Goal: Task Accomplishment & Management: Complete application form

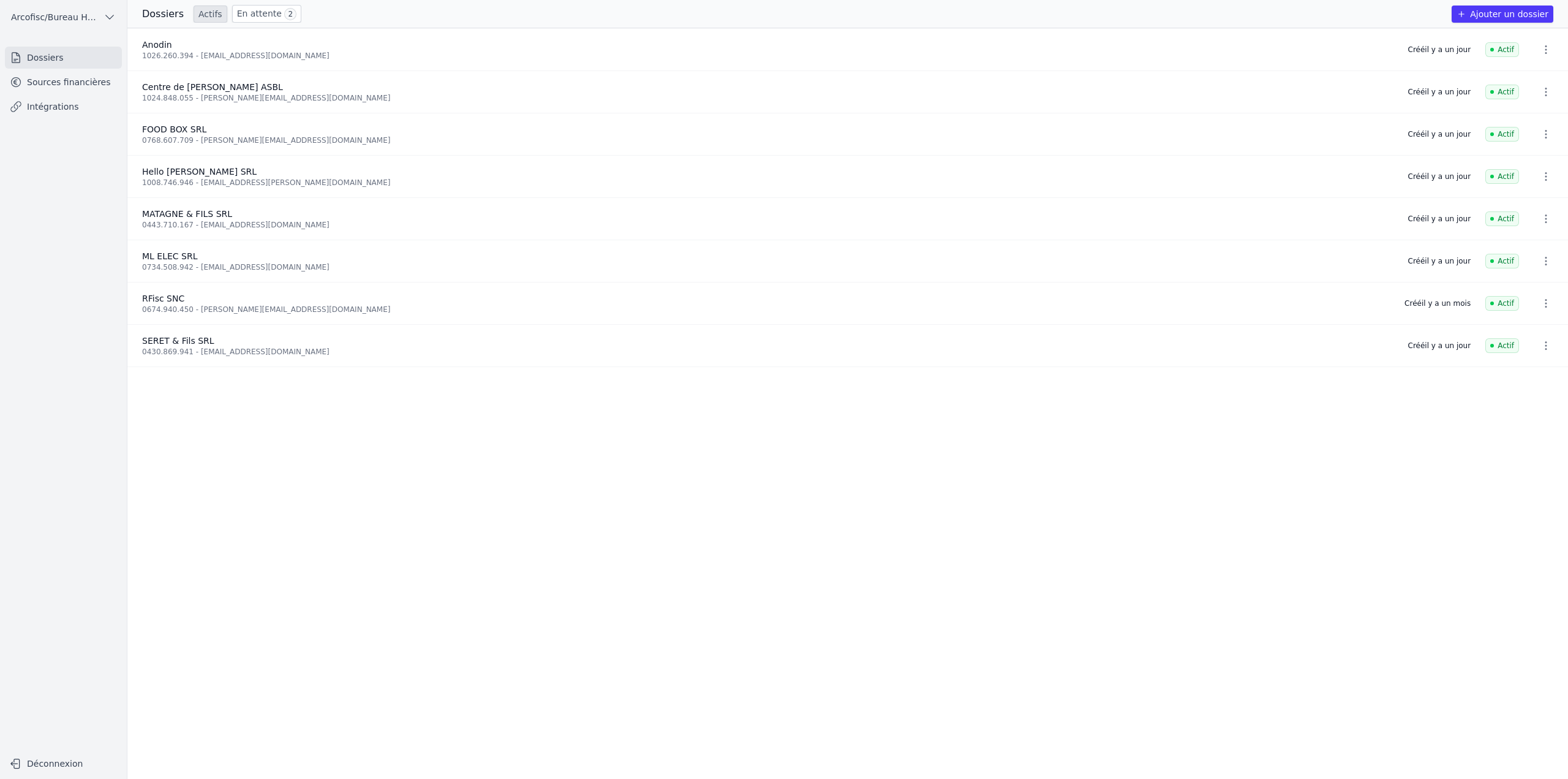
click at [64, 88] on link "Sources financières" at bounding box center [63, 82] width 117 height 22
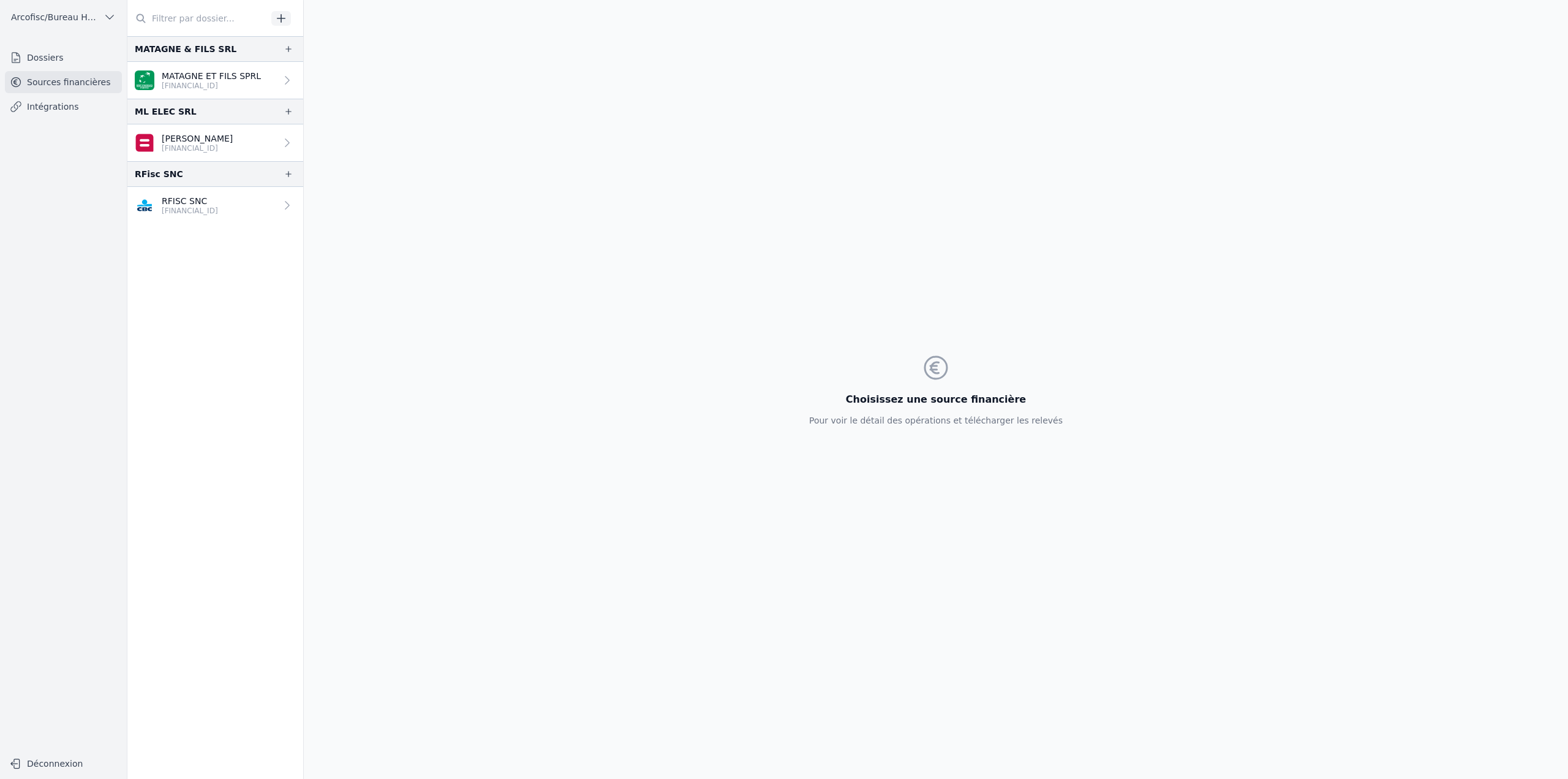
click at [61, 52] on link "Dossiers" at bounding box center [63, 57] width 117 height 22
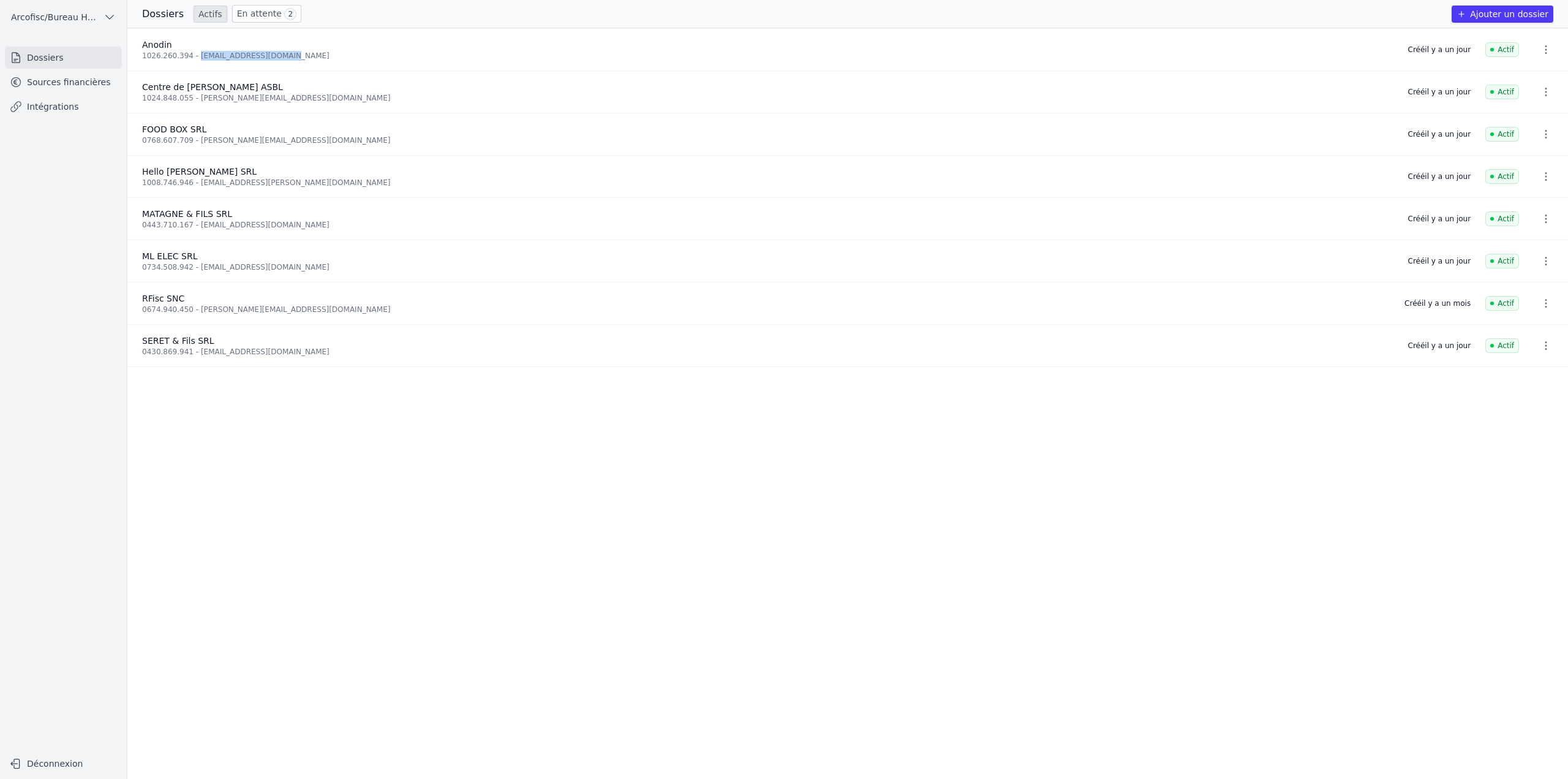
drag, startPoint x: 289, startPoint y: 59, endPoint x: 193, endPoint y: 63, distance: 96.1
click at [193, 63] on li "Anodin 1026.260.394 - anodindurbuy@gmail.com Créé il y a un jour Actif" at bounding box center [847, 49] width 1441 height 42
copy div "anodindurbuy@gmail.com"
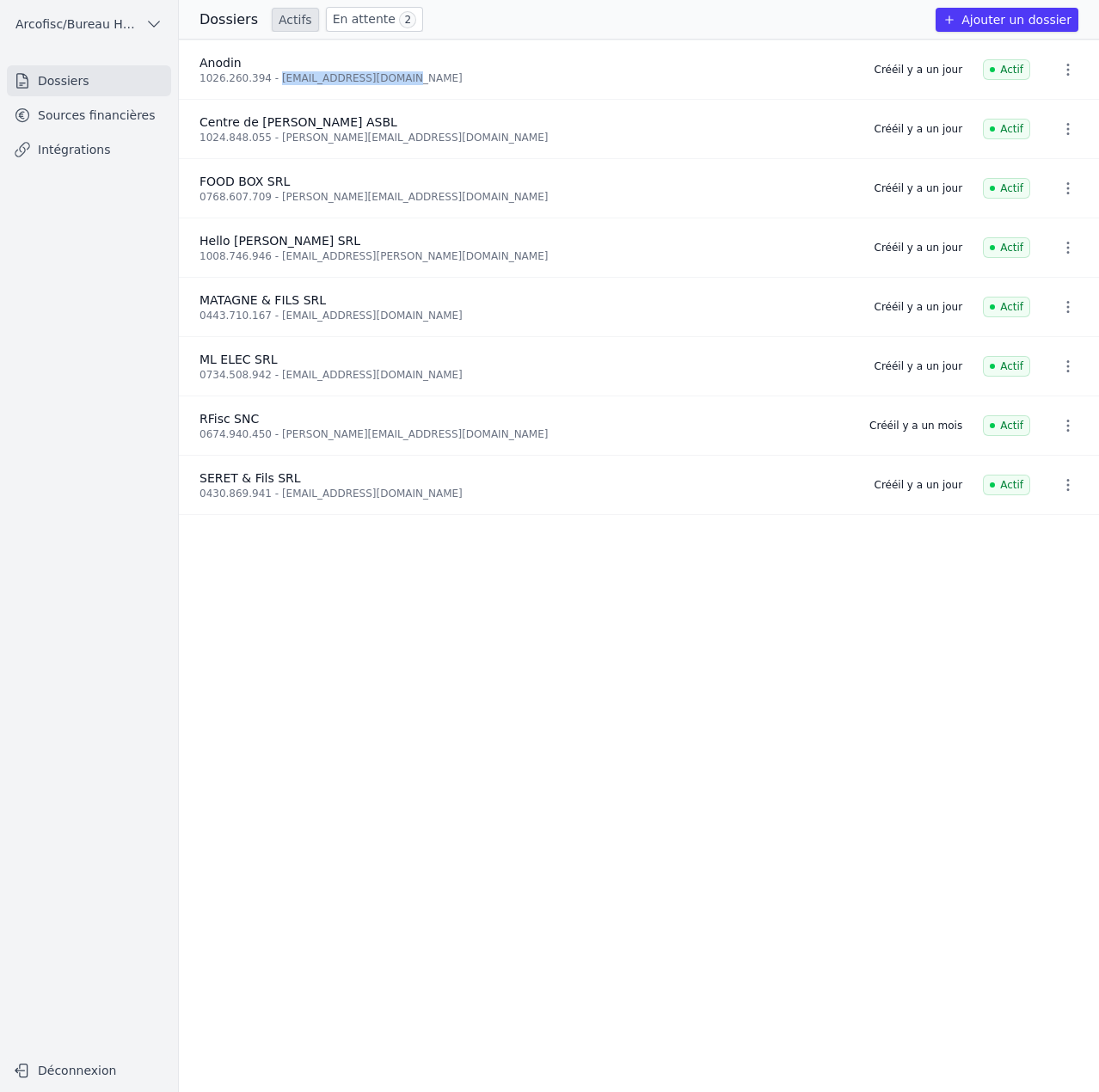
copy div "anodindurbuy@gmail.com"
click at [136, 121] on link "Sources financières" at bounding box center [89, 115] width 165 height 31
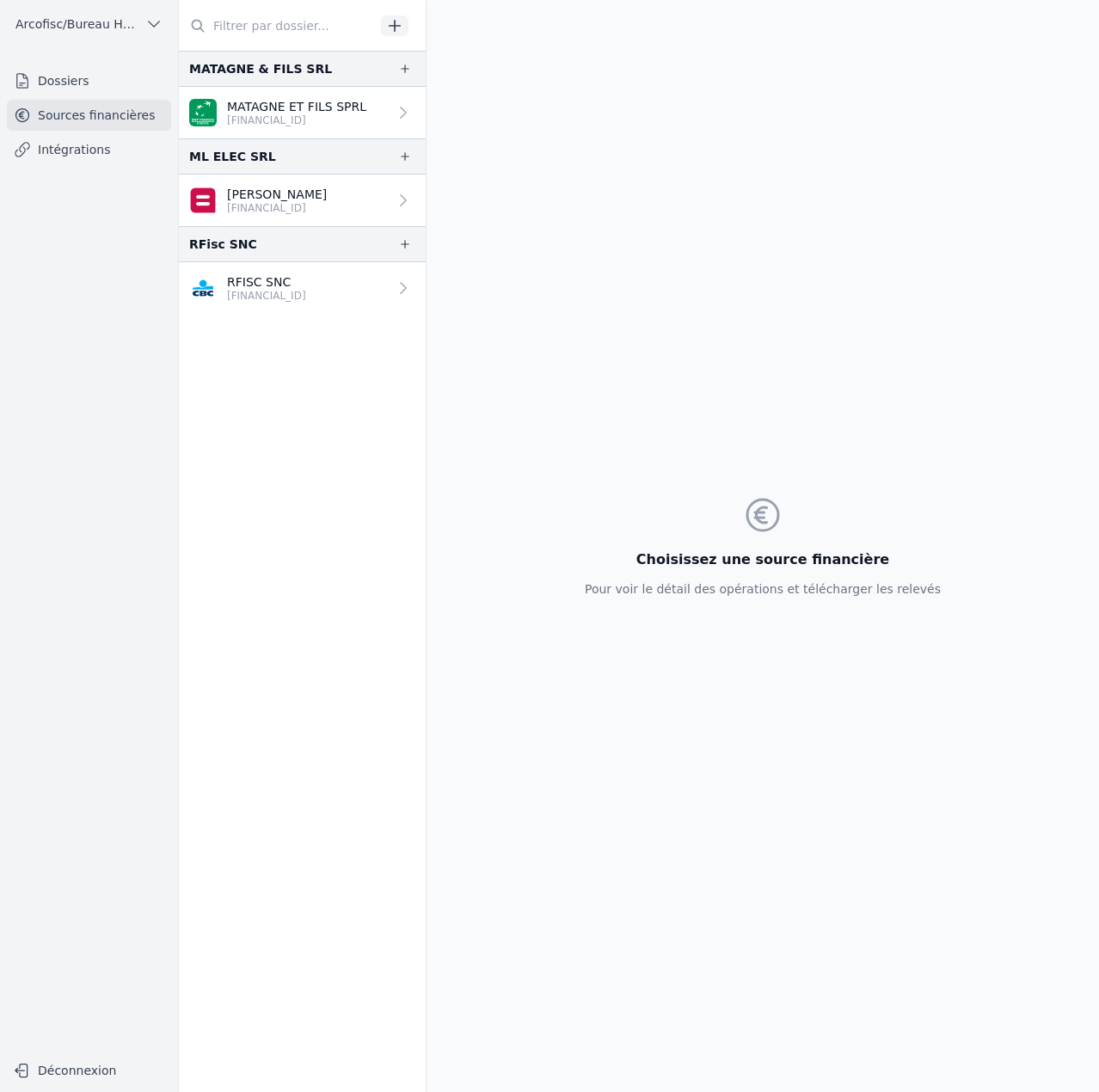
click at [105, 83] on link "Dossiers" at bounding box center [89, 80] width 165 height 31
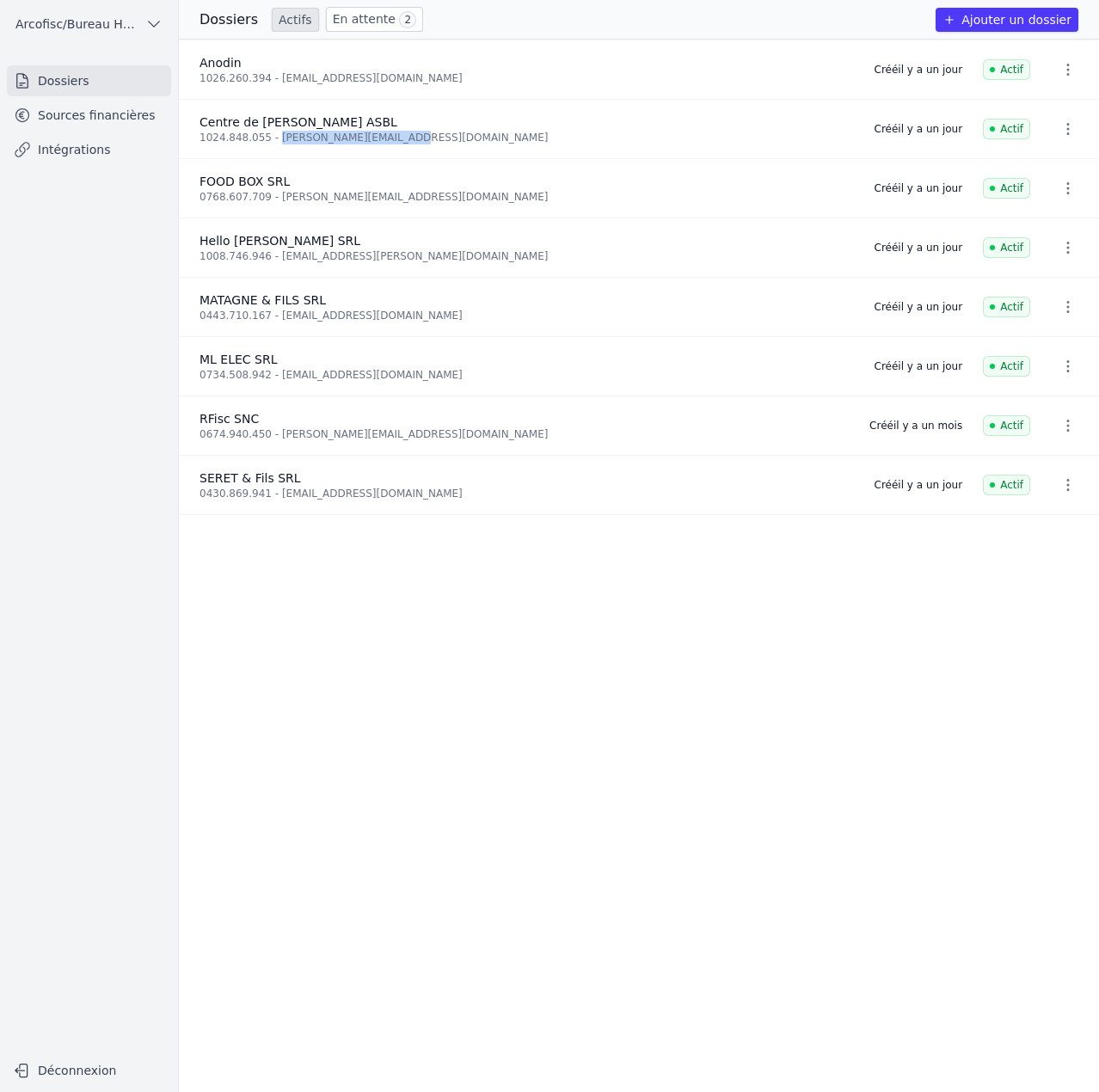
drag, startPoint x: 270, startPoint y: 139, endPoint x: 489, endPoint y: 138, distance: 219.0
click at [489, 138] on div "1024.848.055 - [PERSON_NAME][EMAIL_ADDRESS][DOMAIN_NAME]" at bounding box center [526, 138] width 654 height 14
copy div "marius.labory@gmail.com"
click at [103, 122] on link "Sources financières" at bounding box center [89, 115] width 165 height 31
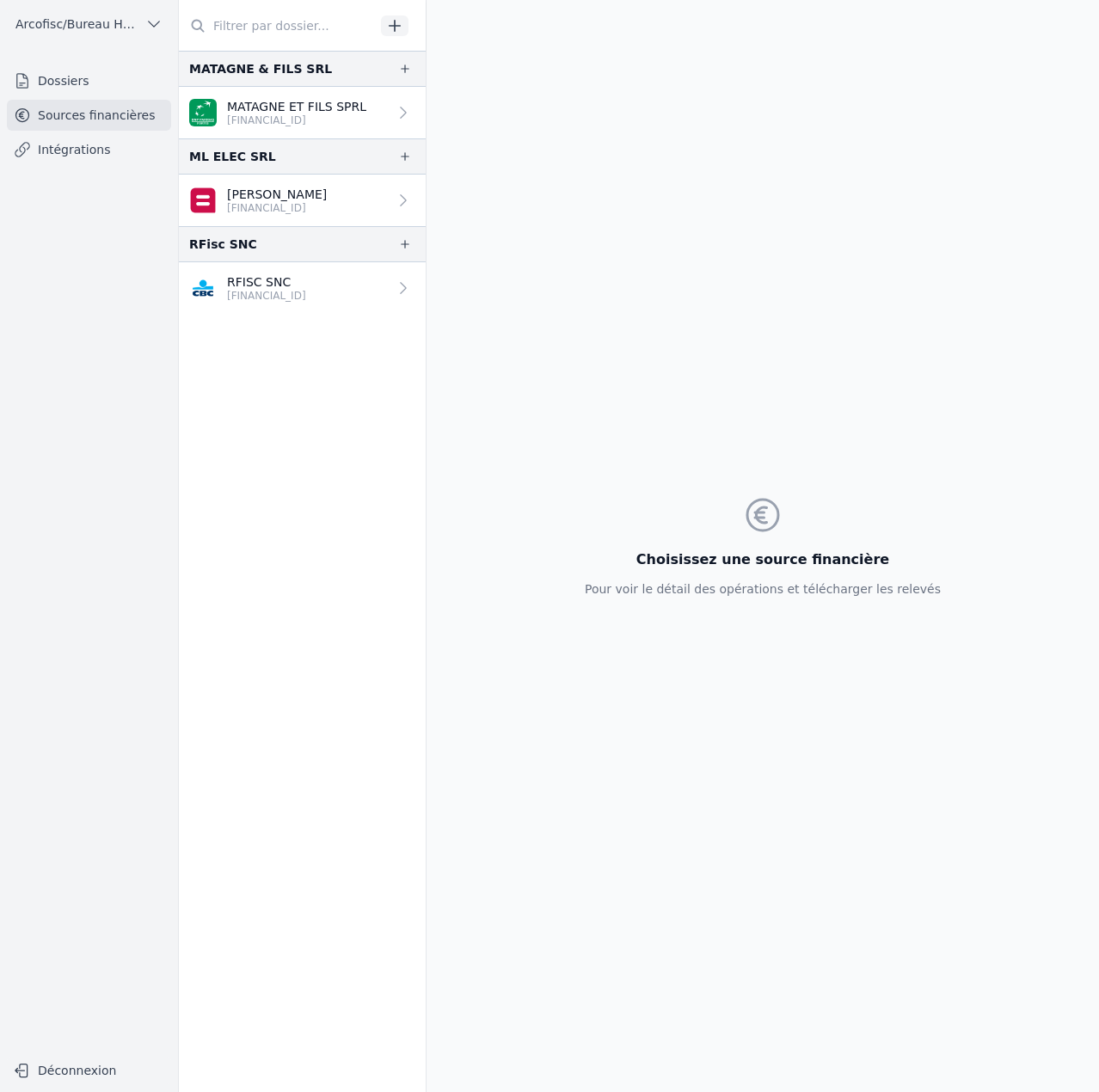
click at [101, 85] on link "Dossiers" at bounding box center [89, 80] width 165 height 31
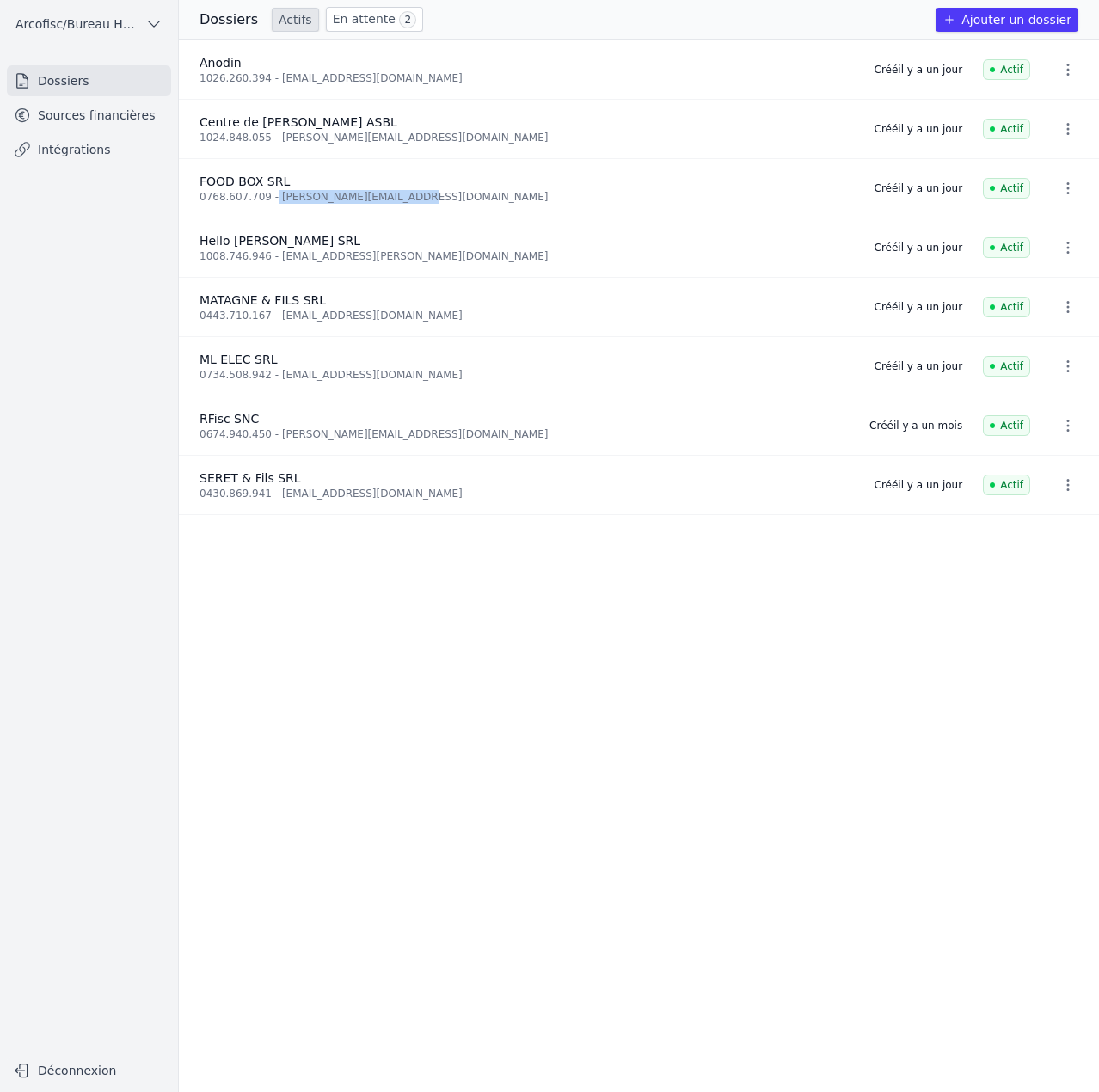
drag, startPoint x: 267, startPoint y: 196, endPoint x: 429, endPoint y: 201, distance: 162.1
click at [429, 201] on div "0768.607.709 - [PERSON_NAME][EMAIL_ADDRESS][DOMAIN_NAME]" at bounding box center [526, 197] width 654 height 14
click at [429, 201] on div "0768.607.709 - jerome_lindt@hotmail.com" at bounding box center [526, 197] width 654 height 14
drag, startPoint x: 398, startPoint y: 198, endPoint x: 269, endPoint y: 204, distance: 129.1
click at [269, 204] on li "FOOD BOX SRL 0768.607.709 - jerome_lindt@hotmail.com Créé il y a un jour Actif" at bounding box center [638, 188] width 920 height 59
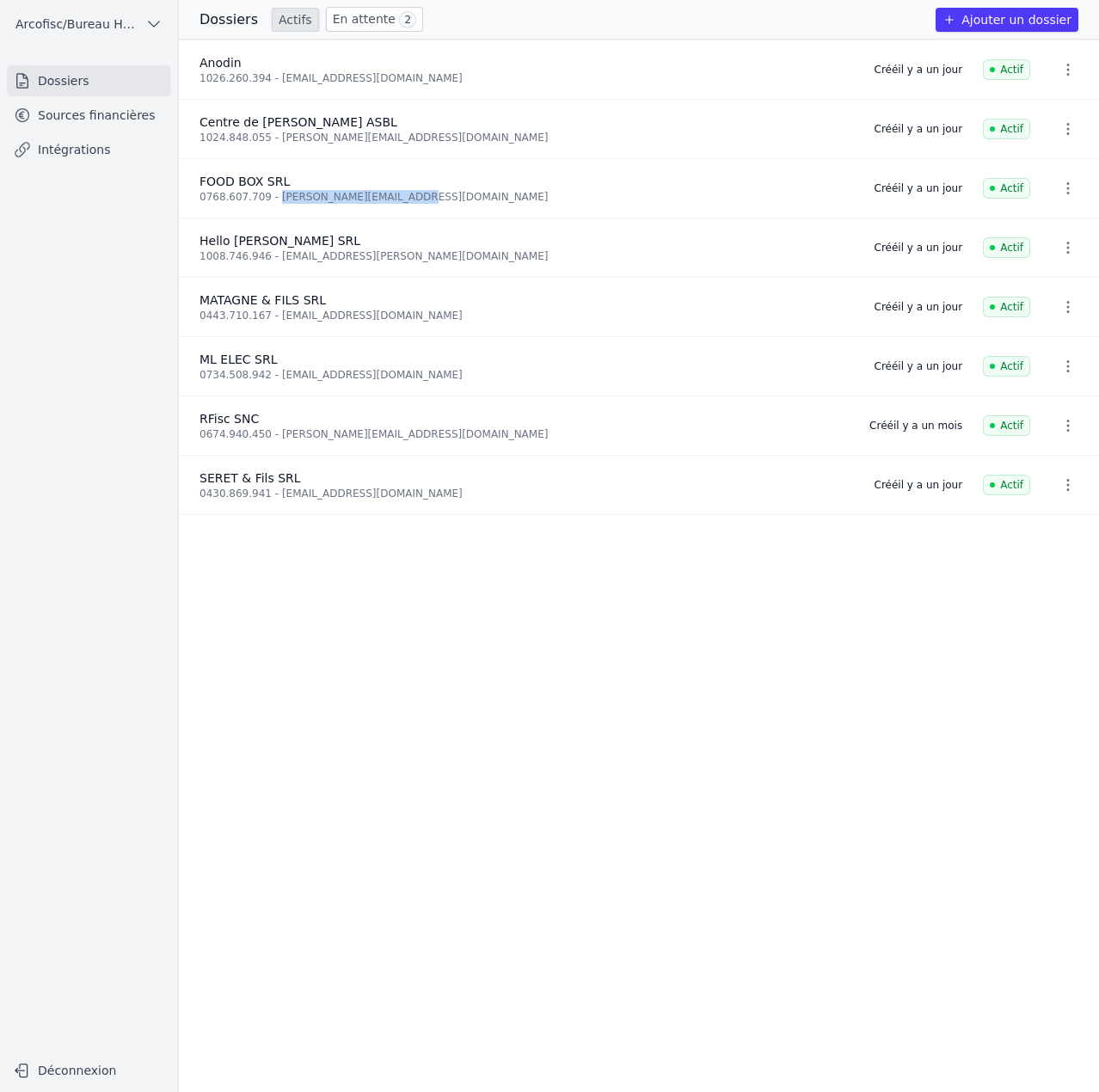
copy div "jerome_lindt@hotmail.com"
drag, startPoint x: 271, startPoint y: 257, endPoint x: 375, endPoint y: 252, distance: 104.1
click at [375, 252] on div "1008.746.946 - hello@thao.be" at bounding box center [526, 255] width 654 height 14
copy div "hello@thao.be"
click at [95, 122] on link "Sources financières" at bounding box center [89, 115] width 165 height 31
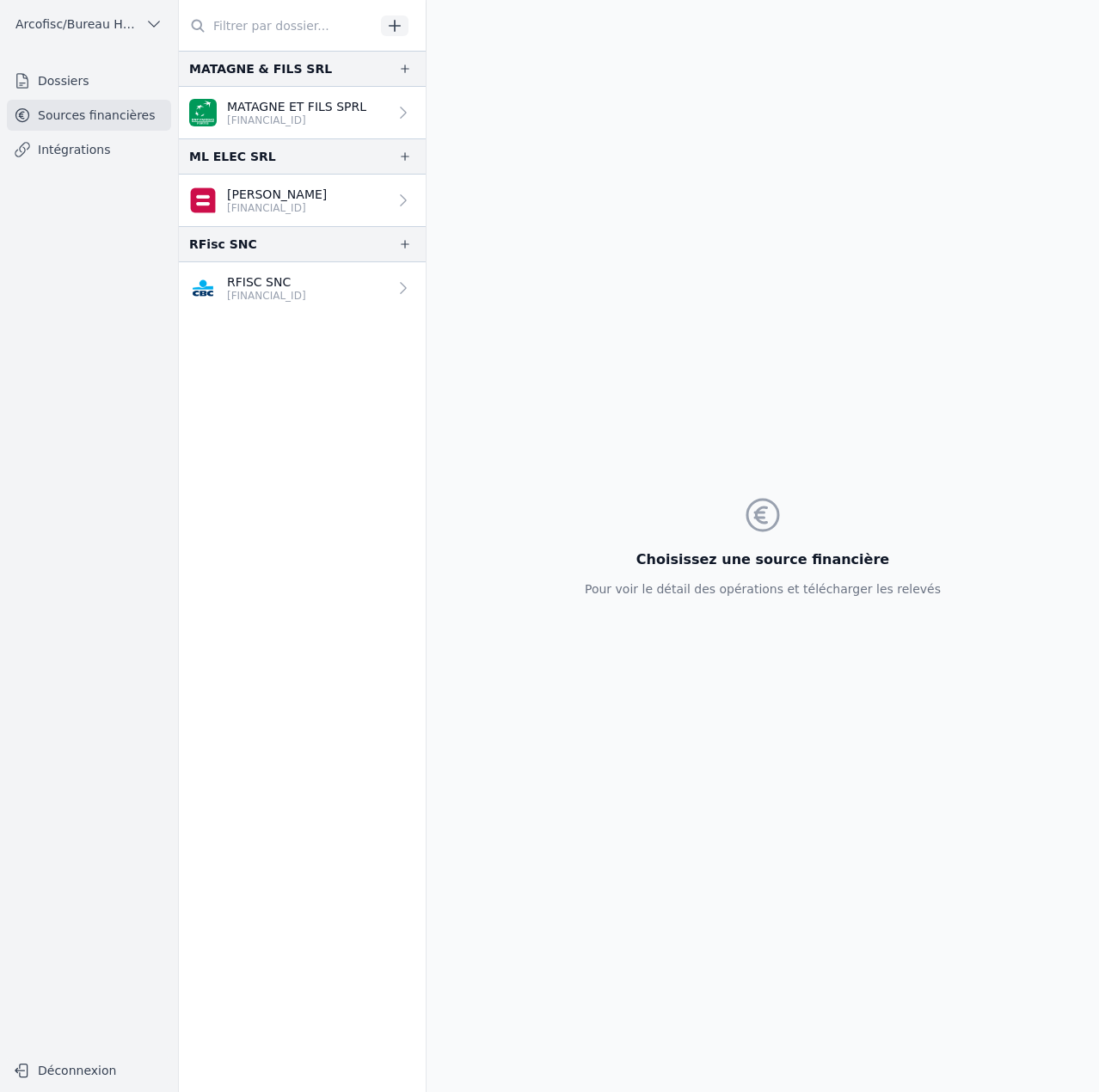
click at [70, 81] on link "Dossiers" at bounding box center [89, 80] width 165 height 31
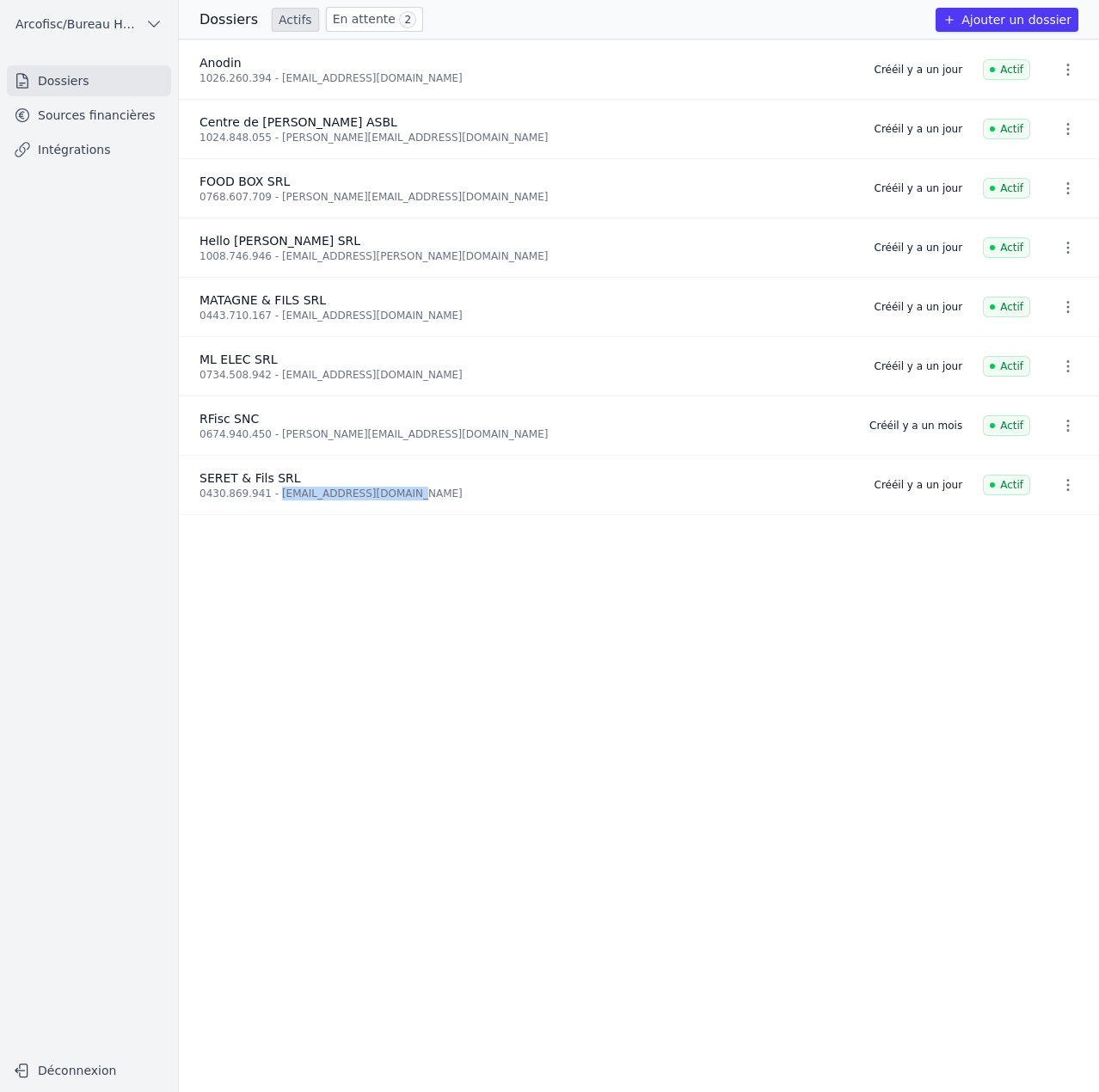
drag, startPoint x: 271, startPoint y: 493, endPoint x: 430, endPoint y: 493, distance: 159.0
click at [430, 493] on div "0430.869.941 - seretetfils@hotmail.com" at bounding box center [526, 493] width 654 height 14
copy div "seretetfils@hotmail.com"
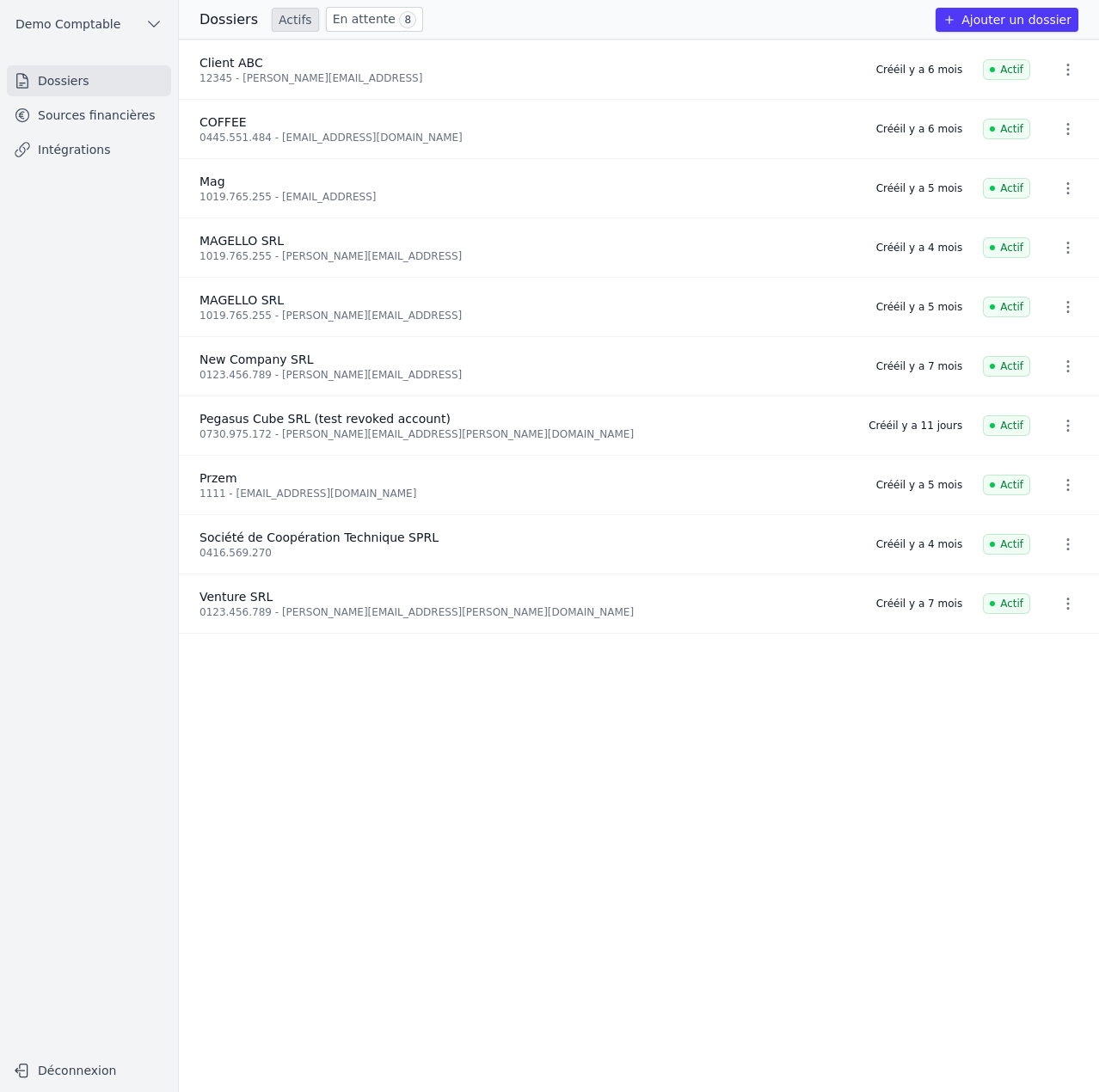
click at [139, 116] on link "Sources financières" at bounding box center [89, 115] width 165 height 31
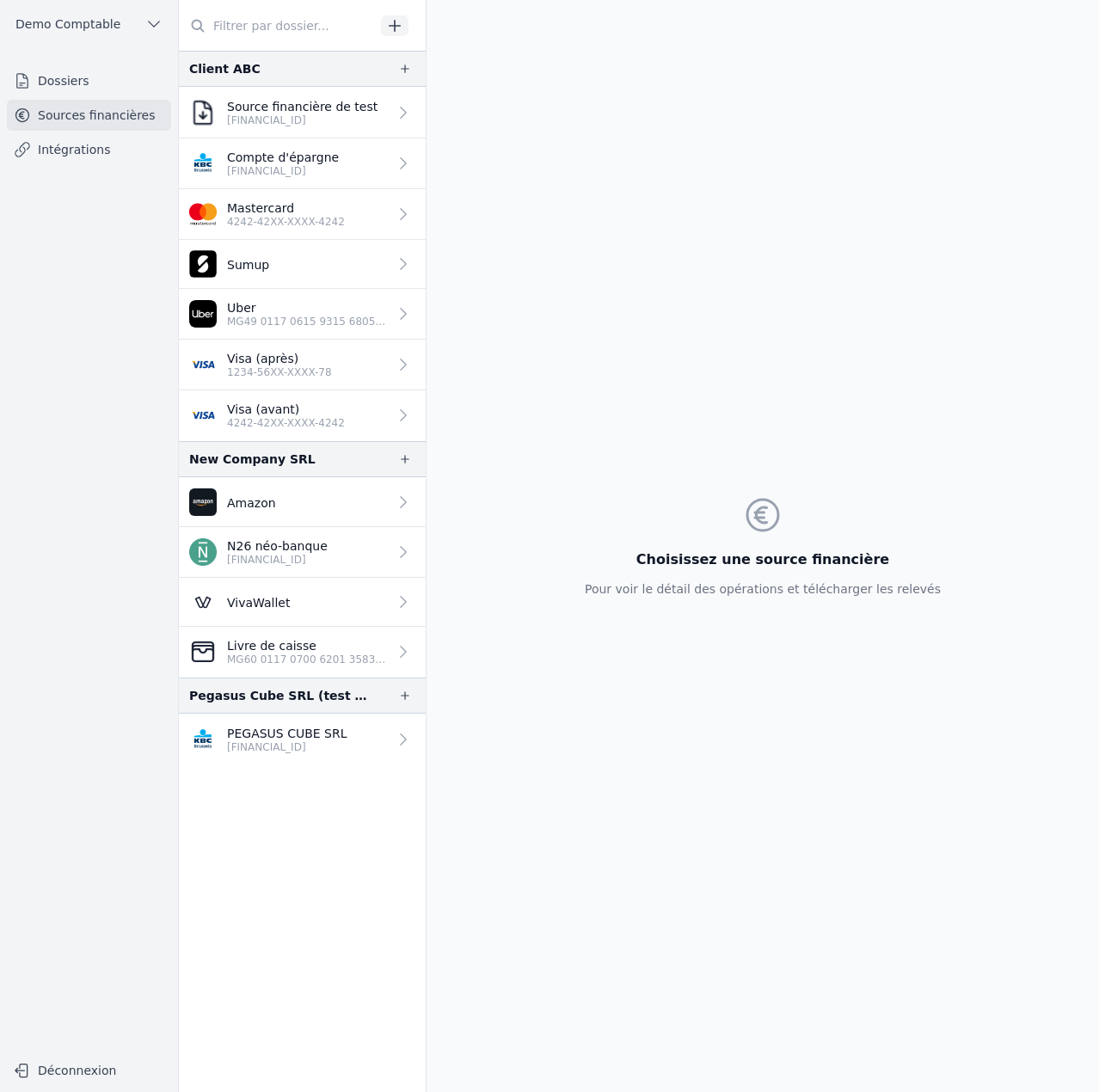
click at [330, 210] on p "Mastercard" at bounding box center [286, 208] width 118 height 17
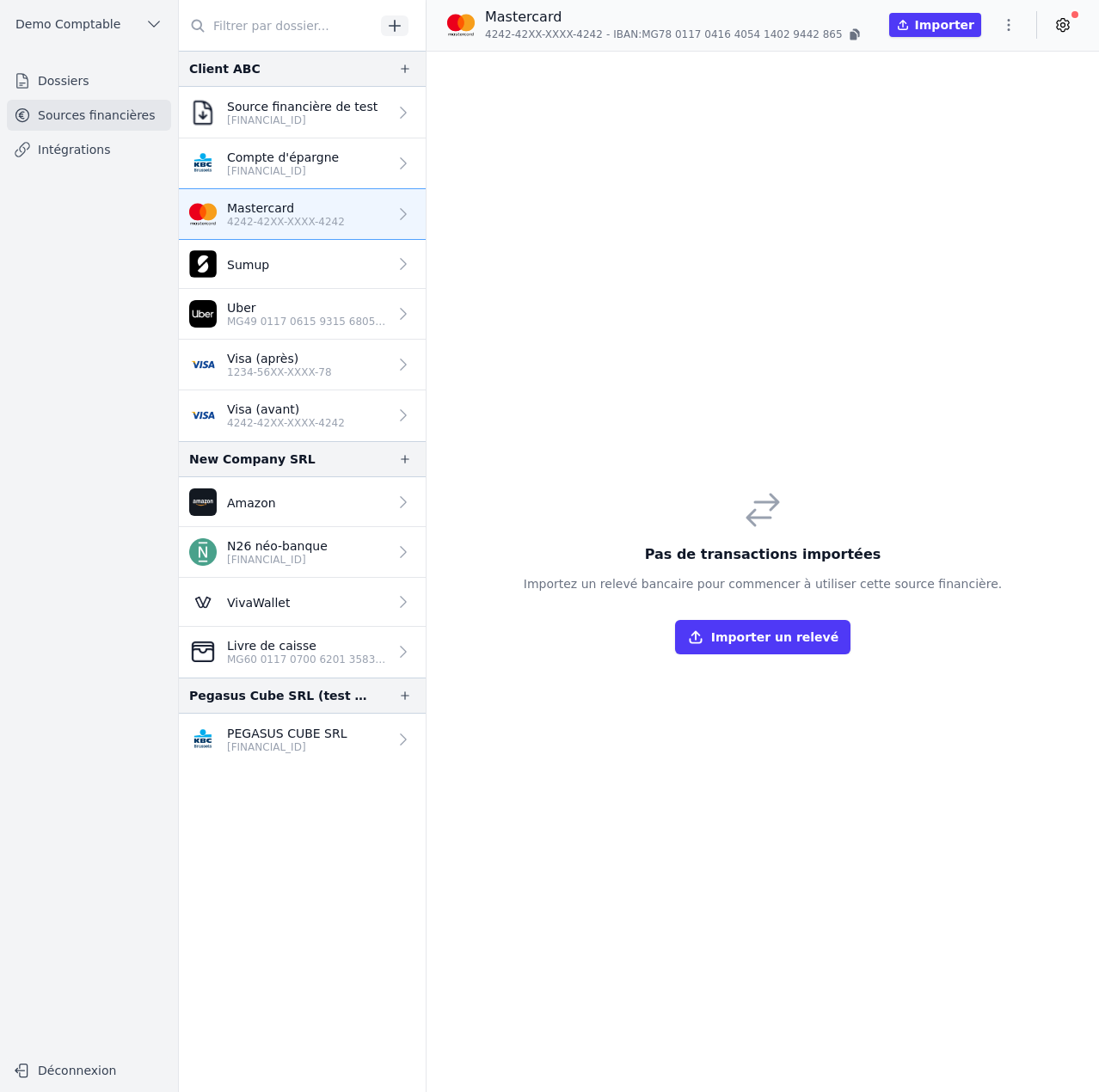
click at [970, 21] on button "Importer" at bounding box center [935, 25] width 92 height 24
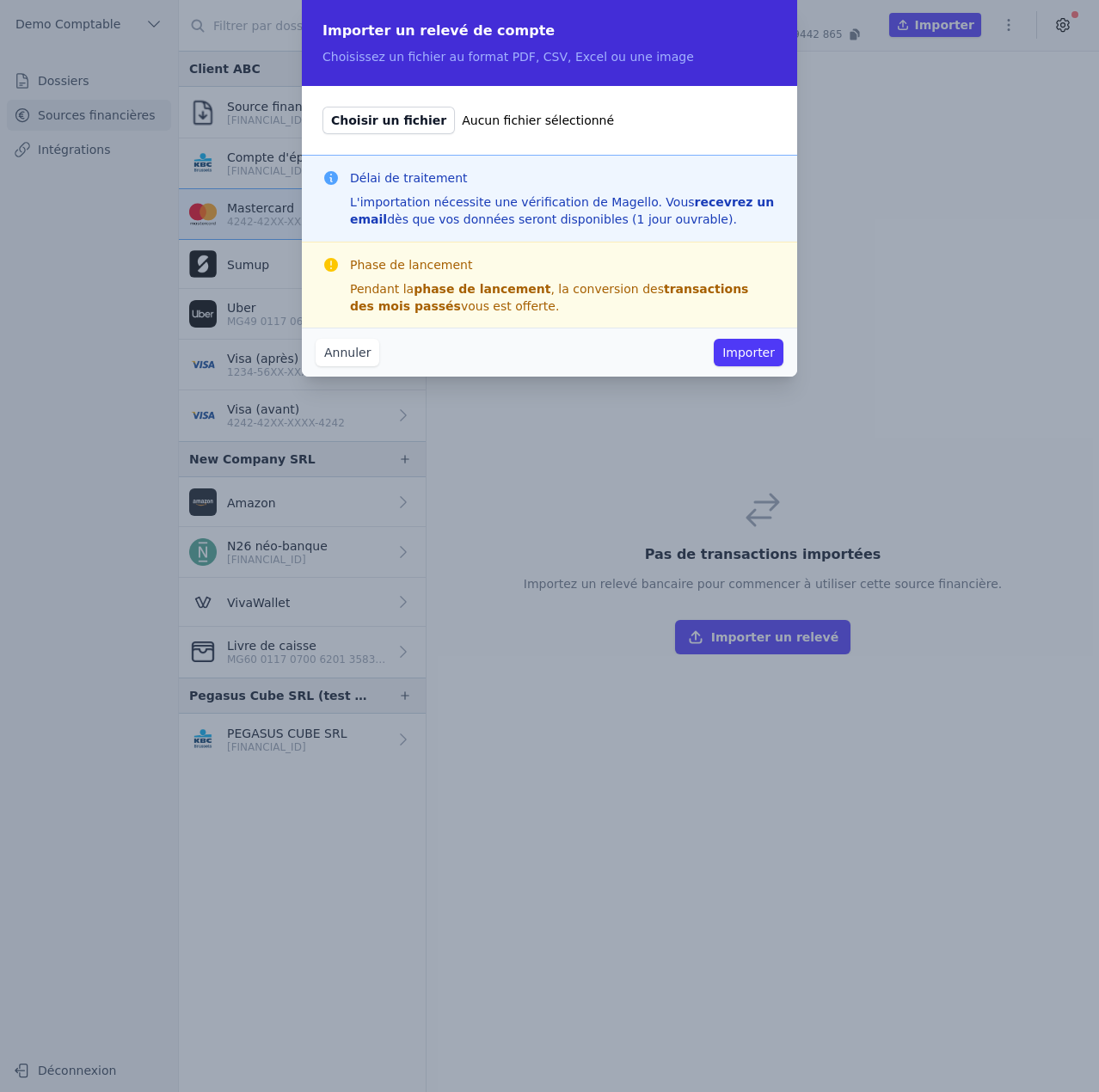
drag, startPoint x: 491, startPoint y: 58, endPoint x: 690, endPoint y: 61, distance: 199.0
click at [690, 61] on p "Choisissez un fichier au format PDF, CSV, Excel ou une image" at bounding box center [550, 56] width 454 height 17
click at [350, 356] on button "Annuler" at bounding box center [347, 352] width 64 height 27
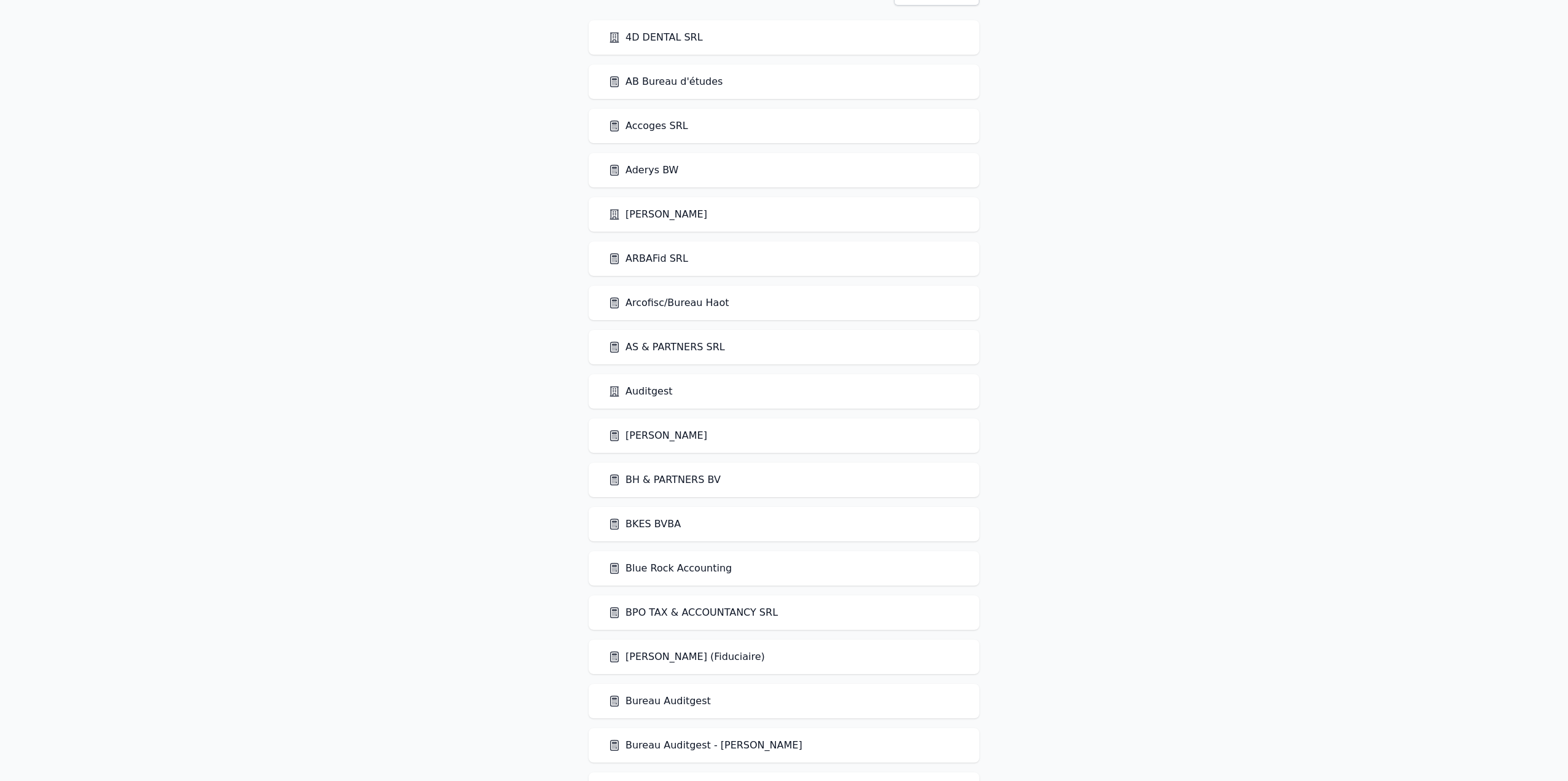
scroll to position [62, 0]
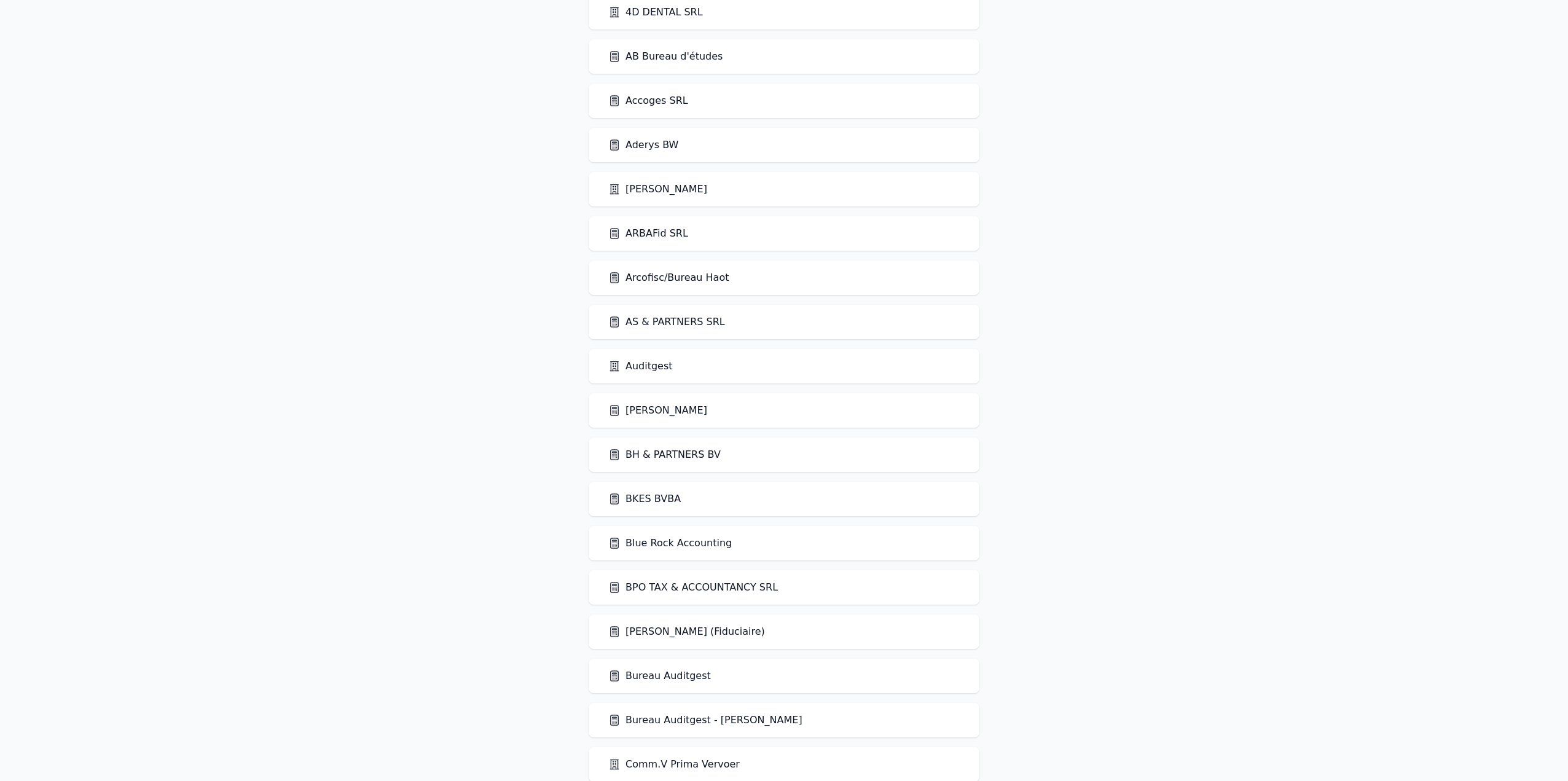
click at [645, 271] on link "Arcofisc/Bureau Haot" at bounding box center [669, 277] width 120 height 15
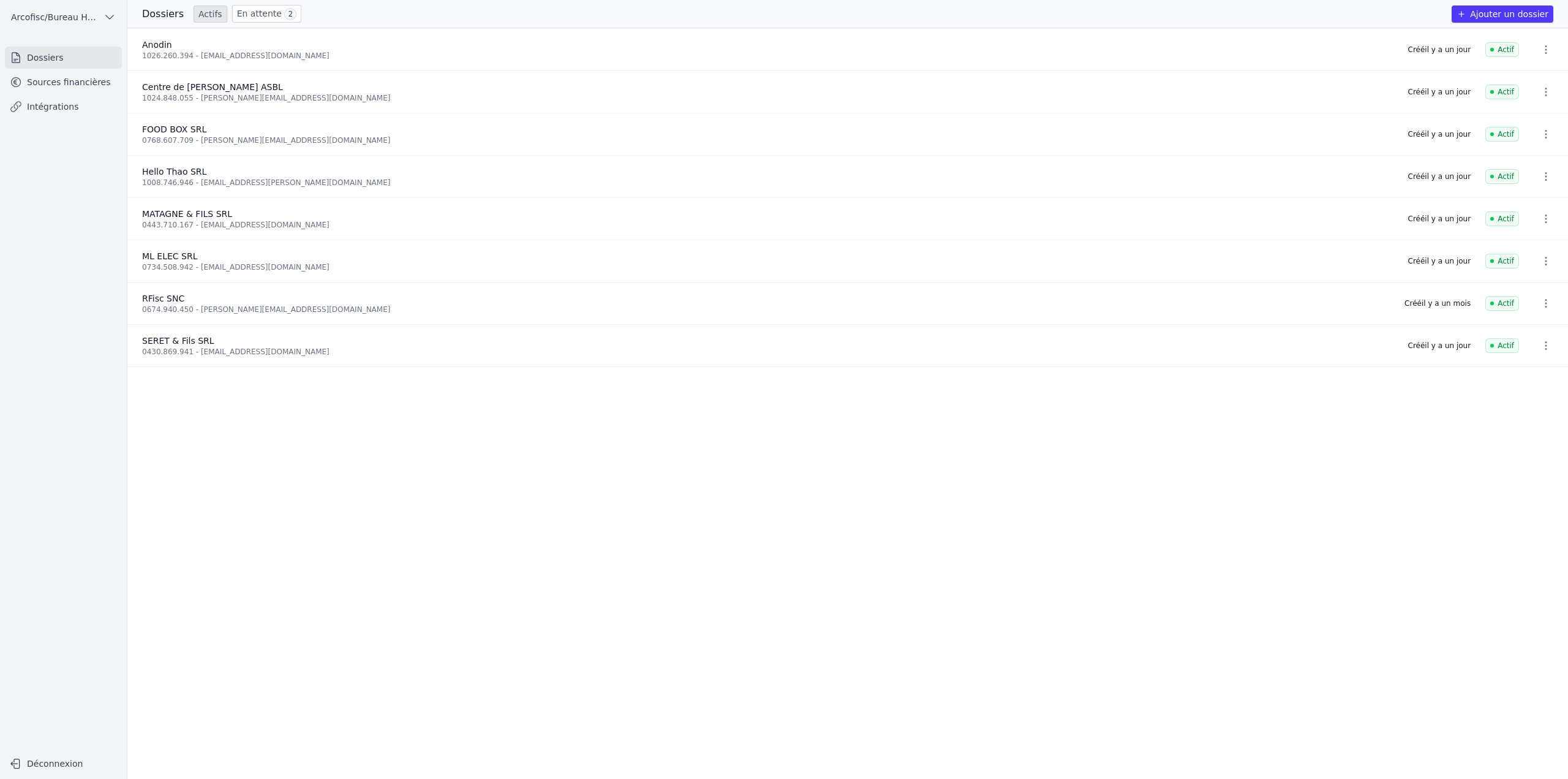
click at [255, 13] on link "En attente 2" at bounding box center [267, 13] width 69 height 18
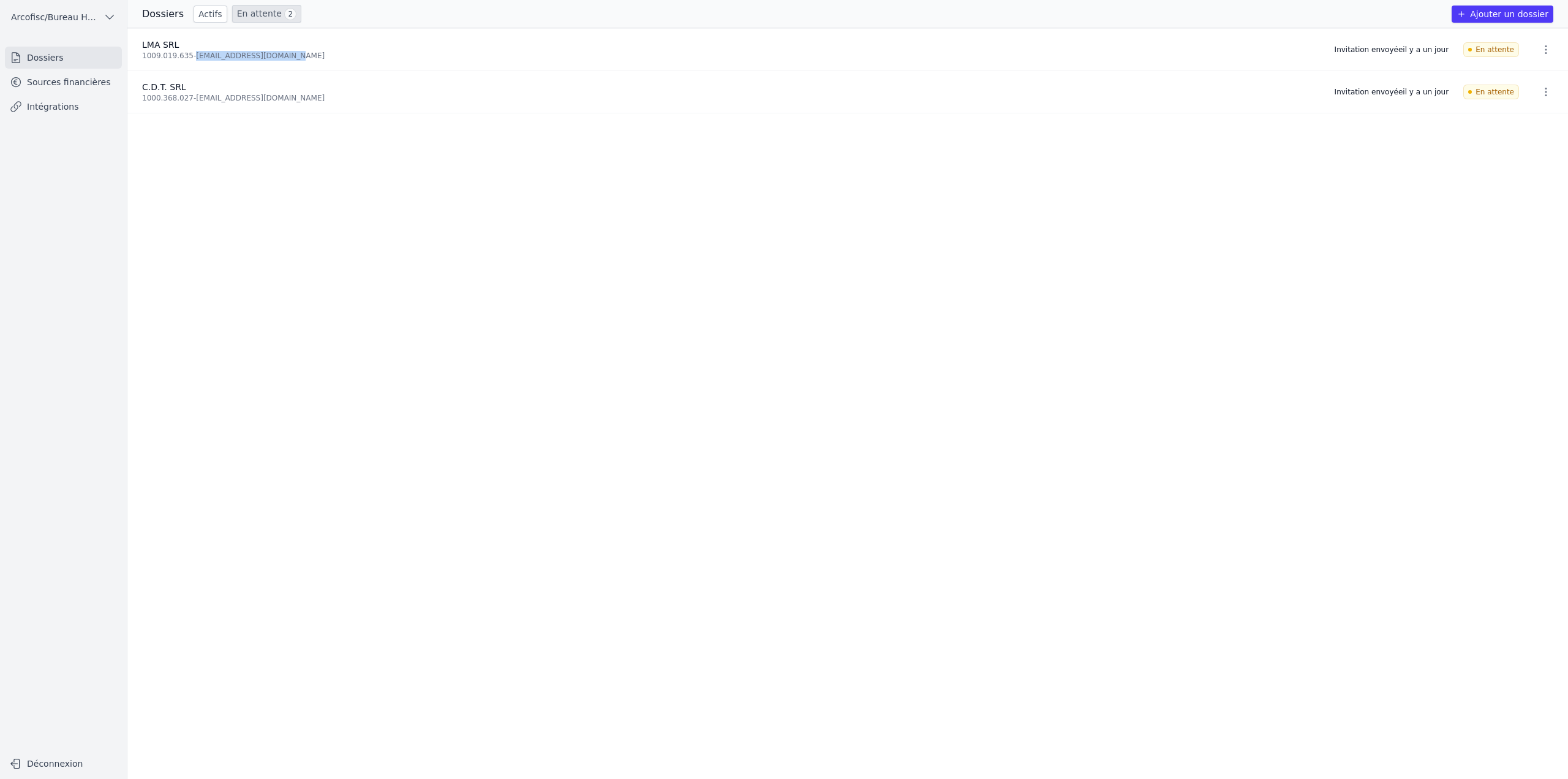
drag, startPoint x: 193, startPoint y: 58, endPoint x: 288, endPoint y: 54, distance: 95.1
click at [288, 54] on div "1009.019.635 - magaliepapillon@yahoo.fr" at bounding box center [731, 55] width 1178 height 10
copy div "magaliepapillon@yahoo.fr"
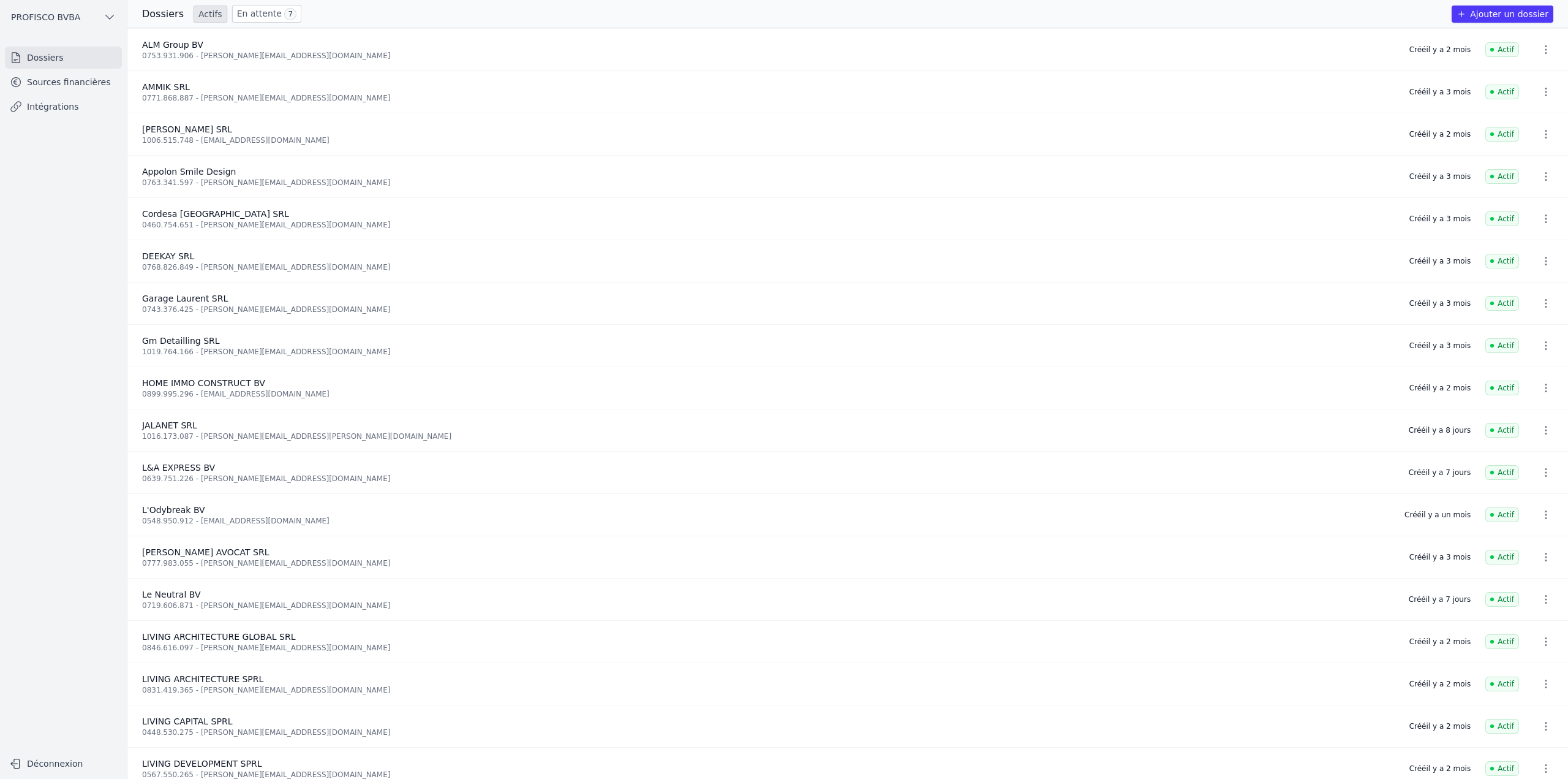
click at [57, 77] on link "Sources financières" at bounding box center [63, 82] width 117 height 22
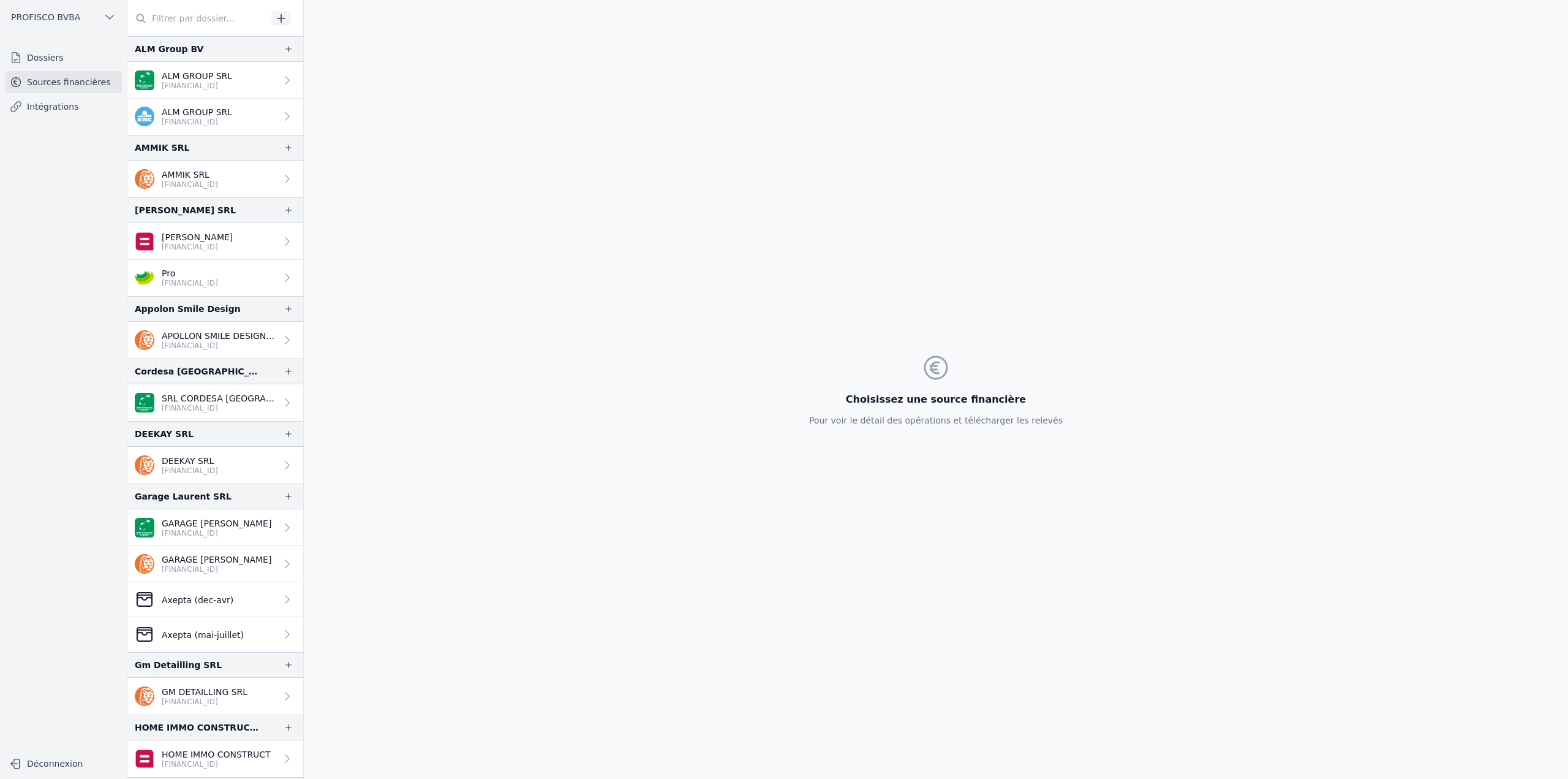
click at [225, 24] on input "text" at bounding box center [197, 18] width 140 height 22
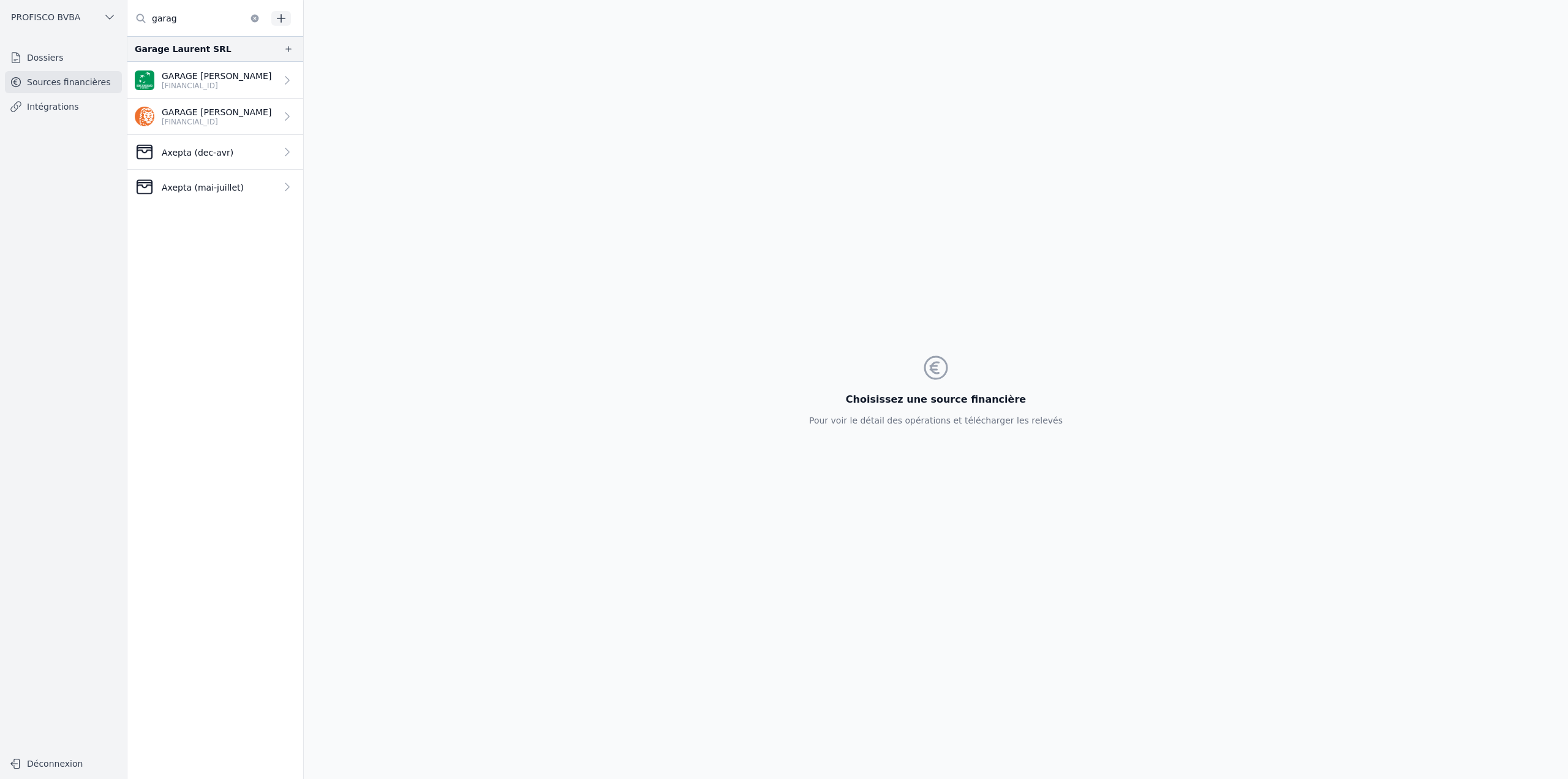
type input "garag"
click at [224, 188] on p "Axepta (mai-juillet)" at bounding box center [203, 187] width 82 height 12
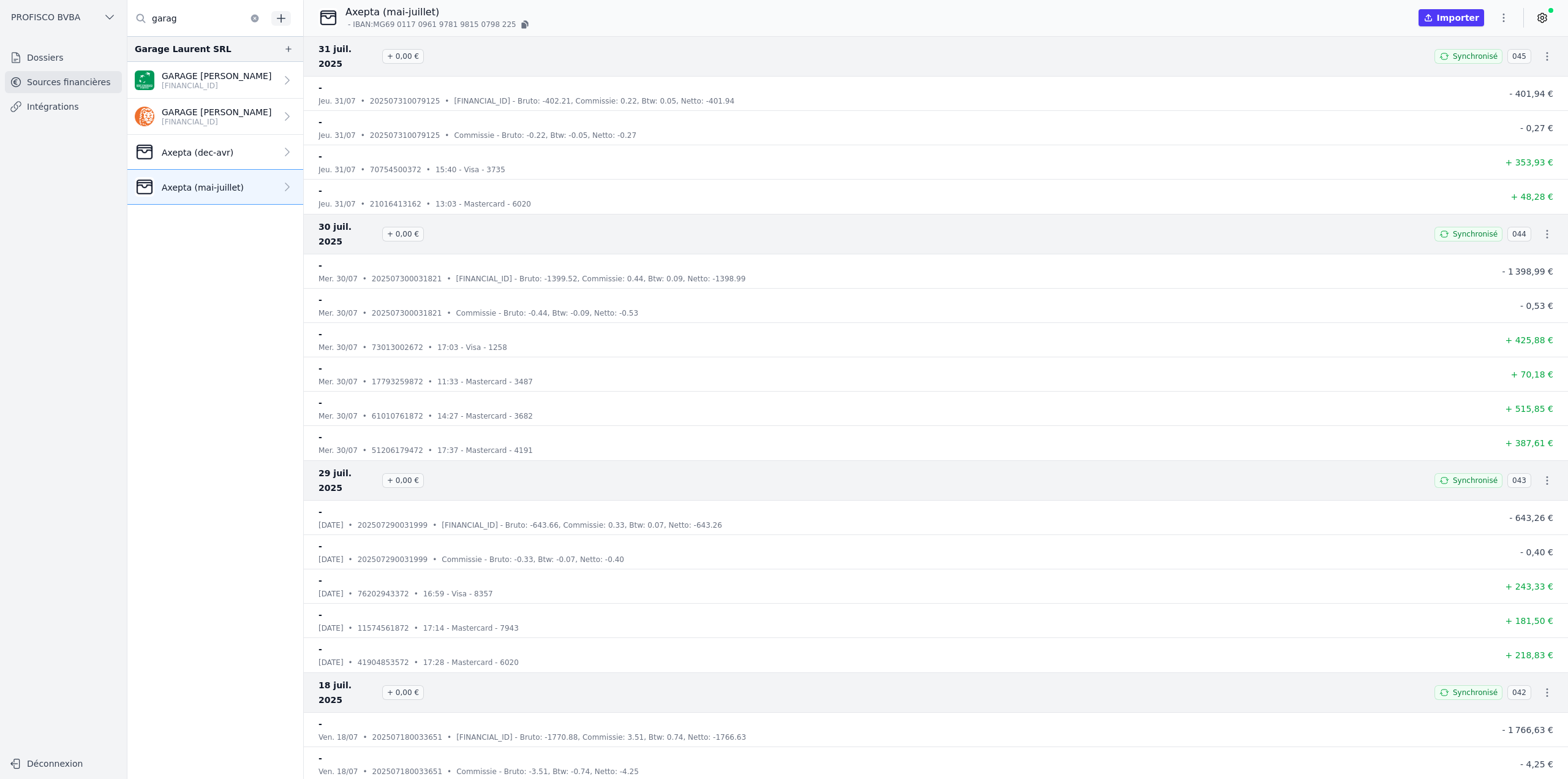
click at [1510, 15] on button "button" at bounding box center [1504, 17] width 25 height 19
click at [1481, 95] on button "Import CSV *" at bounding box center [1475, 89] width 88 height 23
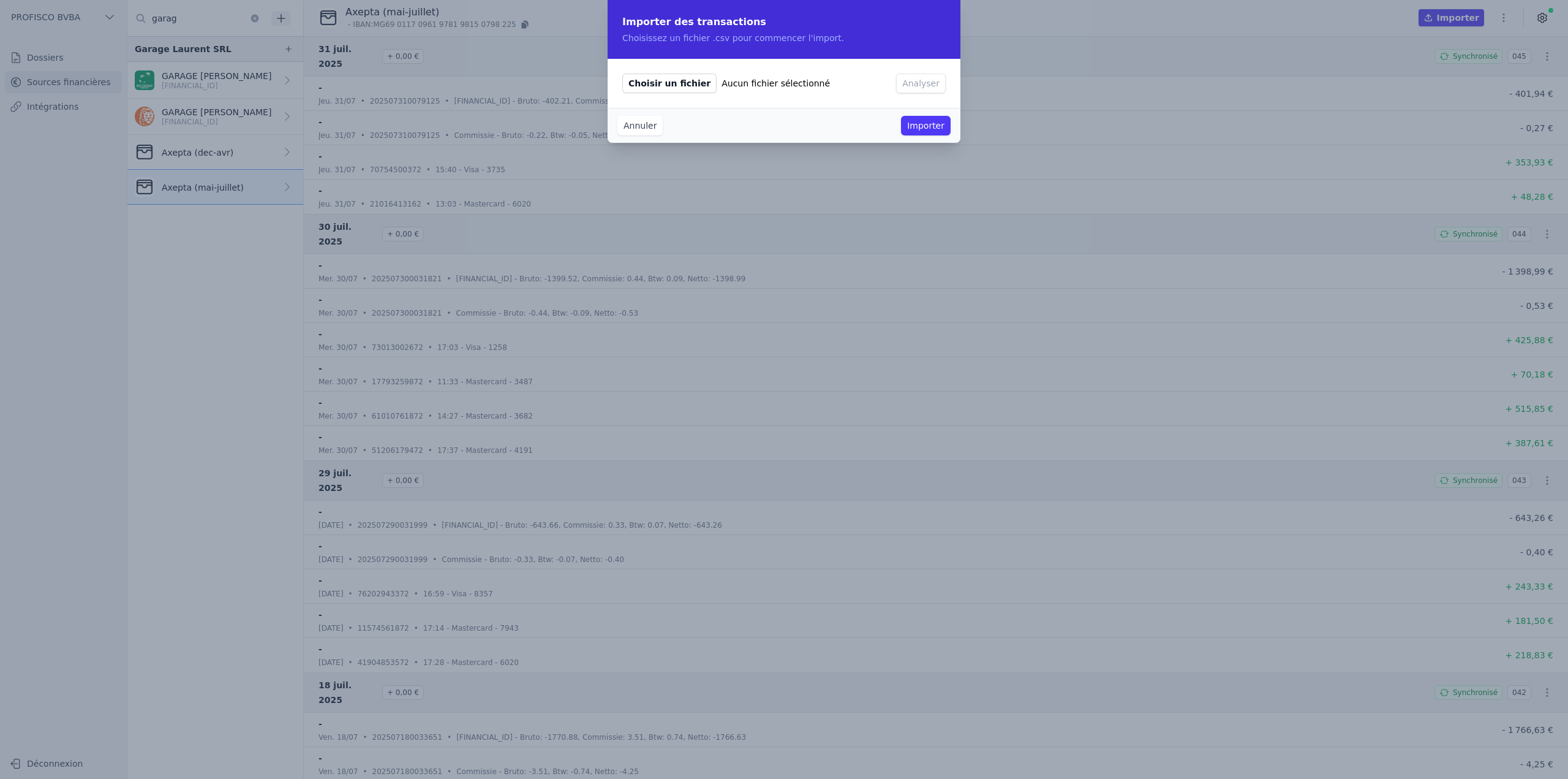
click at [677, 85] on span "Choisir un fichier" at bounding box center [670, 83] width 95 height 19
click at [623, 73] on input "Choisir un fichier Aucun fichier sélectionné" at bounding box center [622, 73] width 1 height 1
type input "C:\fakepath\2025_09_01_Garage_Laurent_SRL_1.csv"
click at [911, 79] on button "Analyser" at bounding box center [921, 83] width 49 height 19
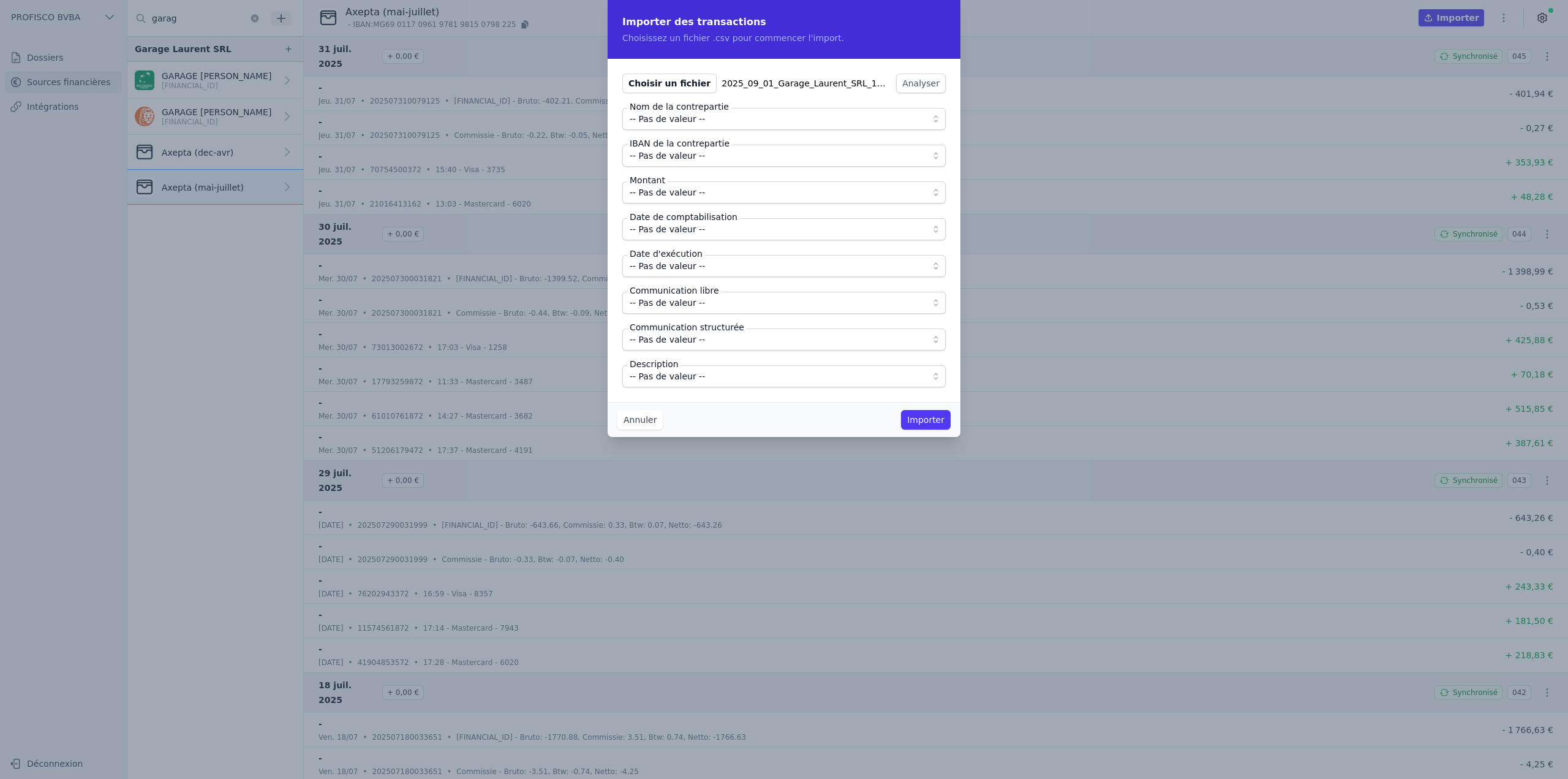
click at [691, 123] on span "-- Pas de valeur --" at bounding box center [667, 119] width 75 height 15
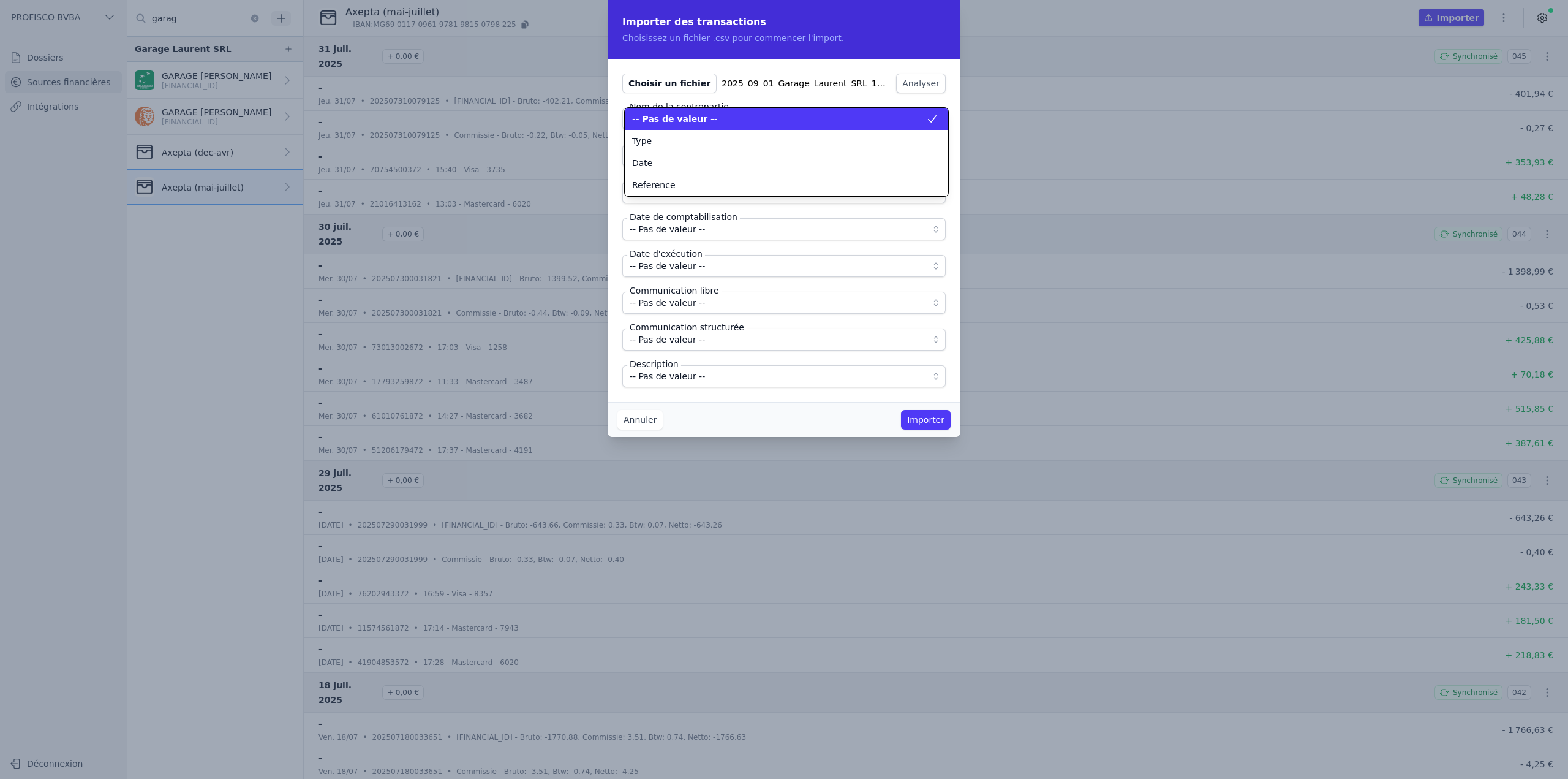
click at [691, 123] on span "-- Pas de valeur --" at bounding box center [675, 119] width 86 height 12
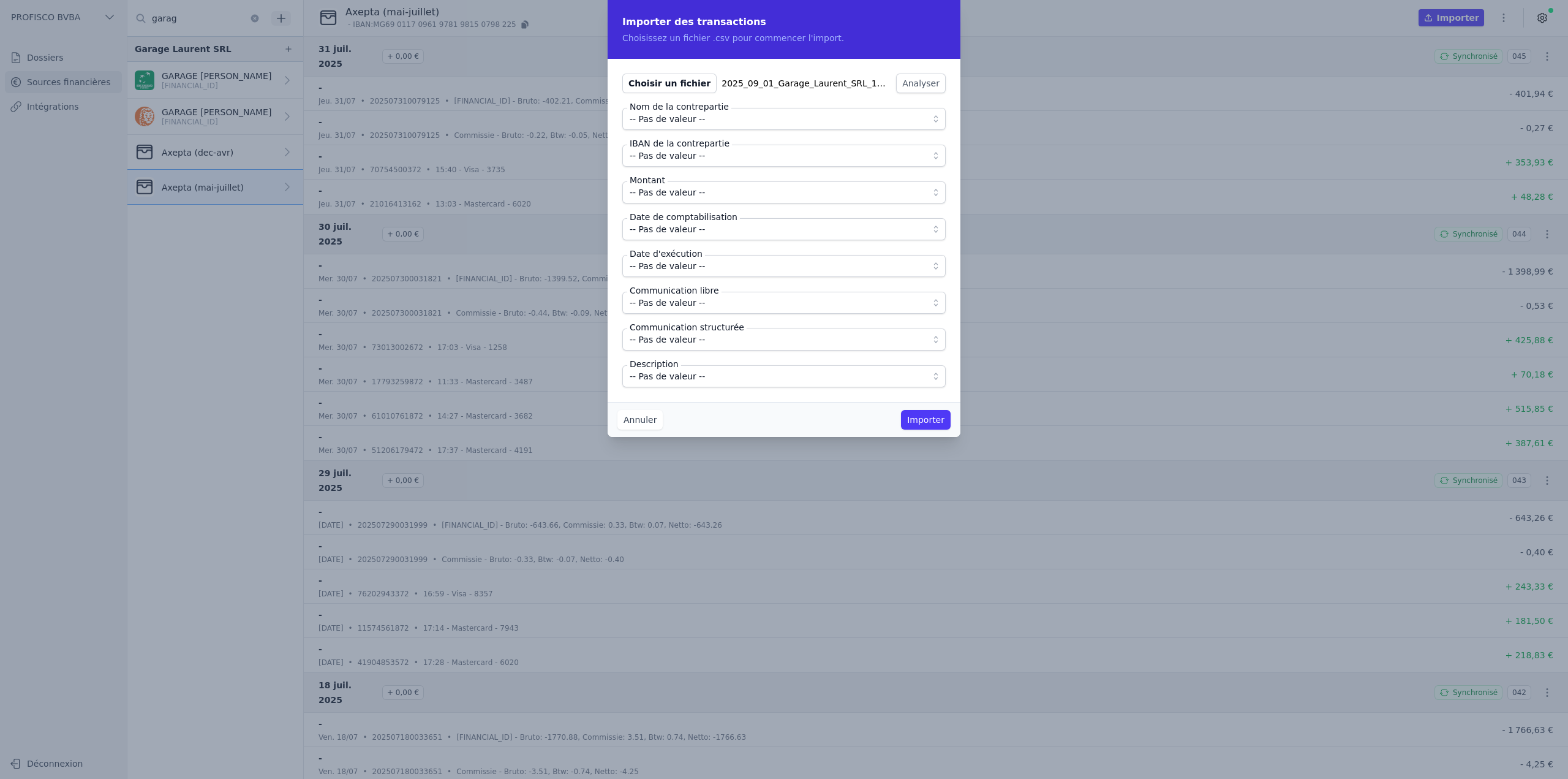
click at [686, 153] on span "-- Pas de valeur --" at bounding box center [667, 155] width 75 height 15
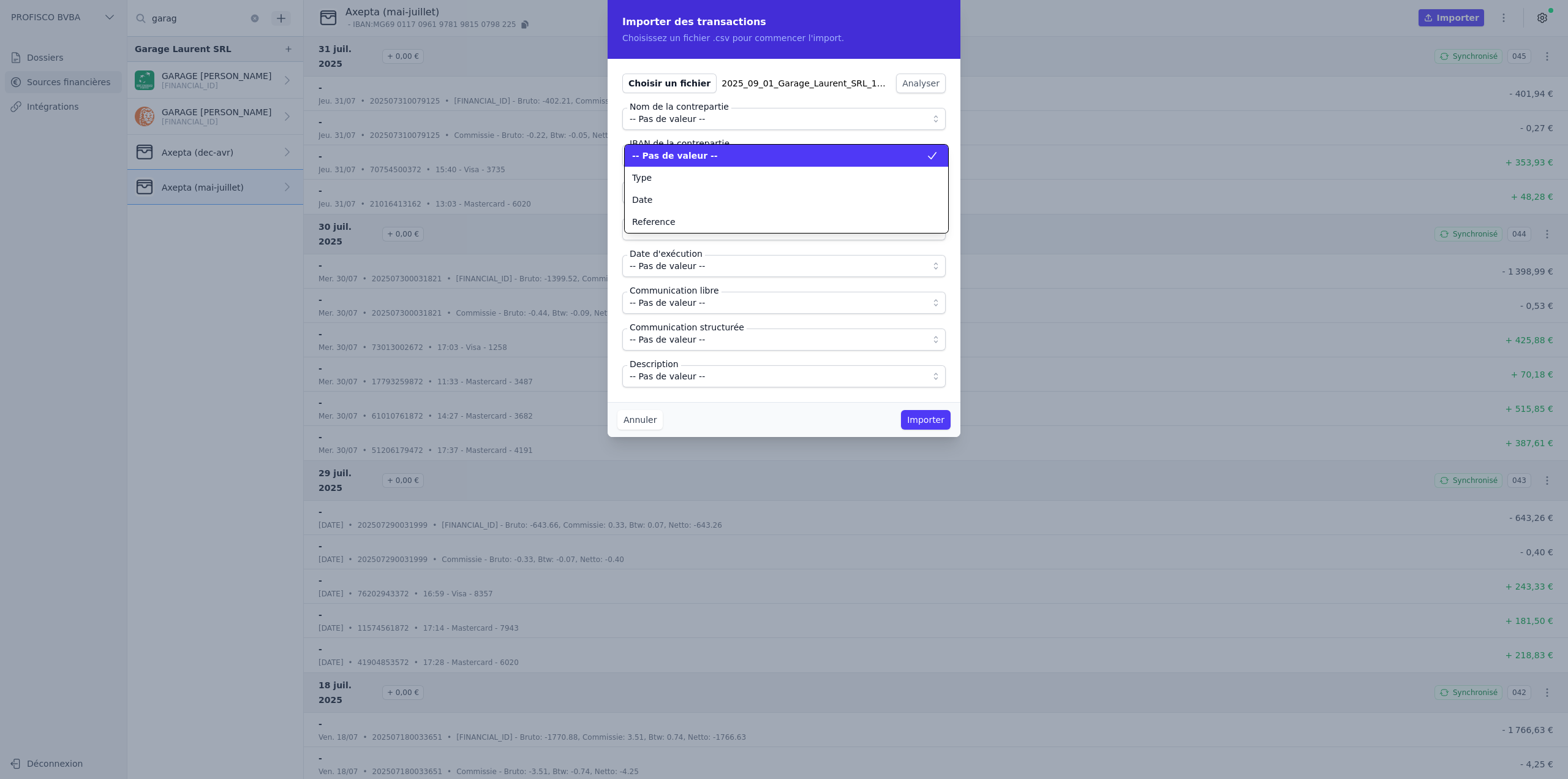
click at [686, 153] on span "-- Pas de valeur --" at bounding box center [675, 155] width 86 height 12
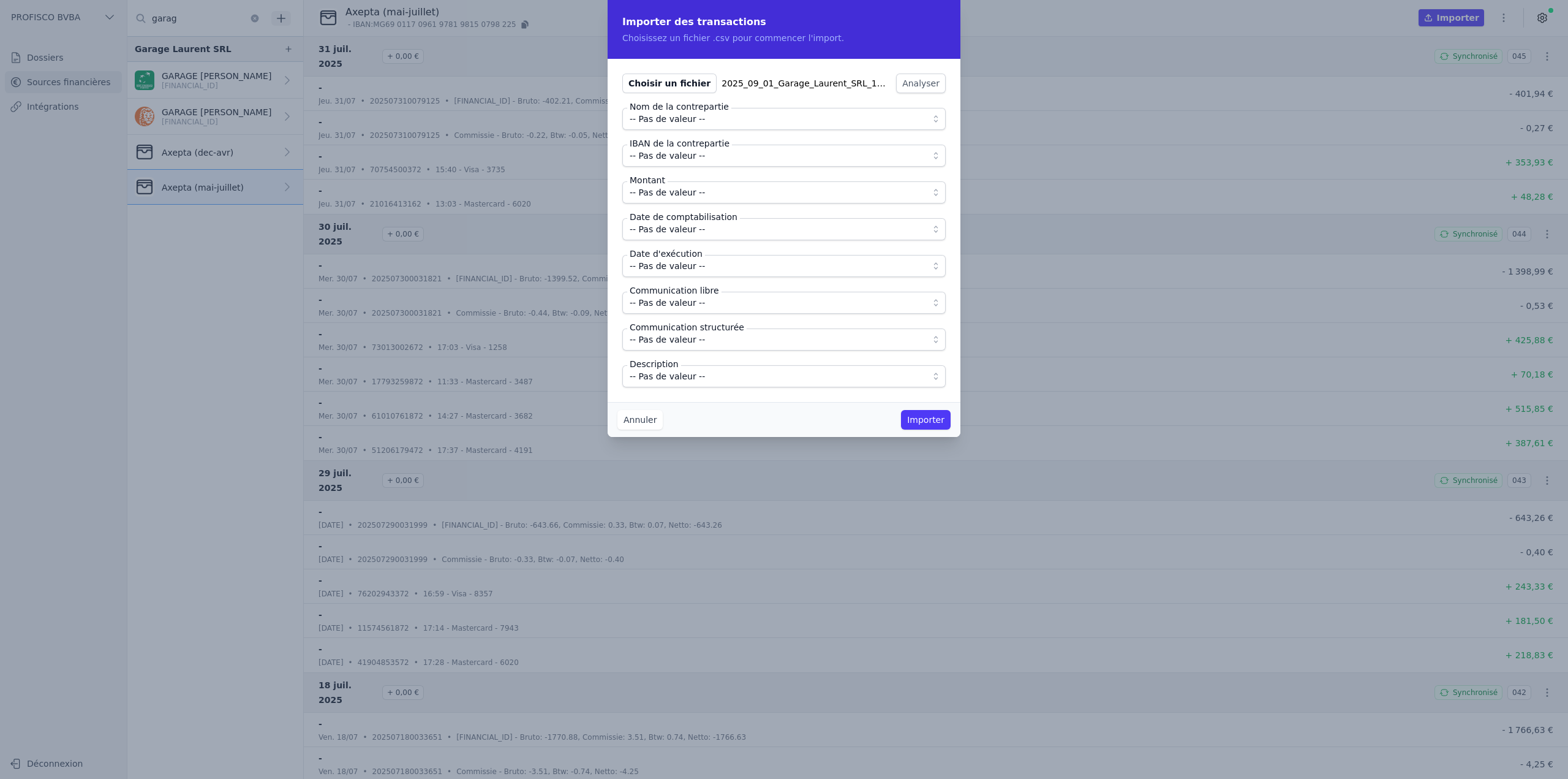
click at [689, 193] on span "-- Pas de valeur --" at bounding box center [667, 193] width 75 height 15
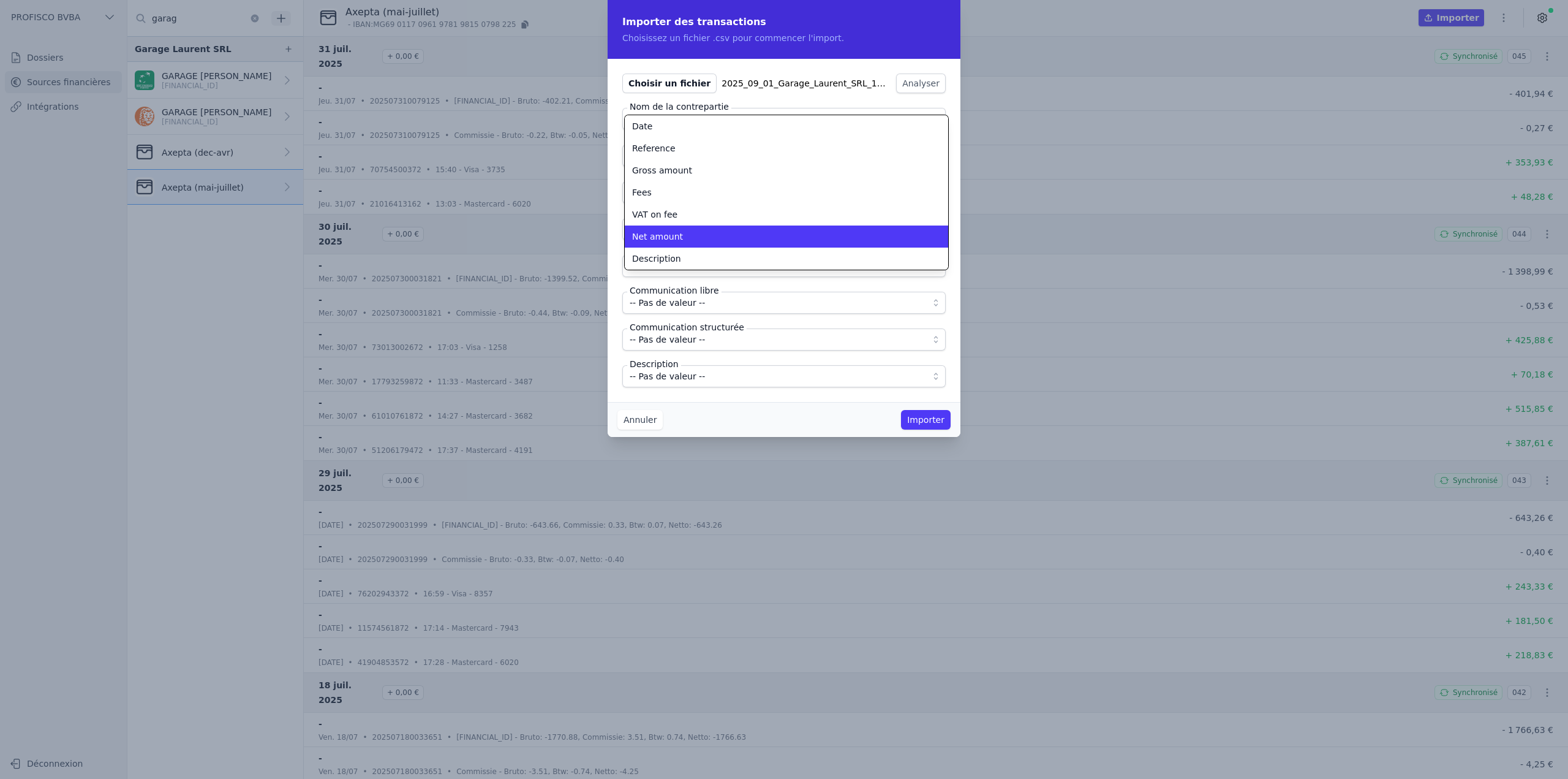
click at [687, 231] on div "Net amount" at bounding box center [779, 237] width 294 height 12
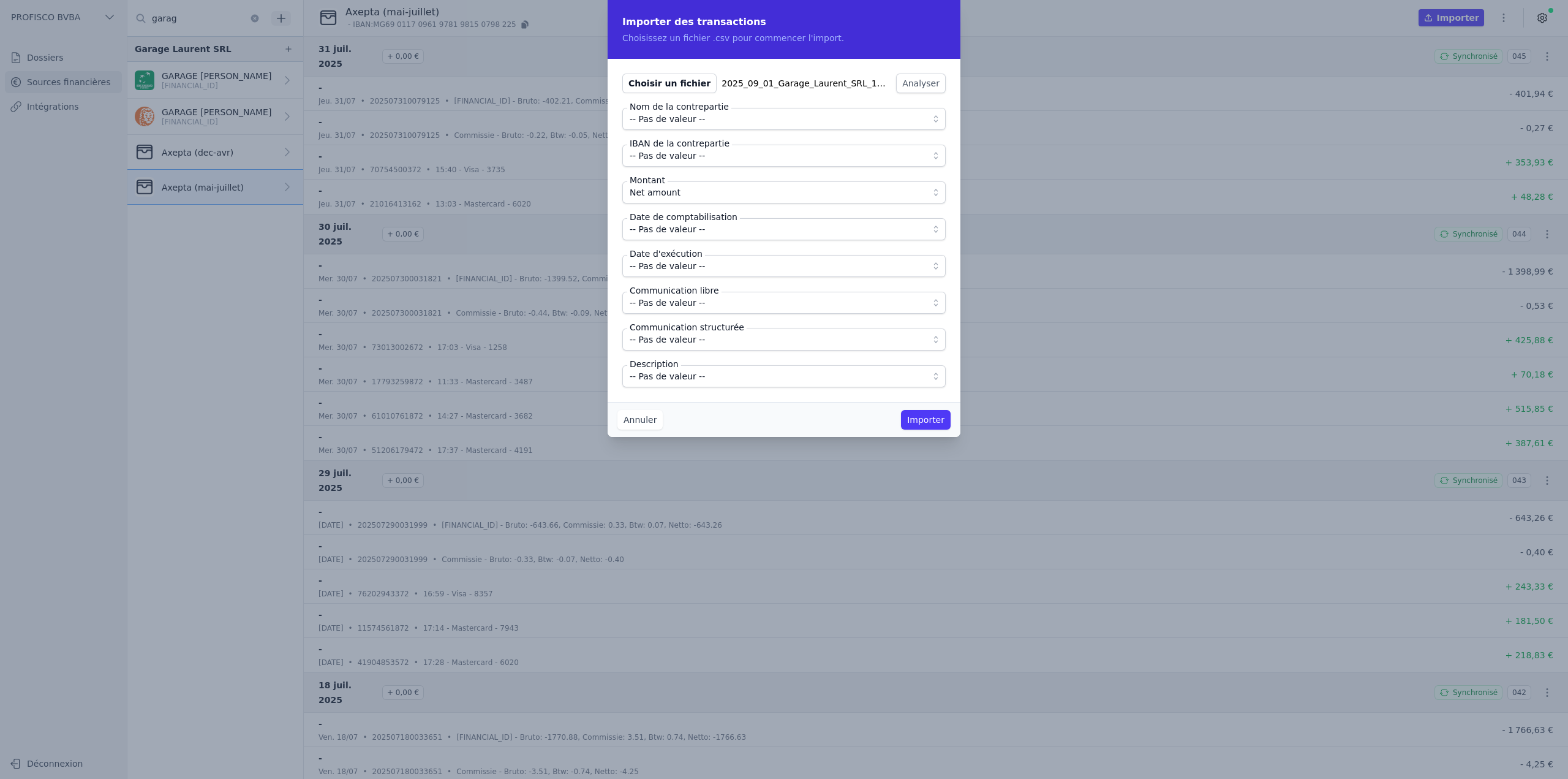
click at [684, 233] on span "-- Pas de valeur --" at bounding box center [667, 229] width 75 height 15
click at [670, 271] on div "Date" at bounding box center [779, 273] width 294 height 12
click at [675, 273] on span "-- Pas de valeur --" at bounding box center [667, 266] width 75 height 15
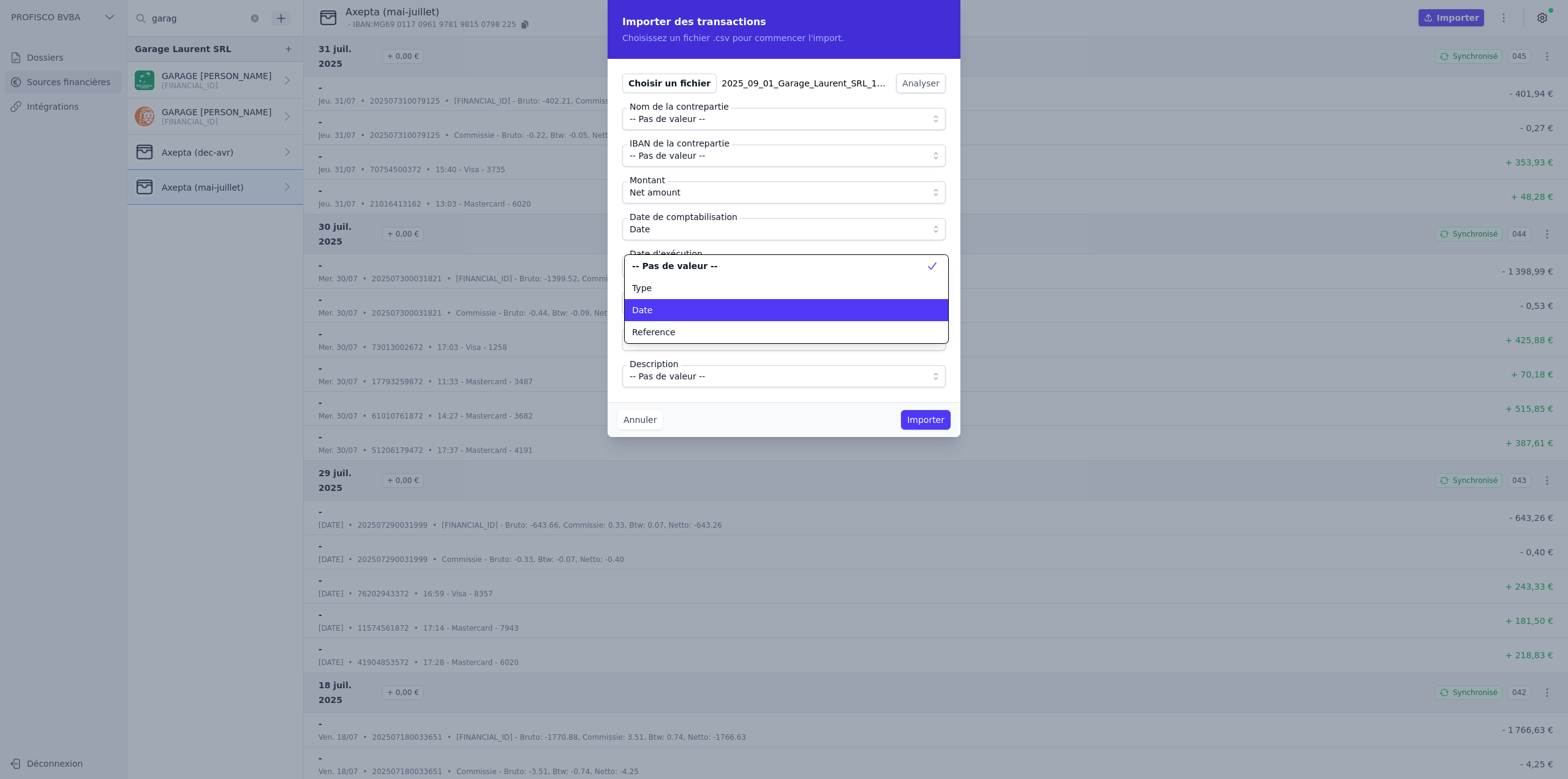
click at [671, 312] on div "Date" at bounding box center [779, 310] width 294 height 12
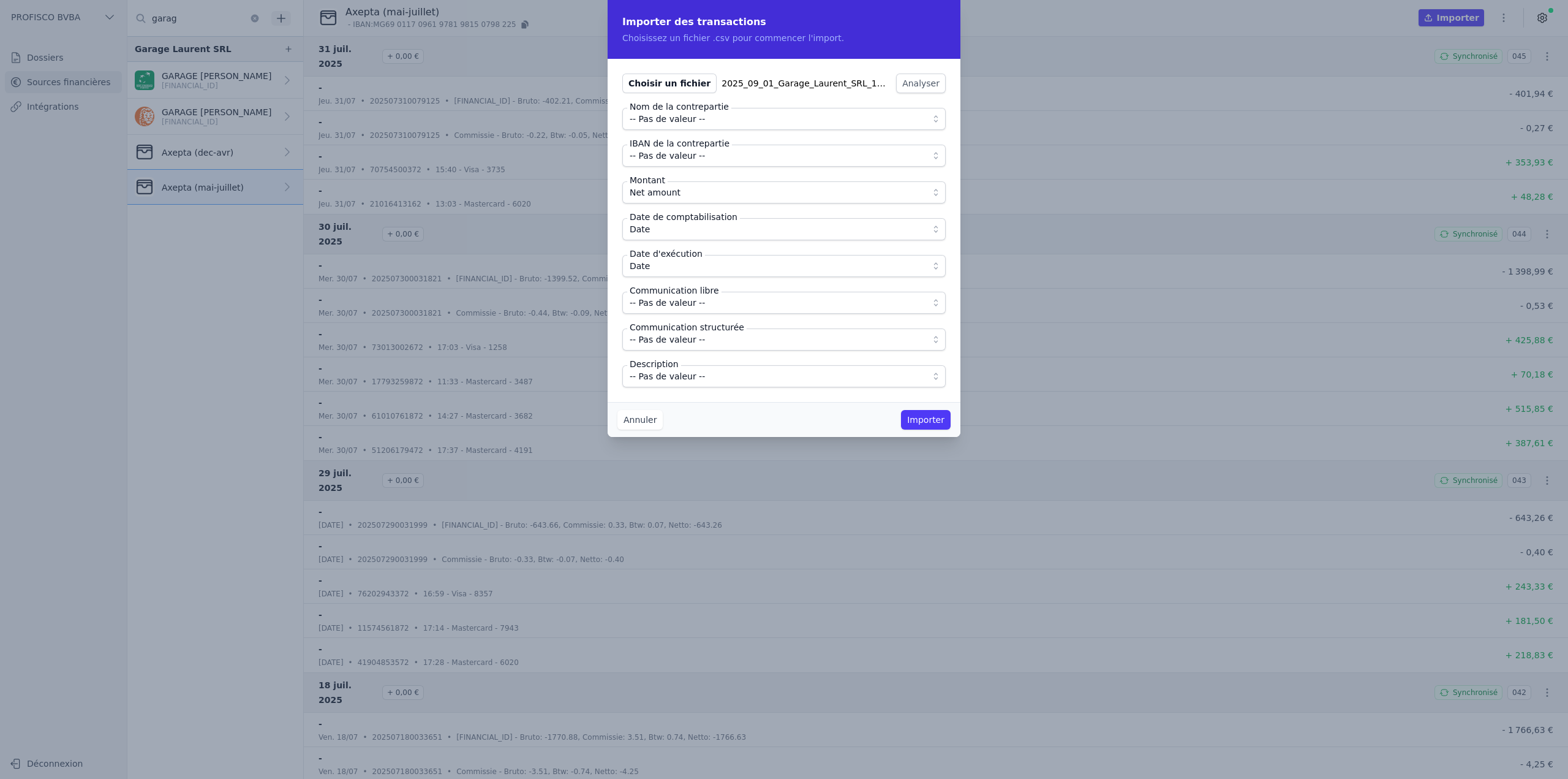
click at [685, 311] on button "-- Pas de valeur --" at bounding box center [784, 302] width 323 height 22
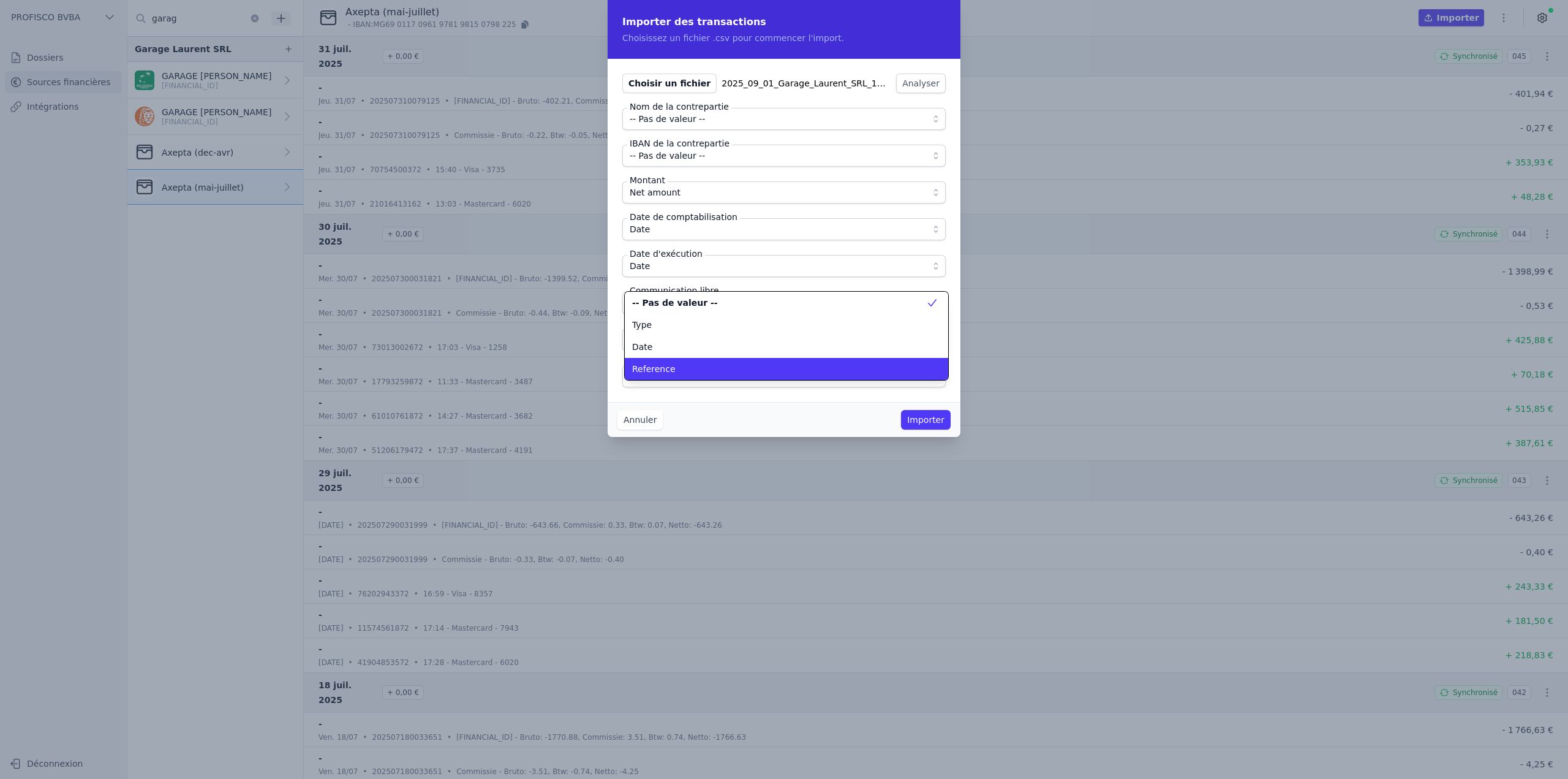
click at [678, 361] on li "Reference" at bounding box center [786, 369] width 323 height 22
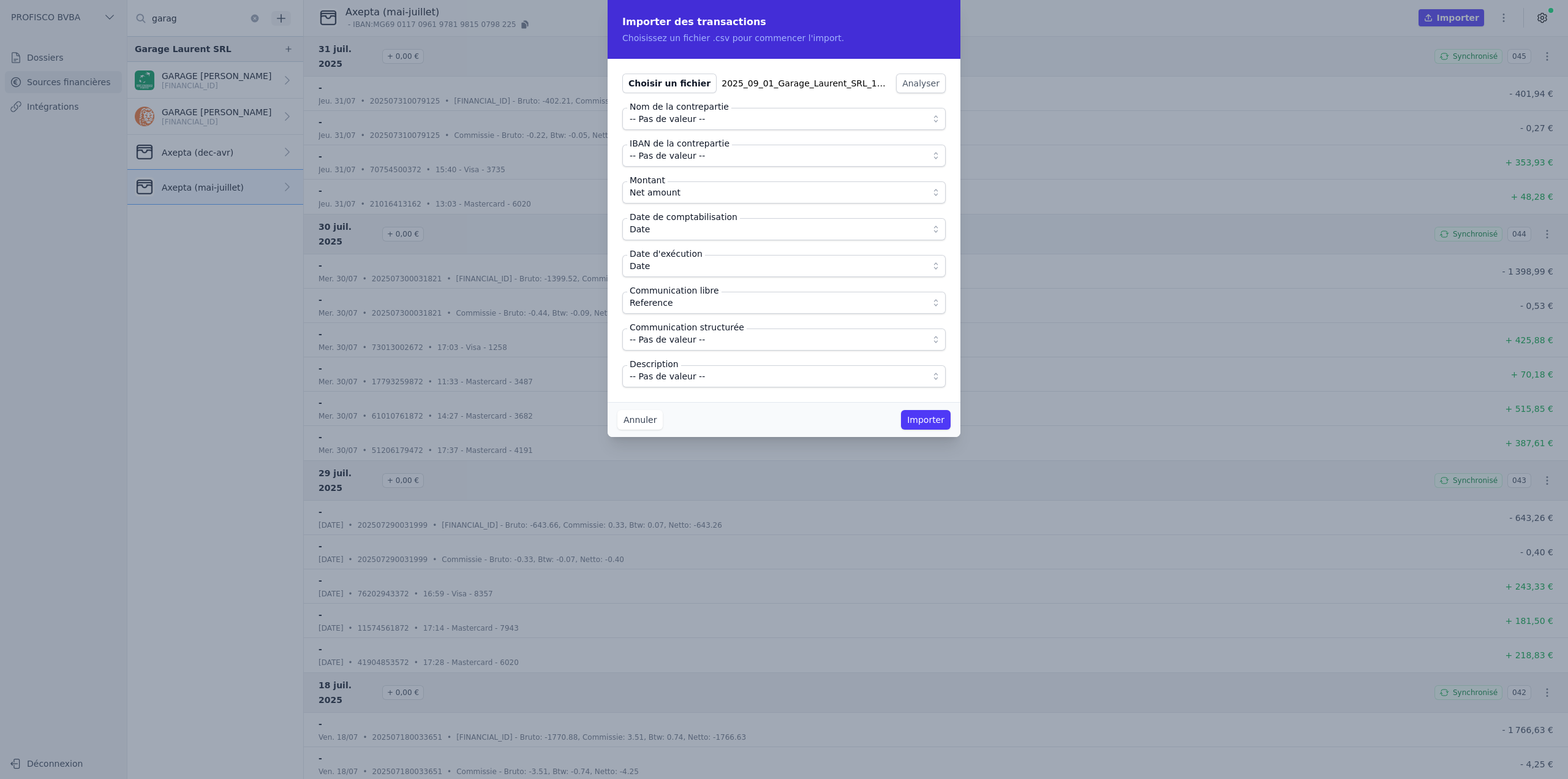
click at [697, 375] on span "-- Pas de valeur --" at bounding box center [667, 376] width 75 height 15
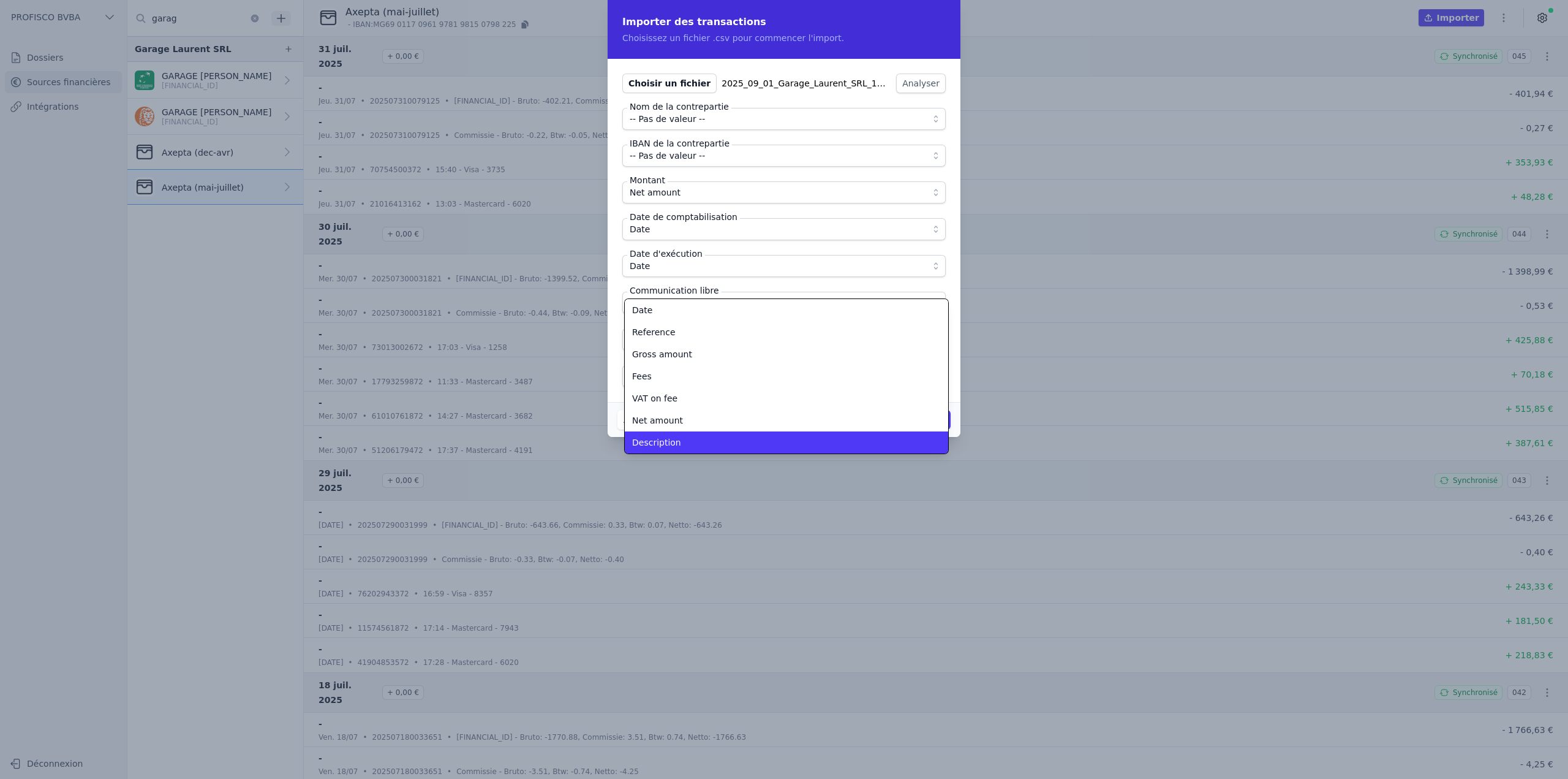
click at [688, 435] on li "Description" at bounding box center [786, 442] width 323 height 22
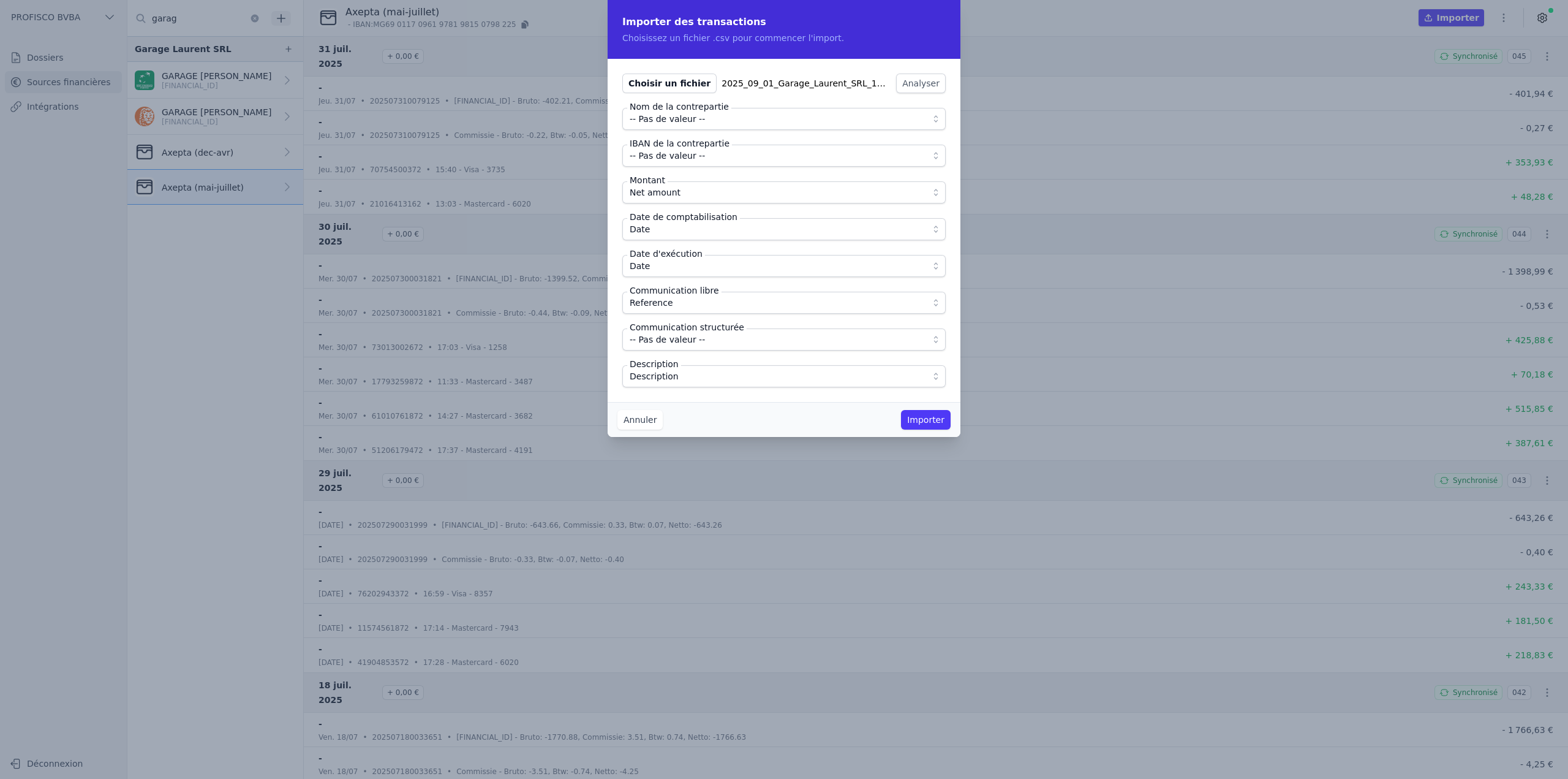
click at [693, 393] on div "Choisir un fichier 2025_09_01_Garage_Laurent_SRL_1.csv Analyser Nom de la contr…" at bounding box center [784, 230] width 353 height 343
click at [931, 418] on button "Importer" at bounding box center [926, 420] width 49 height 19
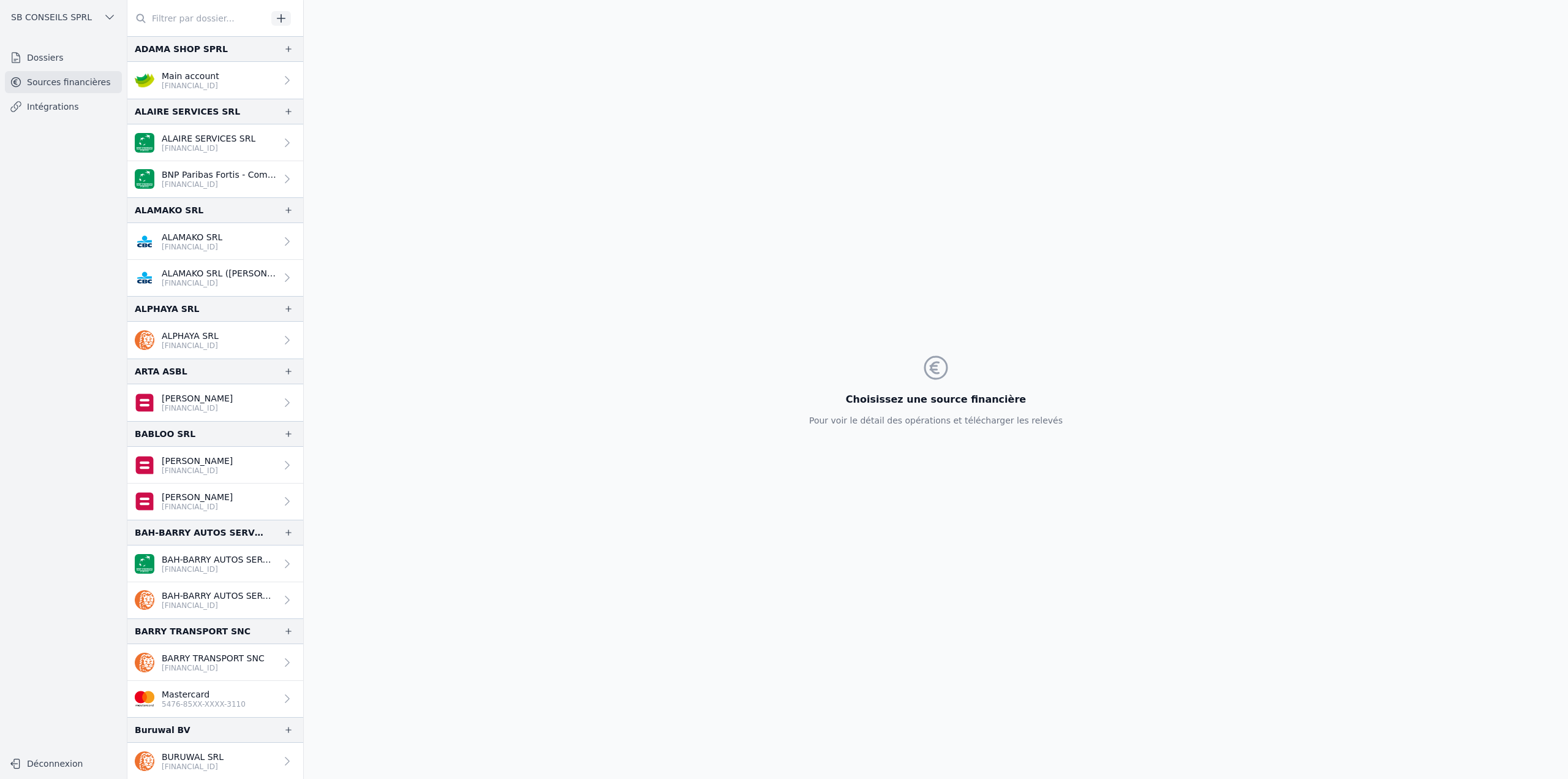
drag, startPoint x: 31, startPoint y: 260, endPoint x: 44, endPoint y: 248, distance: 17.7
click at [31, 260] on nav "Dossiers Sources financières Intégrations" at bounding box center [63, 394] width 107 height 695
click at [199, 18] on input "text" at bounding box center [197, 18] width 140 height 22
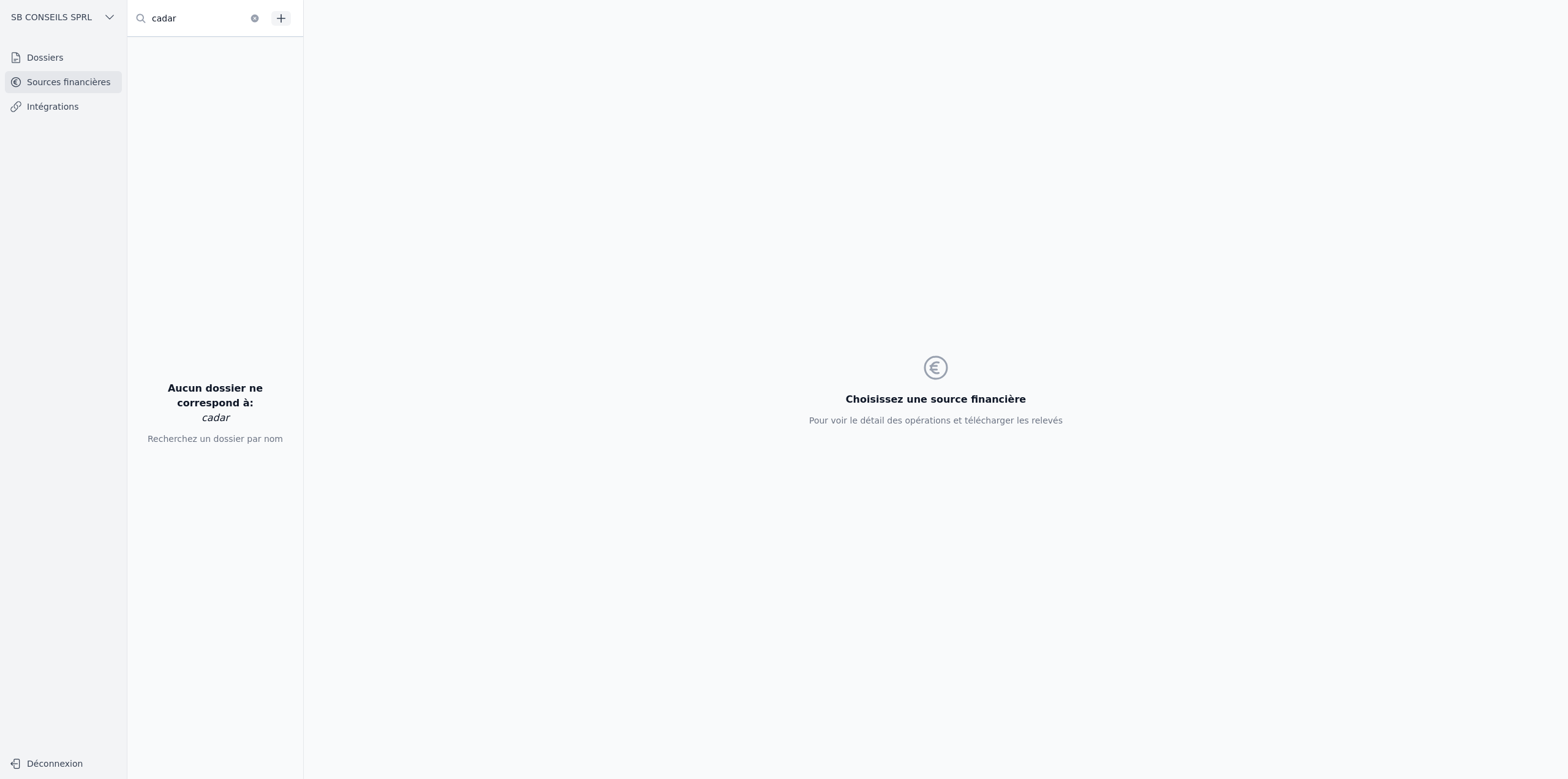
type input "cadar"
click at [65, 55] on link "Dossiers" at bounding box center [63, 57] width 117 height 22
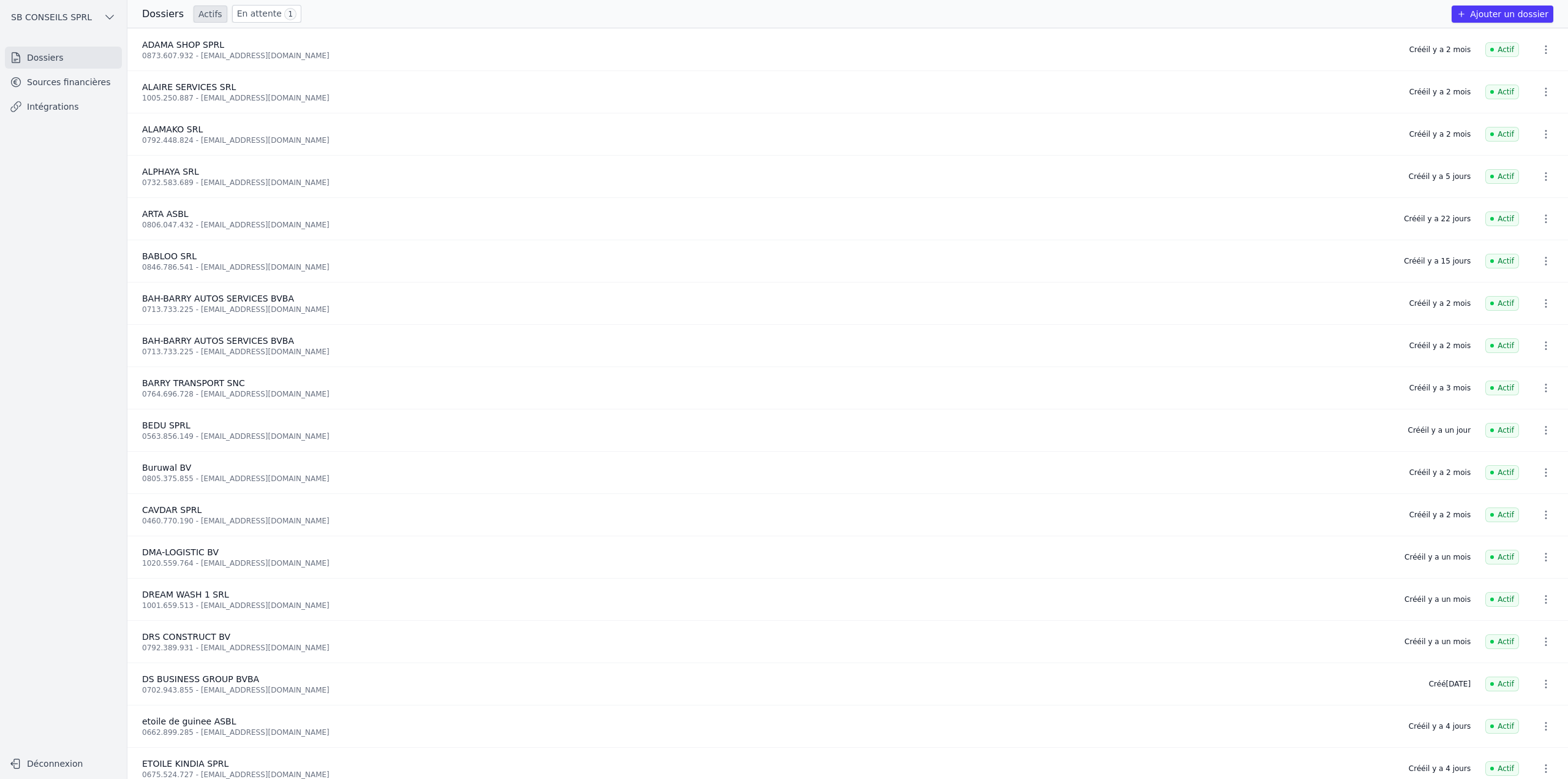
click at [239, 15] on link "En attente 1" at bounding box center [267, 13] width 69 height 18
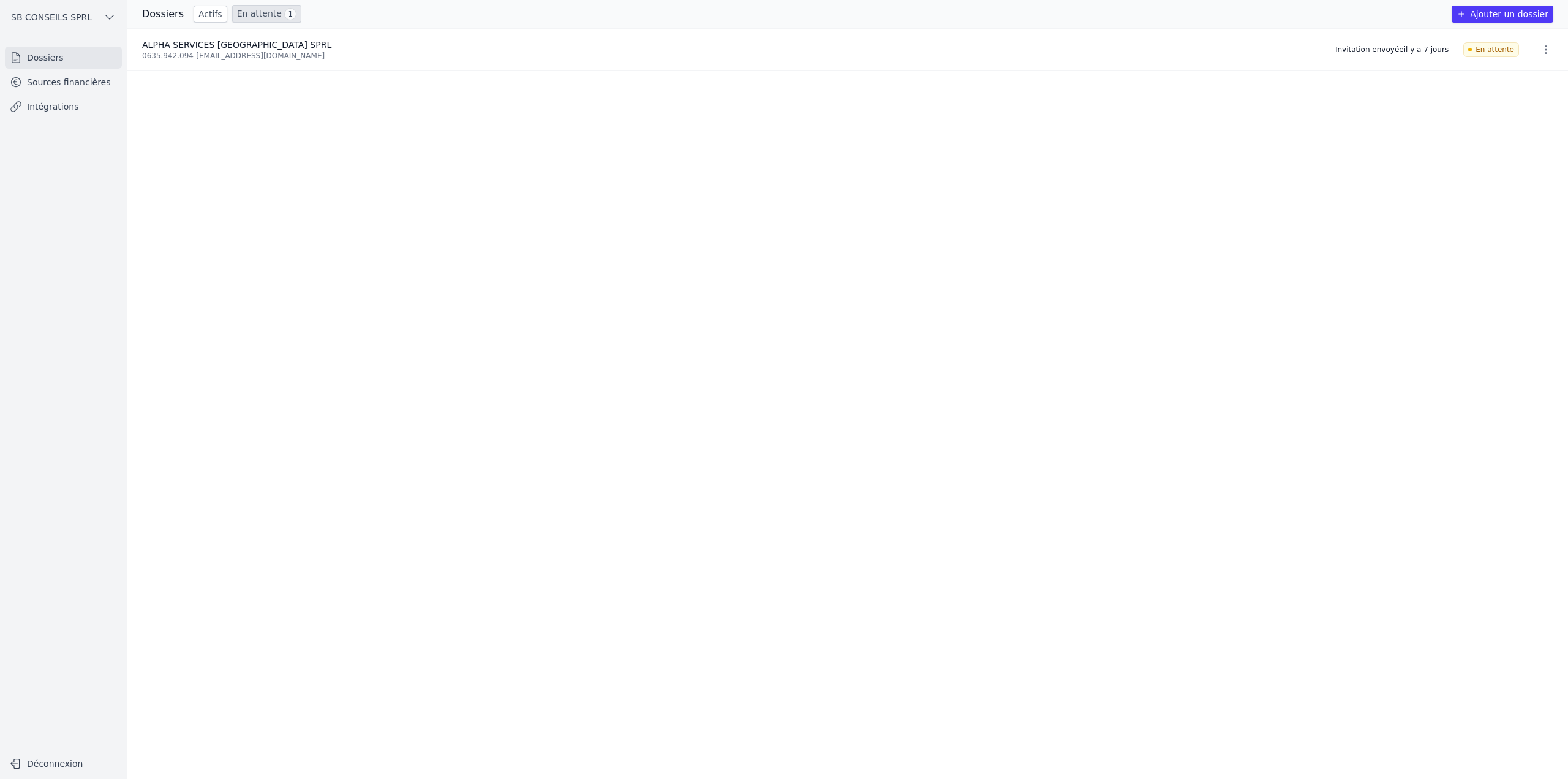
click at [1303, 75] on ul "ALPHA SERVICES BRUXELLES SPRL 0635.942.094 - sow-alpha@hotmail.com Invitation e…" at bounding box center [847, 404] width 1441 height 751
click at [1507, 14] on button "Ajouter un dossier" at bounding box center [1503, 14] width 102 height 17
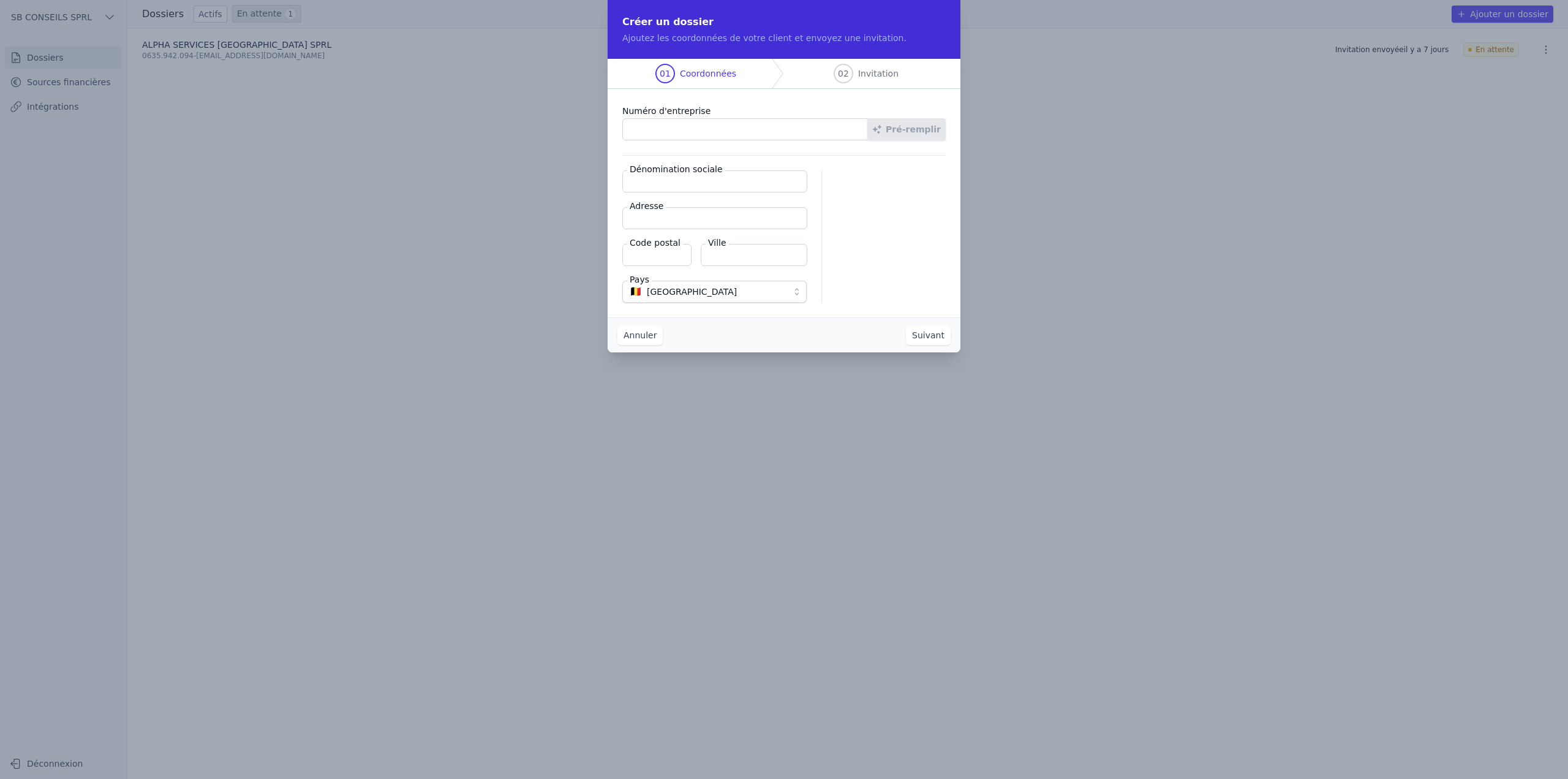
paste input "0046.077.019"
click at [759, 175] on div "Numéro d'entreprise 0046.077.019 Pré-remplir Dénomination sociale Adresse Code …" at bounding box center [784, 203] width 353 height 229
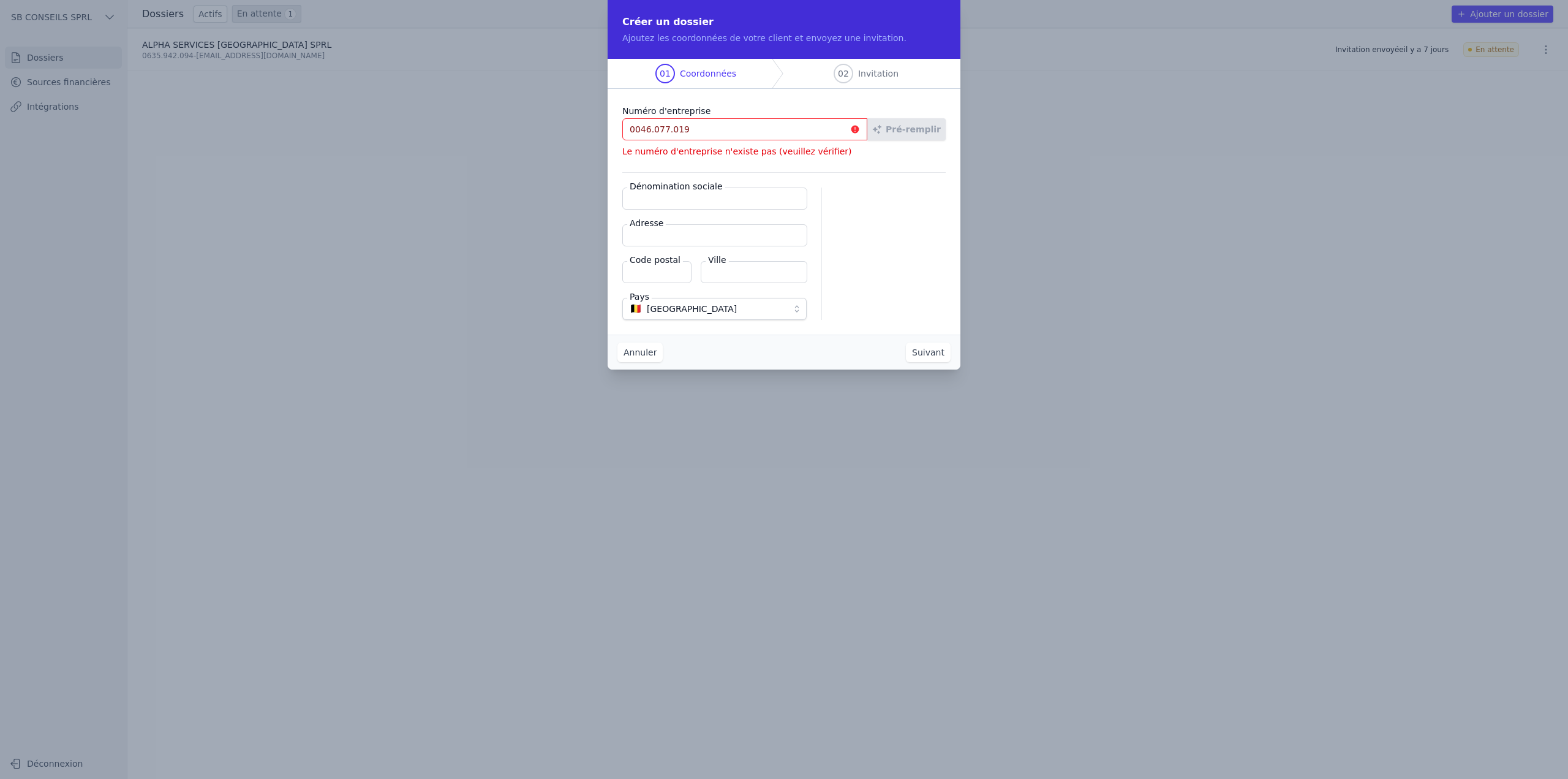
click at [751, 129] on input "0046.077.019" at bounding box center [745, 129] width 245 height 22
click at [757, 203] on input "Dénomination sociale" at bounding box center [715, 198] width 185 height 22
drag, startPoint x: 691, startPoint y: 132, endPoint x: 608, endPoint y: 129, distance: 83.1
click at [608, 129] on div "Numéro d'entreprise 0046.077.019 Pré-remplir Le numéro d'entreprise n'existe pa…" at bounding box center [784, 211] width 353 height 245
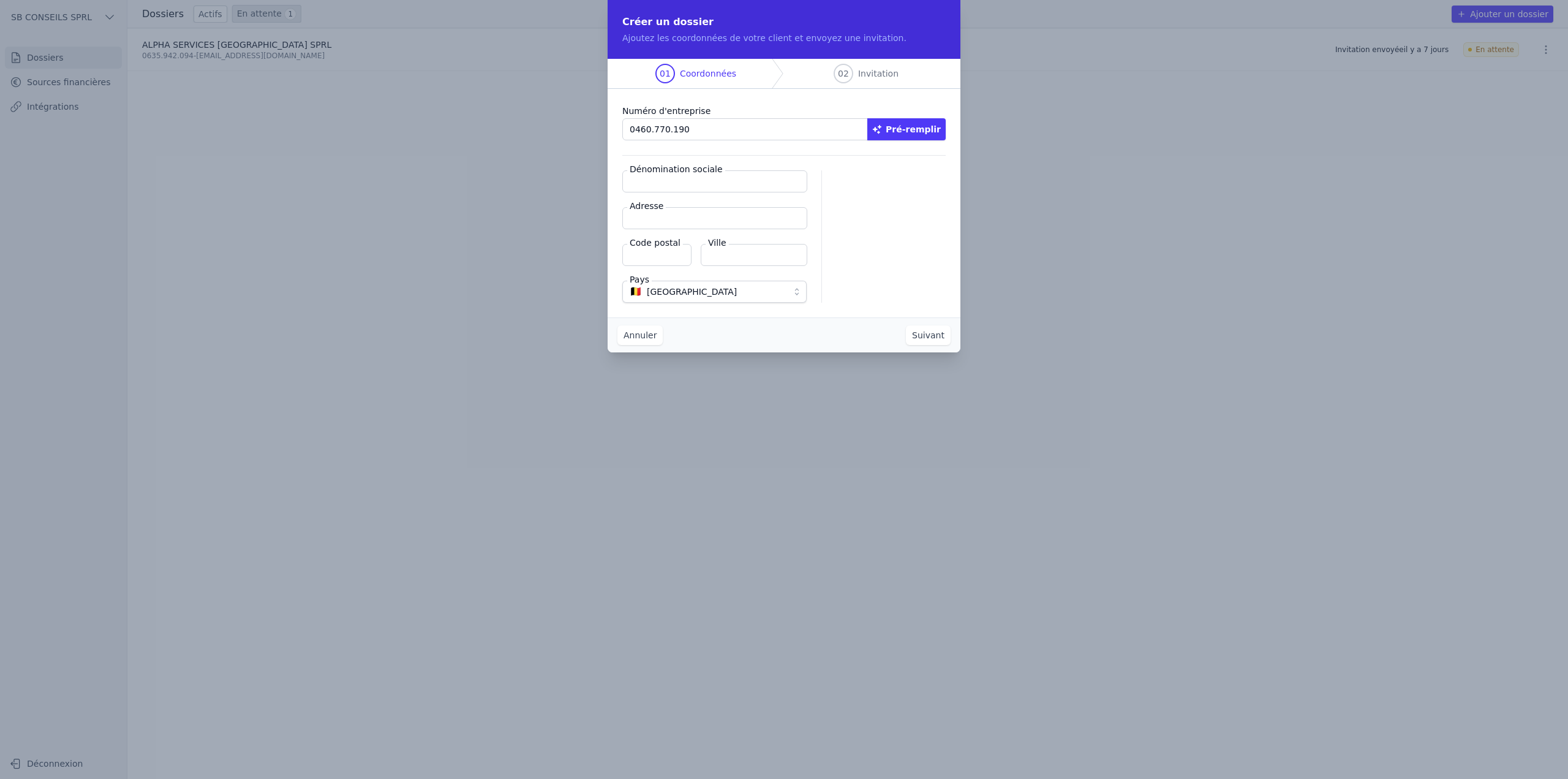
type input "0460.770.190"
click at [910, 131] on button "Pré-remplir" at bounding box center [907, 129] width 79 height 22
type input "CAVDAR SPRL"
type input "Rue du Champ de l'Eglise 119"
type input "1020"
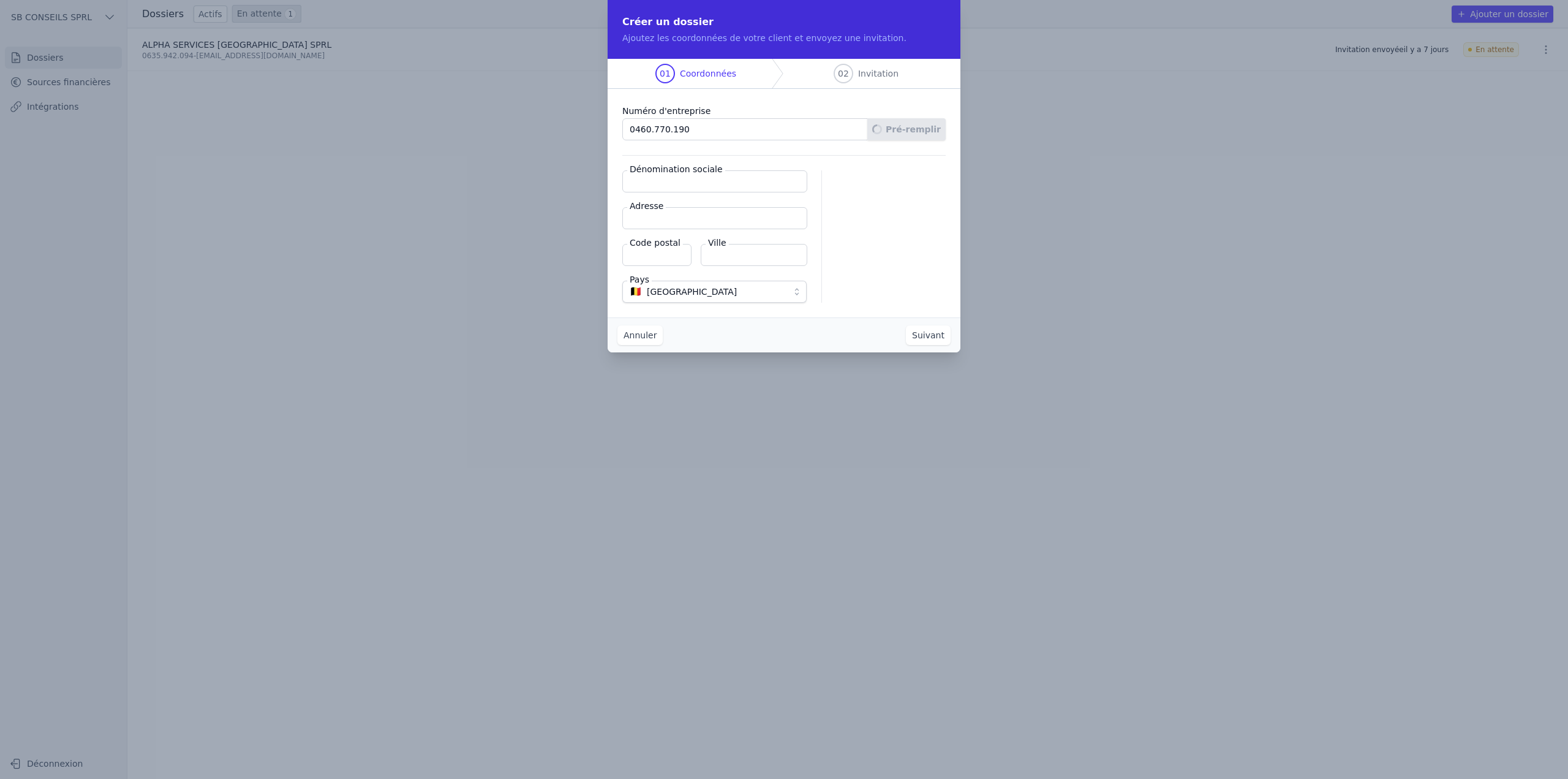
type input "Bruxelles"
click at [933, 336] on button "Suivant" at bounding box center [928, 335] width 45 height 19
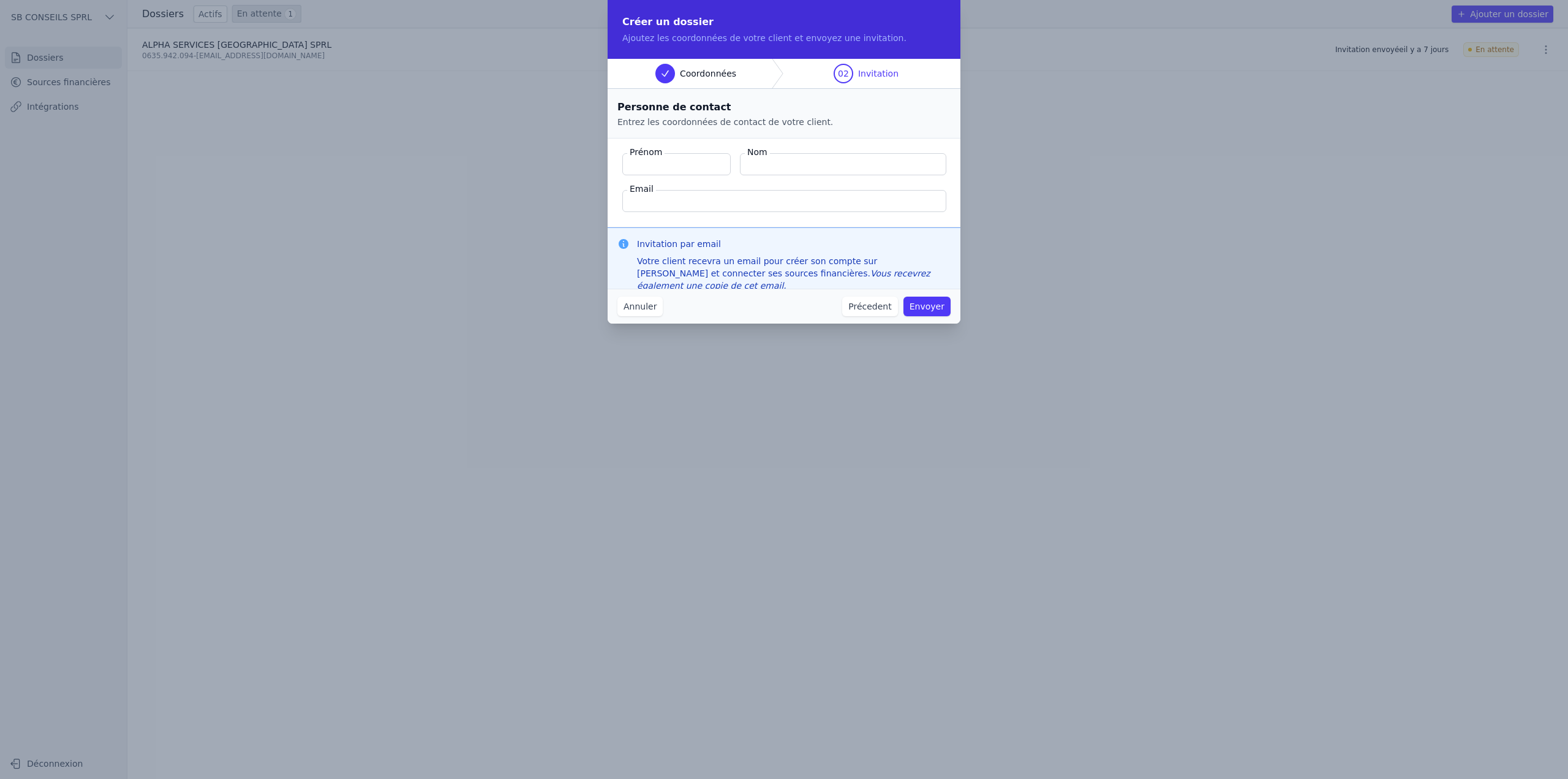
click at [683, 167] on input "Prénom" at bounding box center [677, 164] width 109 height 22
type input "Quentin"
type input "Roquet"
type input "quentin@magello.ai"
click at [947, 308] on button "Envoyer" at bounding box center [927, 306] width 47 height 19
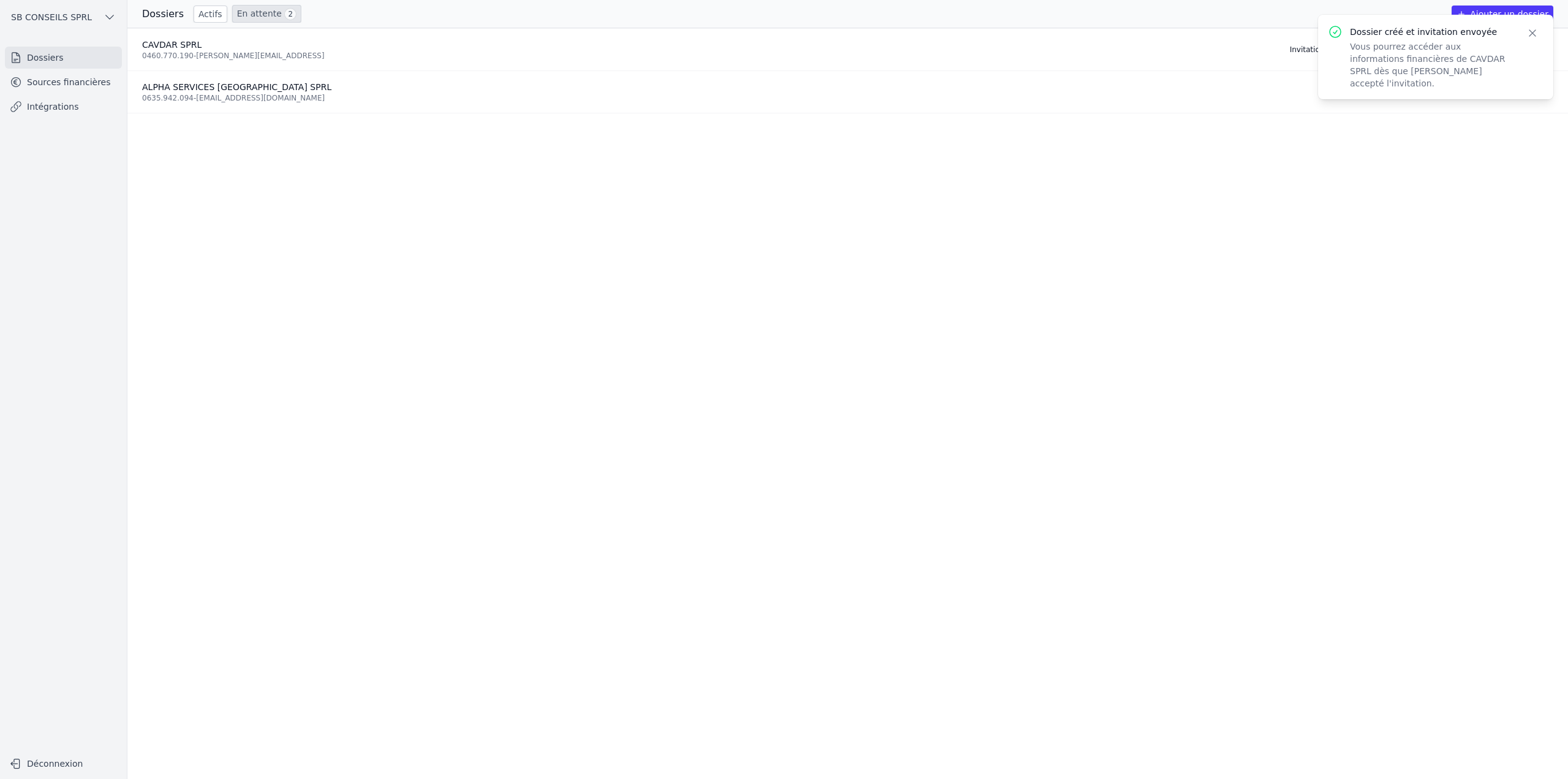
click at [1532, 34] on icon "button" at bounding box center [1533, 33] width 12 height 12
click at [1280, 214] on ul "CAVDAR SPRL 0460.770.190 - quentin@magello.ai Invitation envoyée dans quelques …" at bounding box center [847, 404] width 1441 height 751
click at [69, 113] on link "Intégrations" at bounding box center [63, 106] width 117 height 22
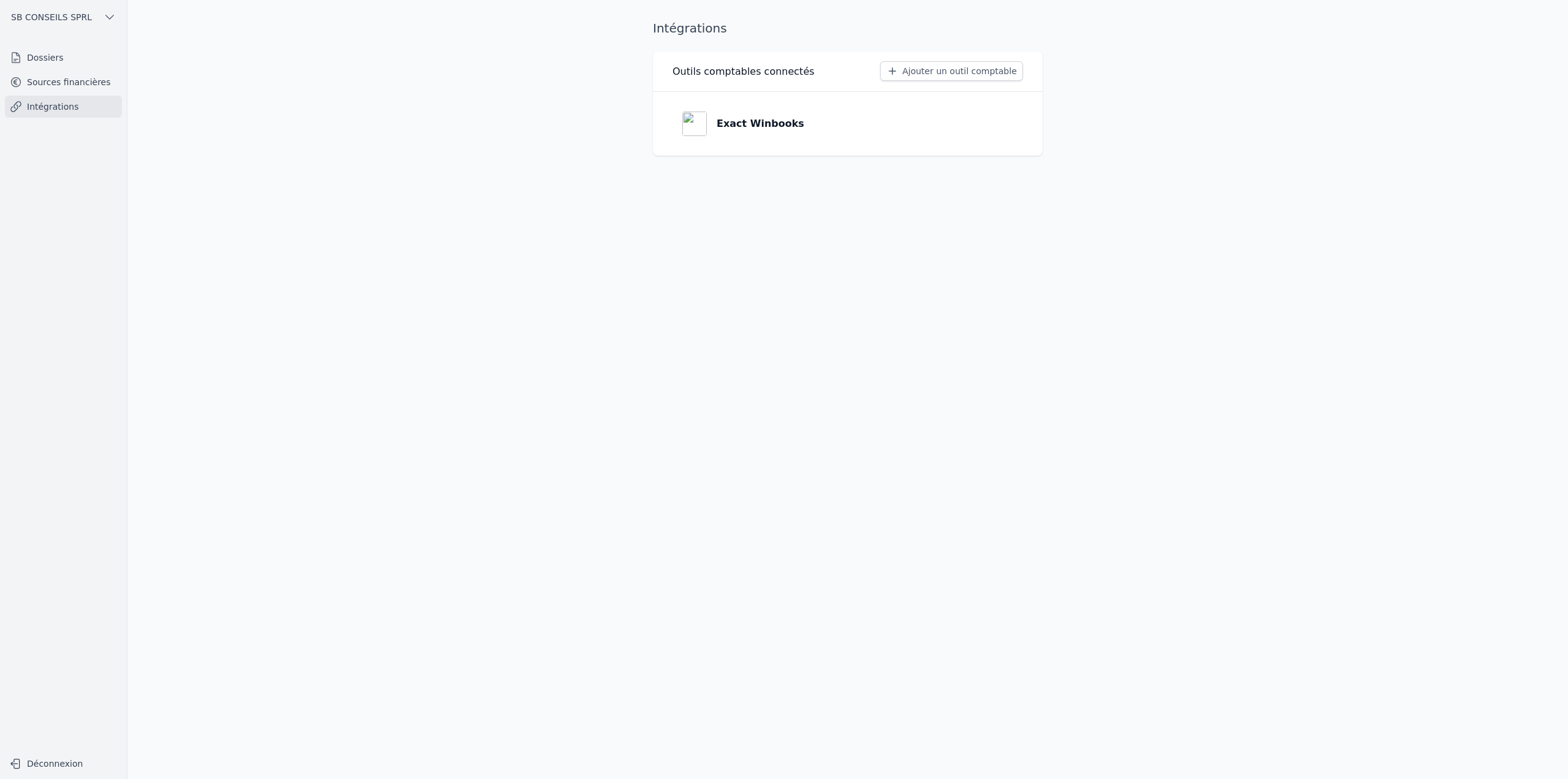
click at [67, 81] on link "Sources financières" at bounding box center [63, 82] width 117 height 22
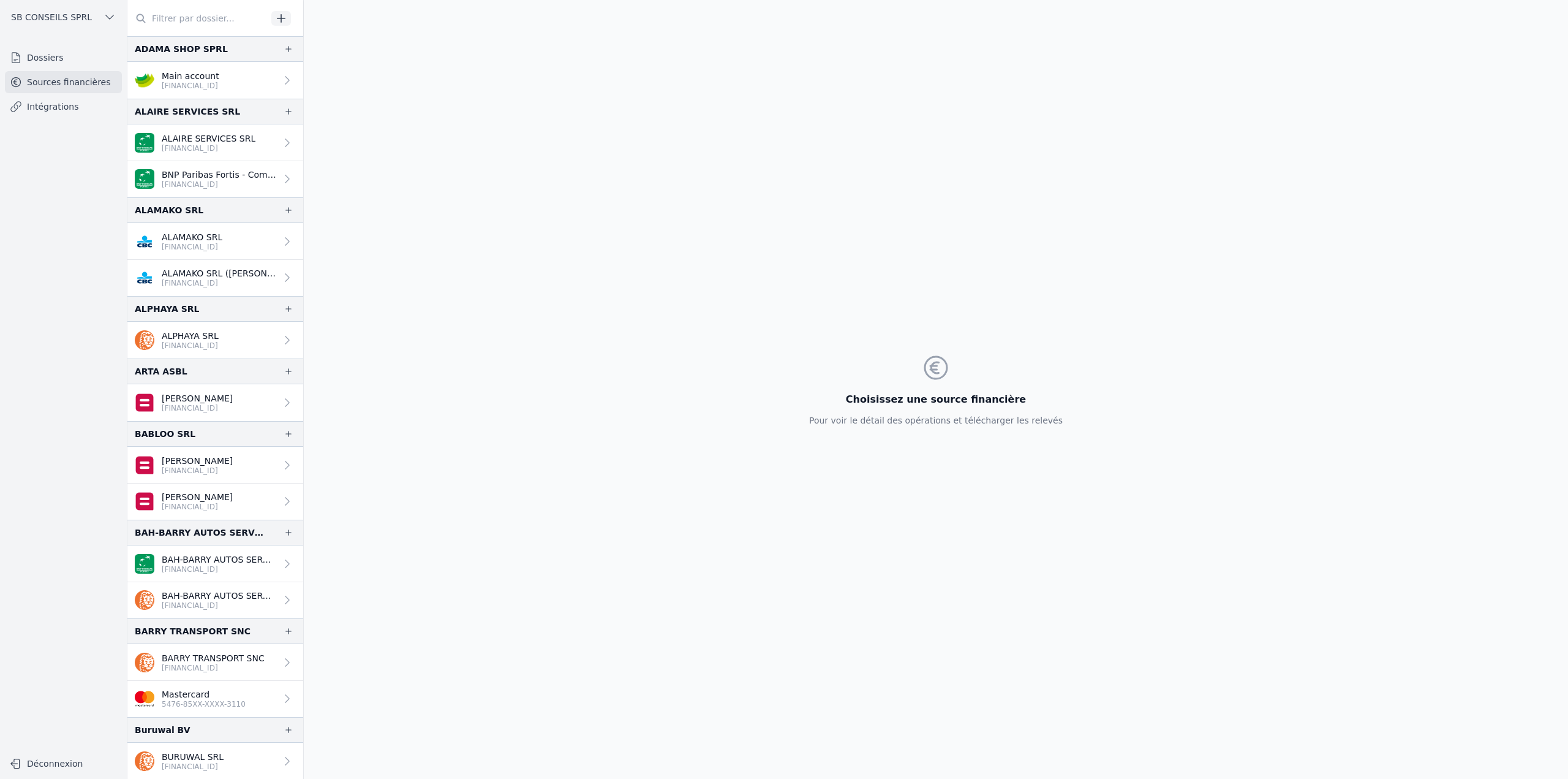
click at [223, 21] on input "text" at bounding box center [197, 18] width 140 height 22
type input "v"
click at [277, 19] on icon "button" at bounding box center [281, 18] width 12 height 12
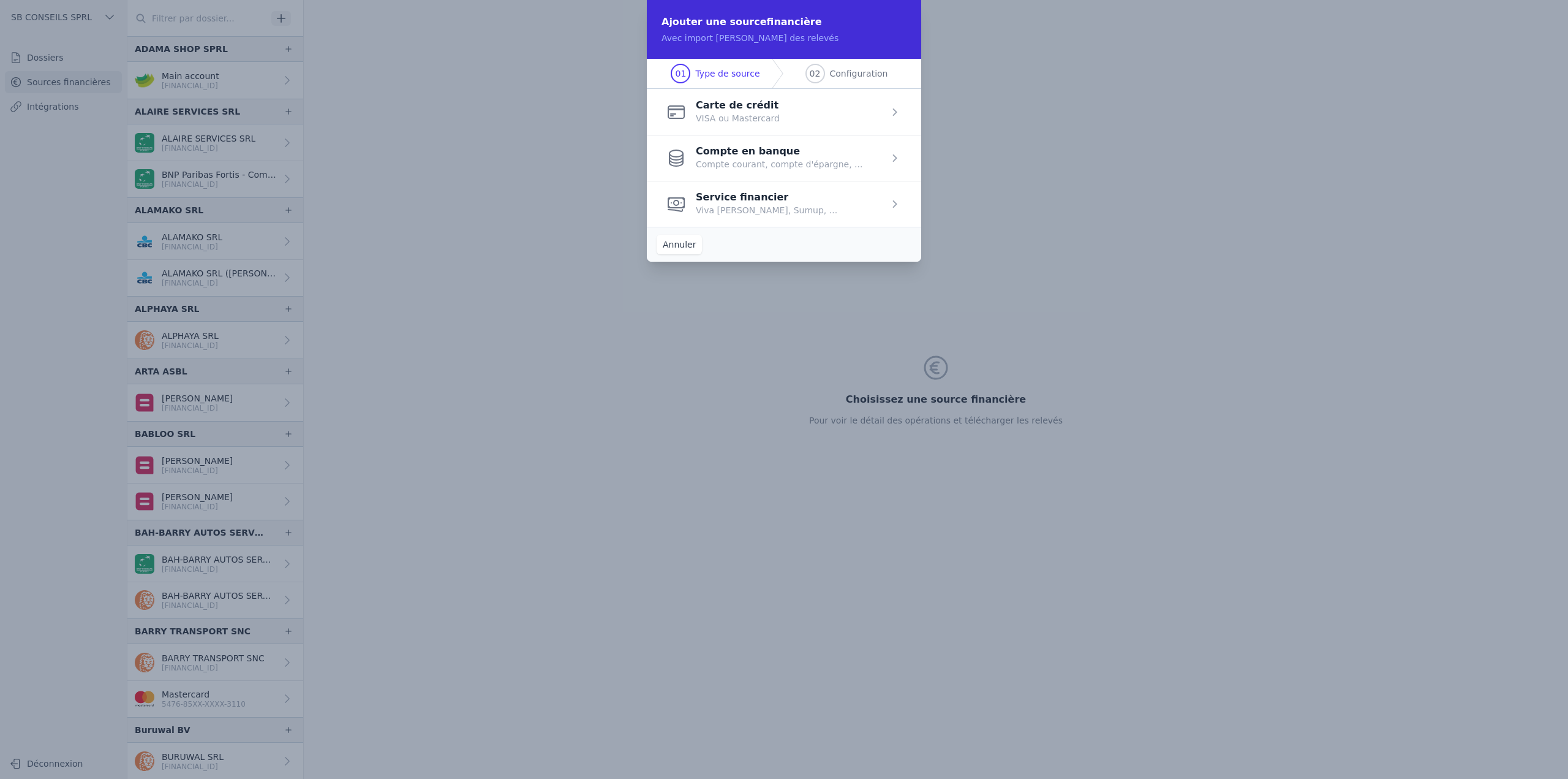
click at [773, 170] on span "button" at bounding box center [784, 157] width 275 height 46
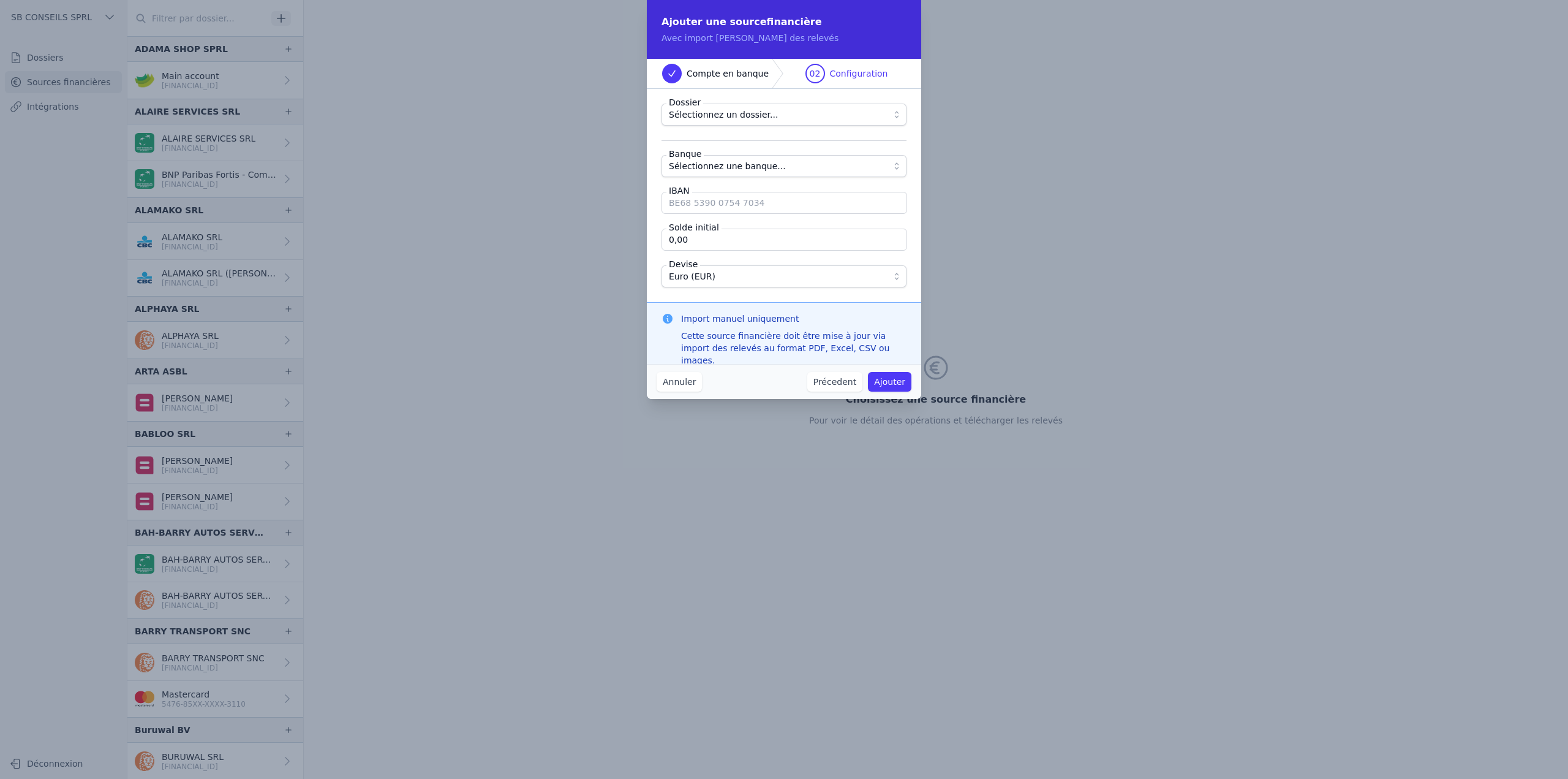
click at [752, 198] on input "IBAN" at bounding box center [784, 203] width 245 height 22
paste input "[FINANCIAL_ID]"
type input "[FINANCIAL_ID]"
click at [737, 161] on span "Sélectionnez une banque..." at bounding box center [727, 166] width 117 height 15
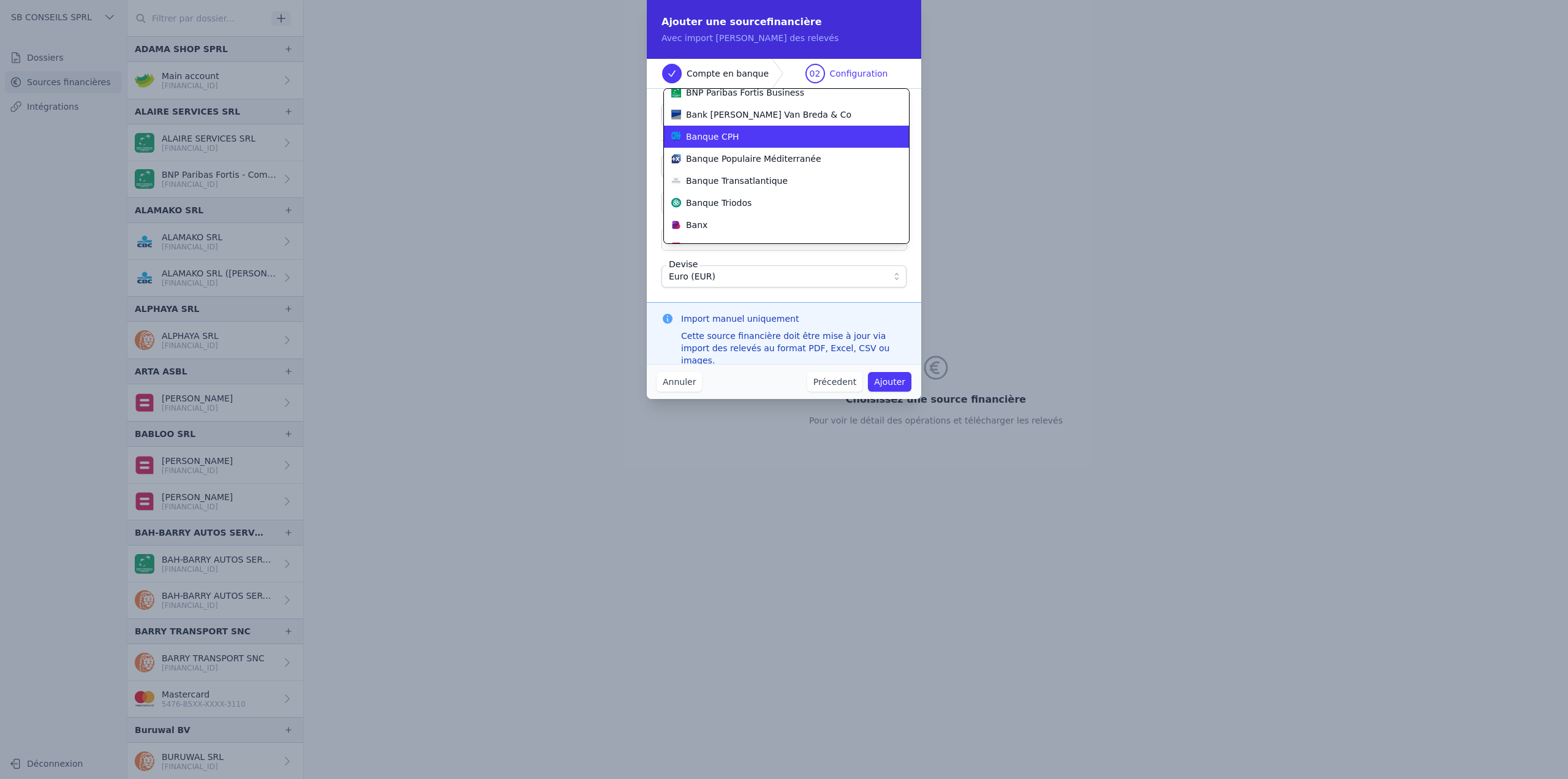
click at [723, 137] on span "Banque CPH" at bounding box center [713, 137] width 53 height 12
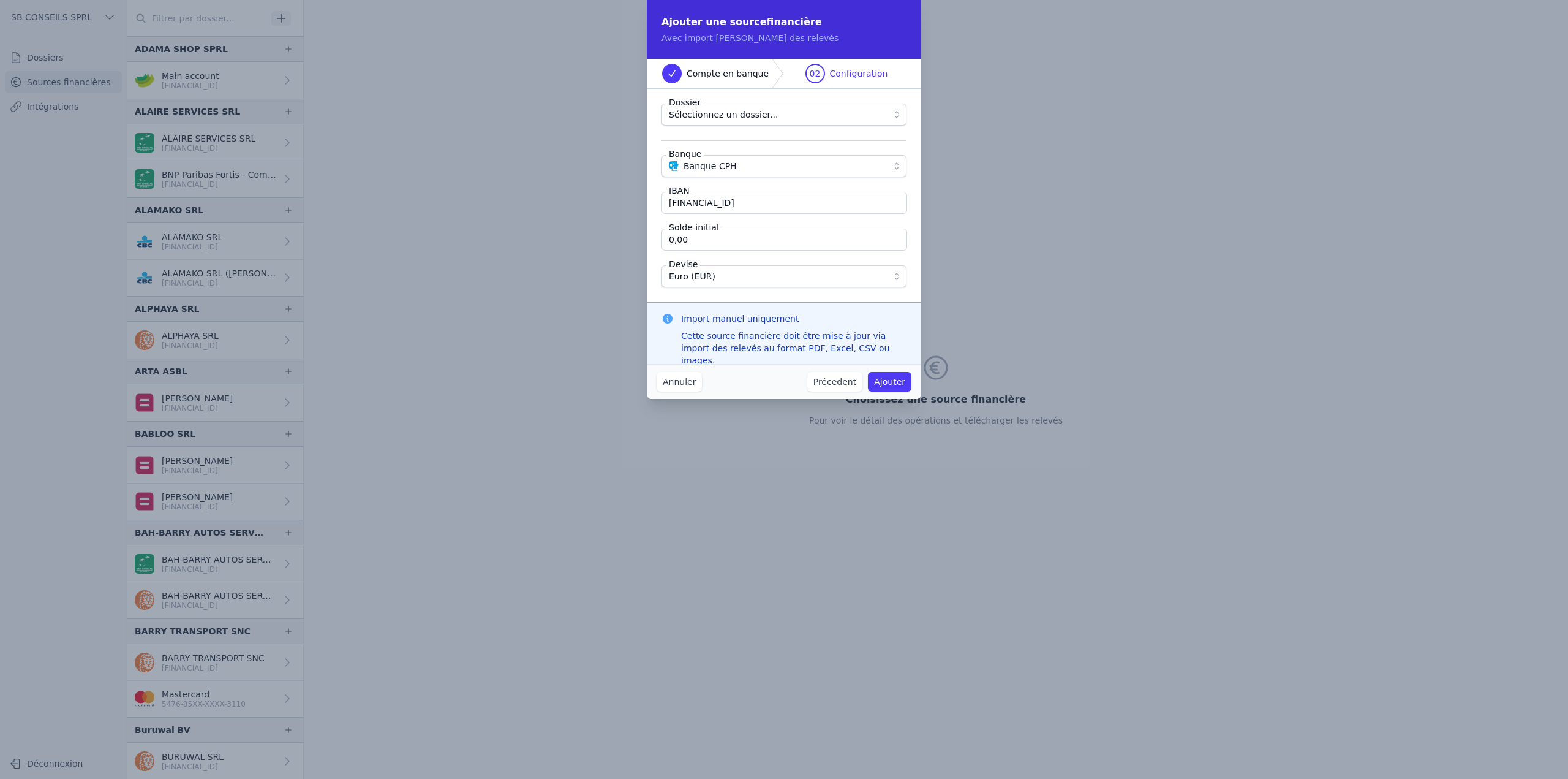
click at [785, 298] on div "Dossier Sélectionnez un dossier... Banque Banque CPH IBAN BE02 1262 0973 0440 S…" at bounding box center [784, 195] width 275 height 213
click at [683, 381] on button "Annuler" at bounding box center [679, 381] width 45 height 19
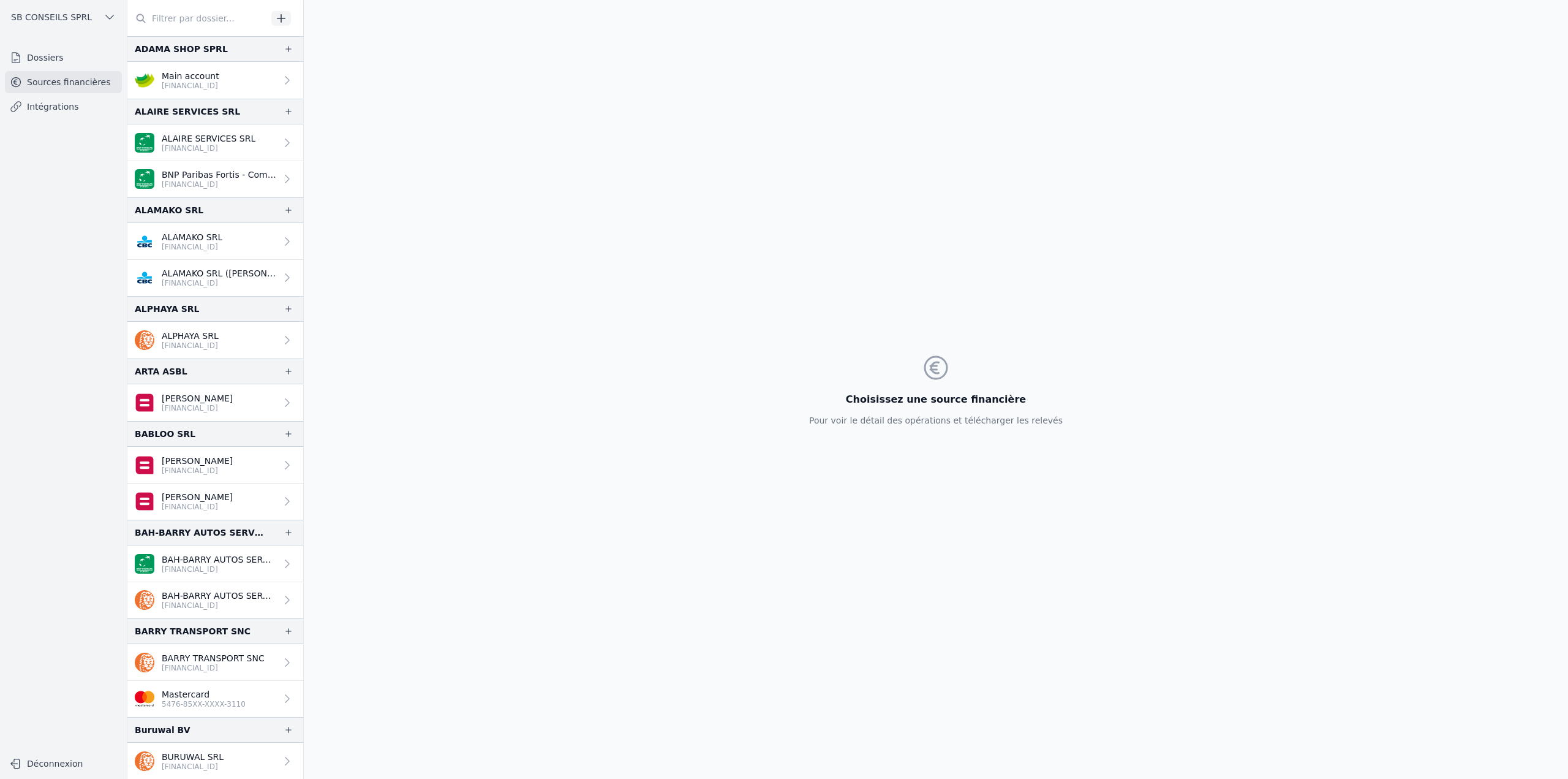
click at [199, 23] on input "text" at bounding box center [197, 18] width 140 height 22
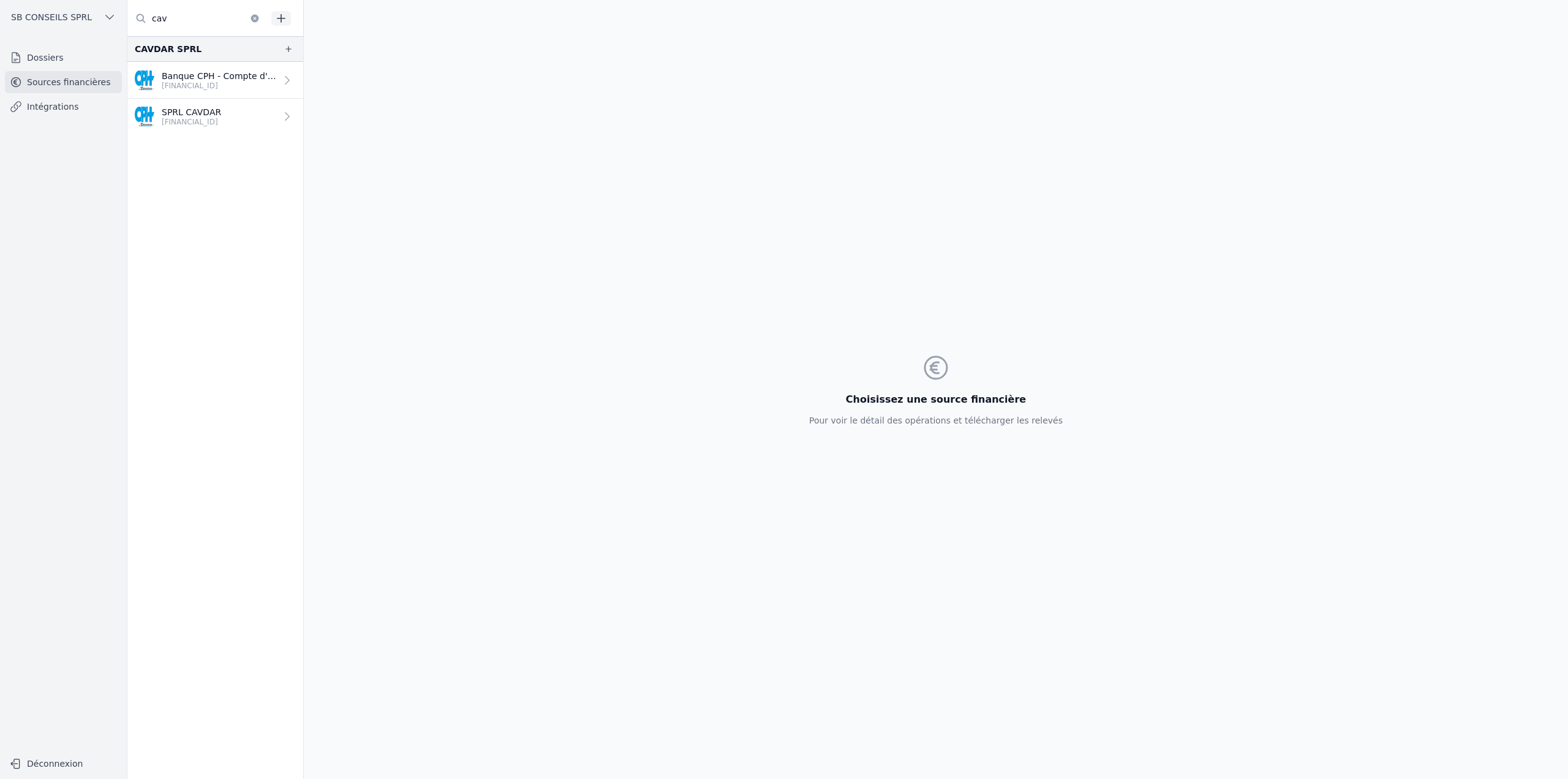
type input "cav"
click at [225, 88] on p "[FINANCIAL_ID]" at bounding box center [219, 85] width 115 height 10
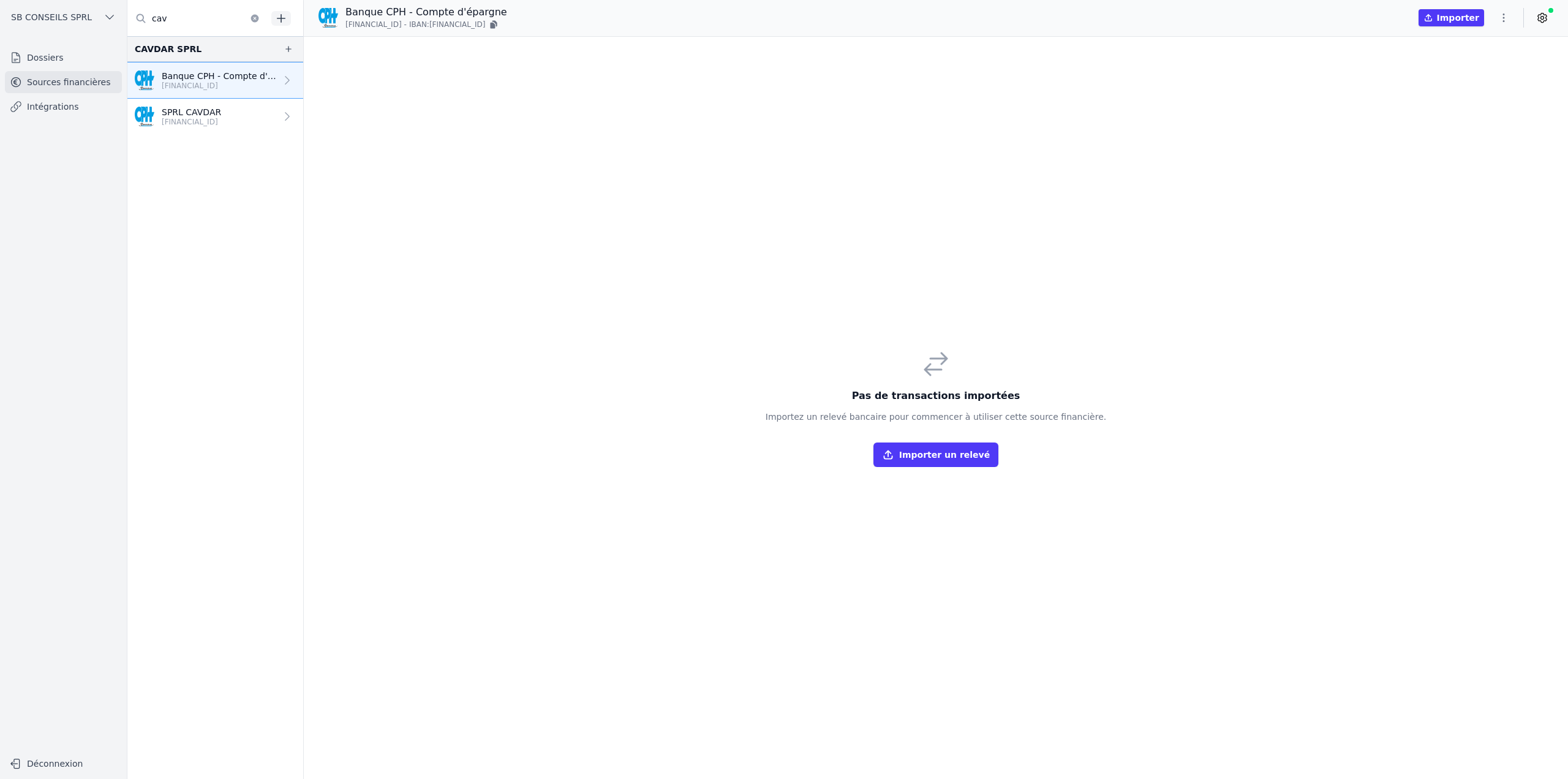
click at [1509, 22] on icon "button" at bounding box center [1504, 17] width 12 height 12
click at [38, 53] on div at bounding box center [784, 390] width 1568 height 779
click at [38, 53] on link "Dossiers" at bounding box center [63, 57] width 117 height 22
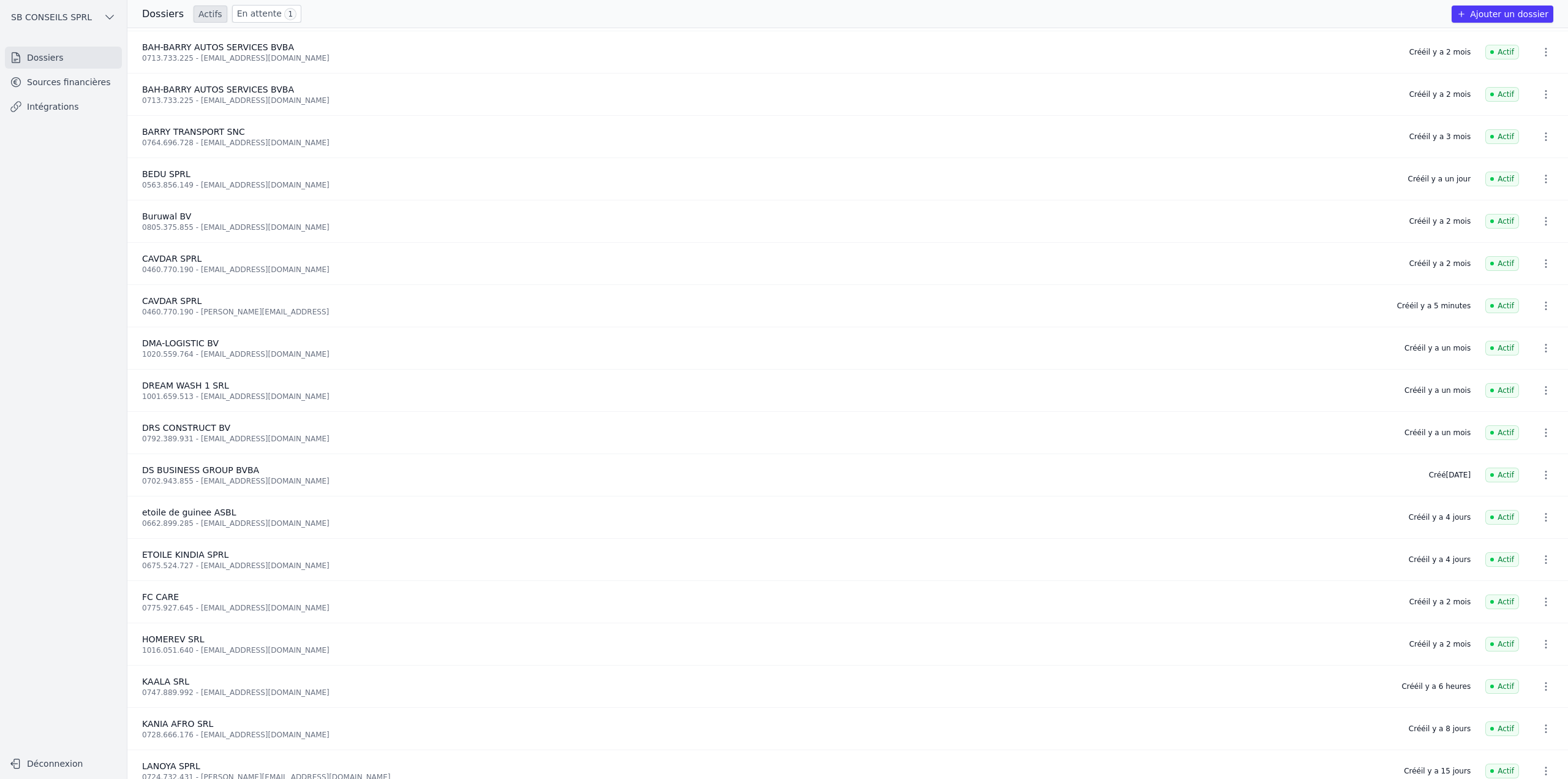
scroll to position [245, 0]
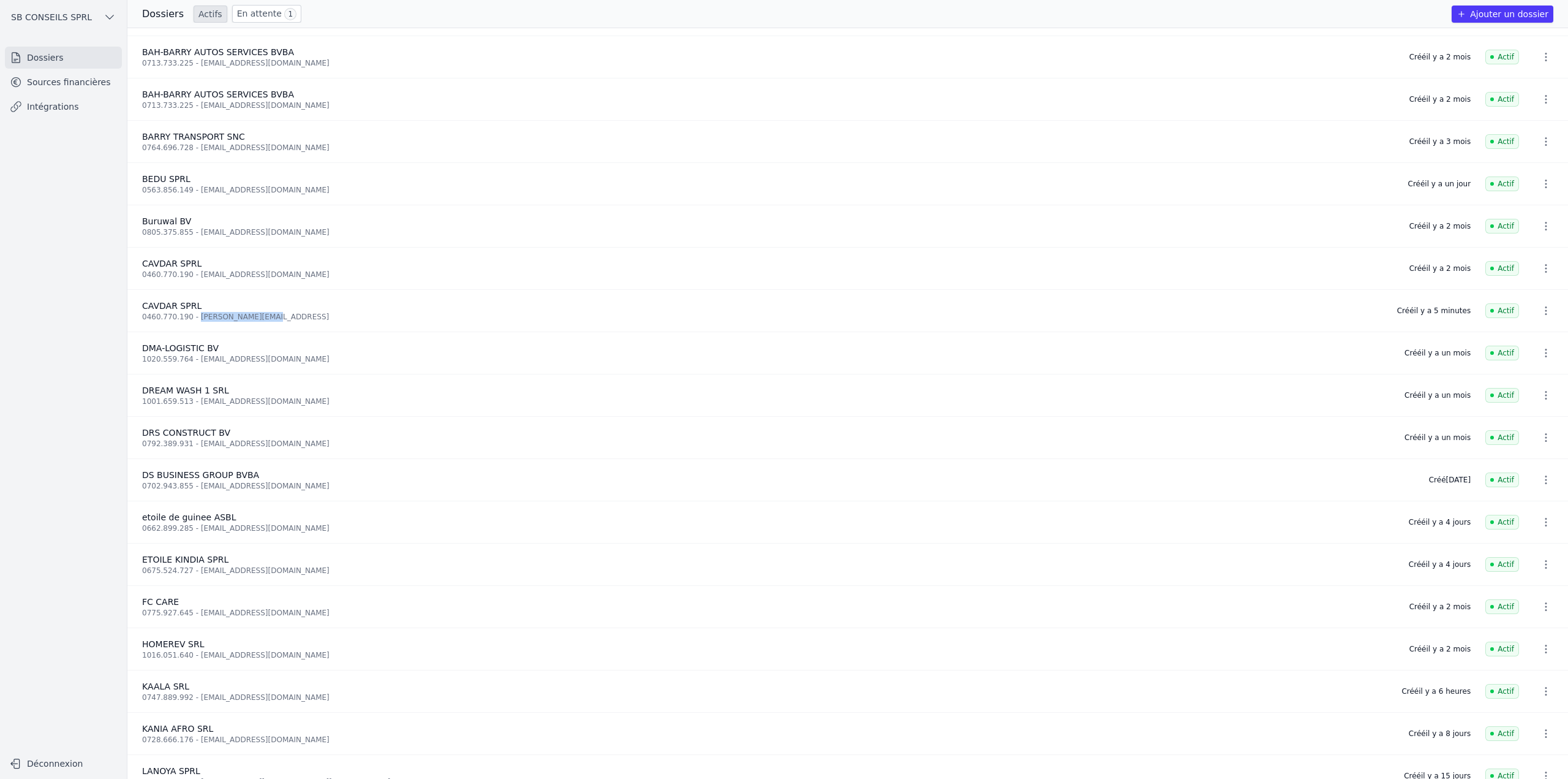
drag, startPoint x: 193, startPoint y: 315, endPoint x: 329, endPoint y: 313, distance: 136.0
click at [329, 313] on div "0460.770.190 - quentin@magello.ai" at bounding box center [762, 317] width 1241 height 10
drag, startPoint x: 140, startPoint y: 302, endPoint x: 1524, endPoint y: 308, distance: 1384.0
click at [1522, 308] on li "CAVDAR SPRL 0460.770.190 - quentin@magello.ai Créé il y a 5 minutes Actif" at bounding box center [847, 311] width 1441 height 42
click at [1540, 306] on icon "button" at bounding box center [1546, 311] width 12 height 12
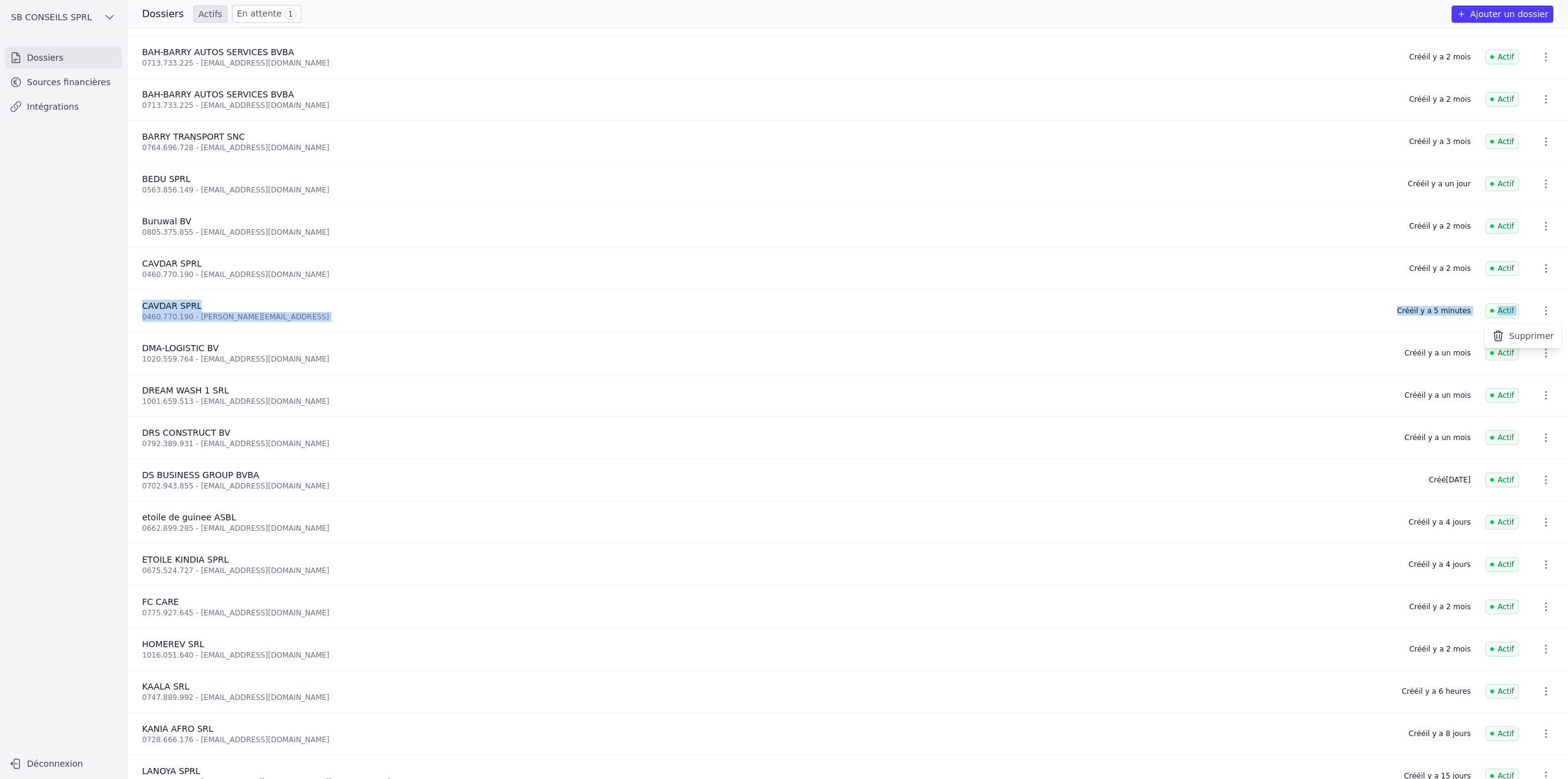
click at [1534, 338] on button "Supprimer" at bounding box center [1523, 335] width 77 height 25
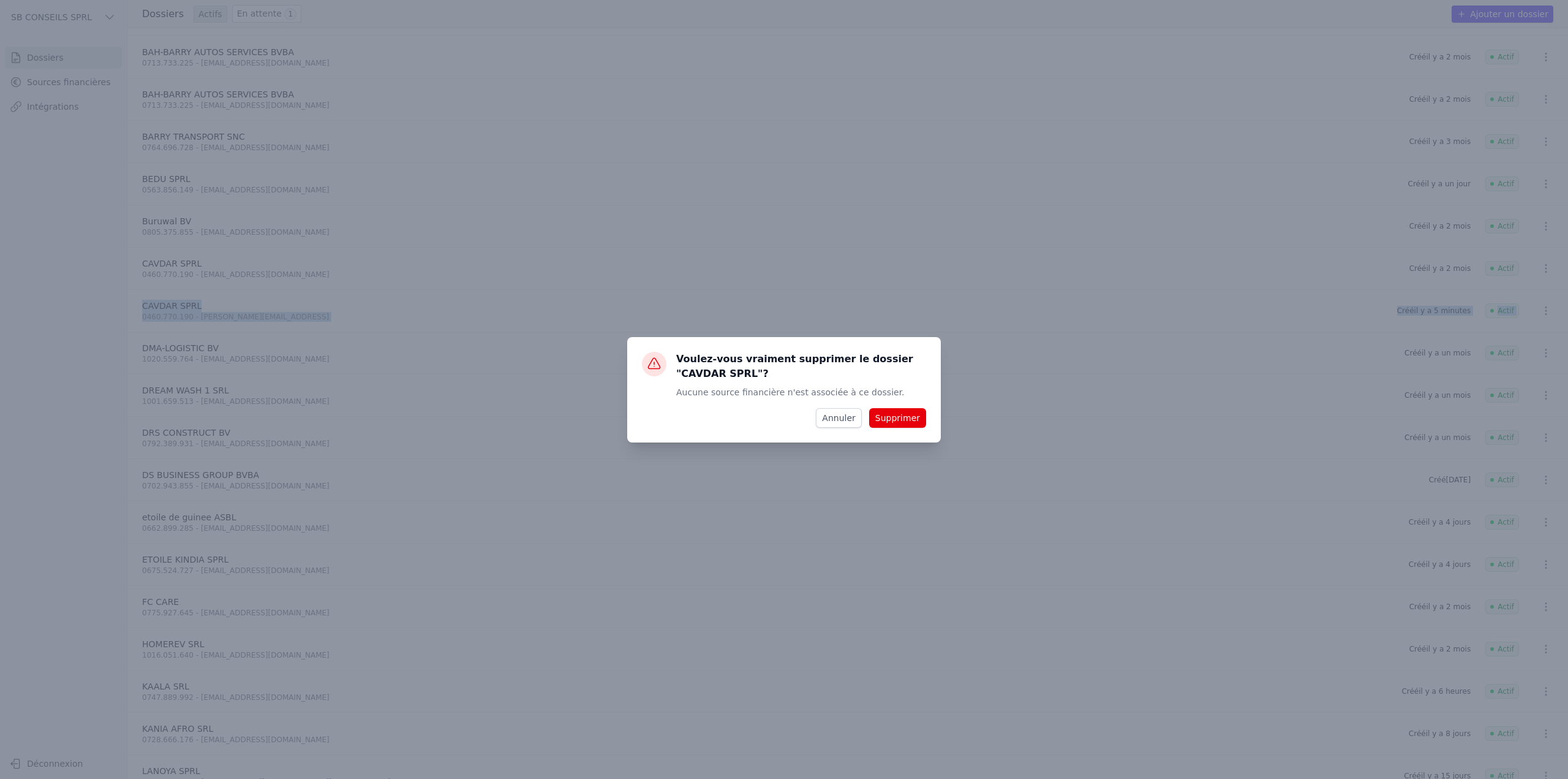
click at [909, 422] on button "Supprimer" at bounding box center [897, 418] width 57 height 19
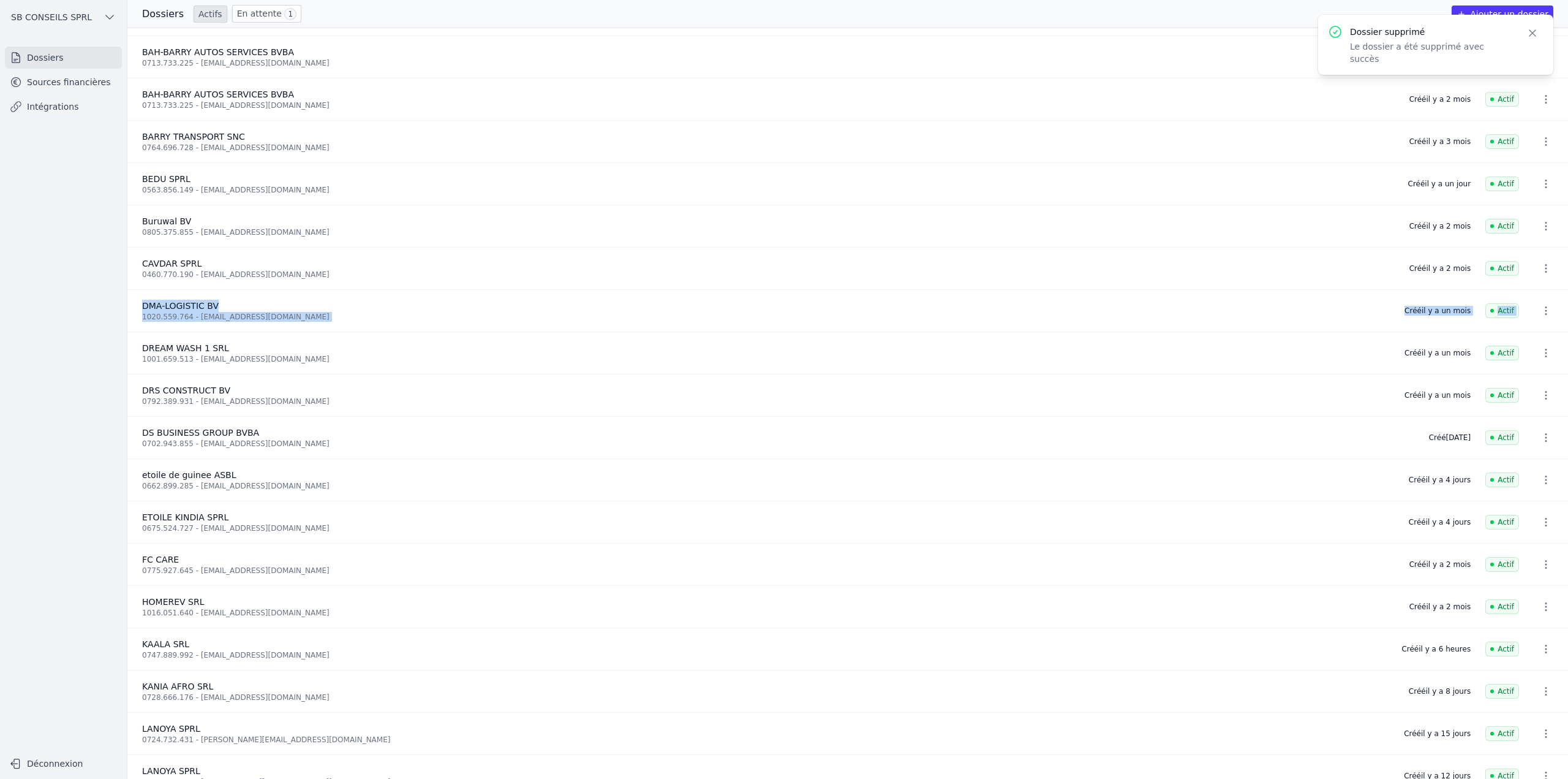
click at [33, 80] on link "Sources financières" at bounding box center [63, 82] width 117 height 22
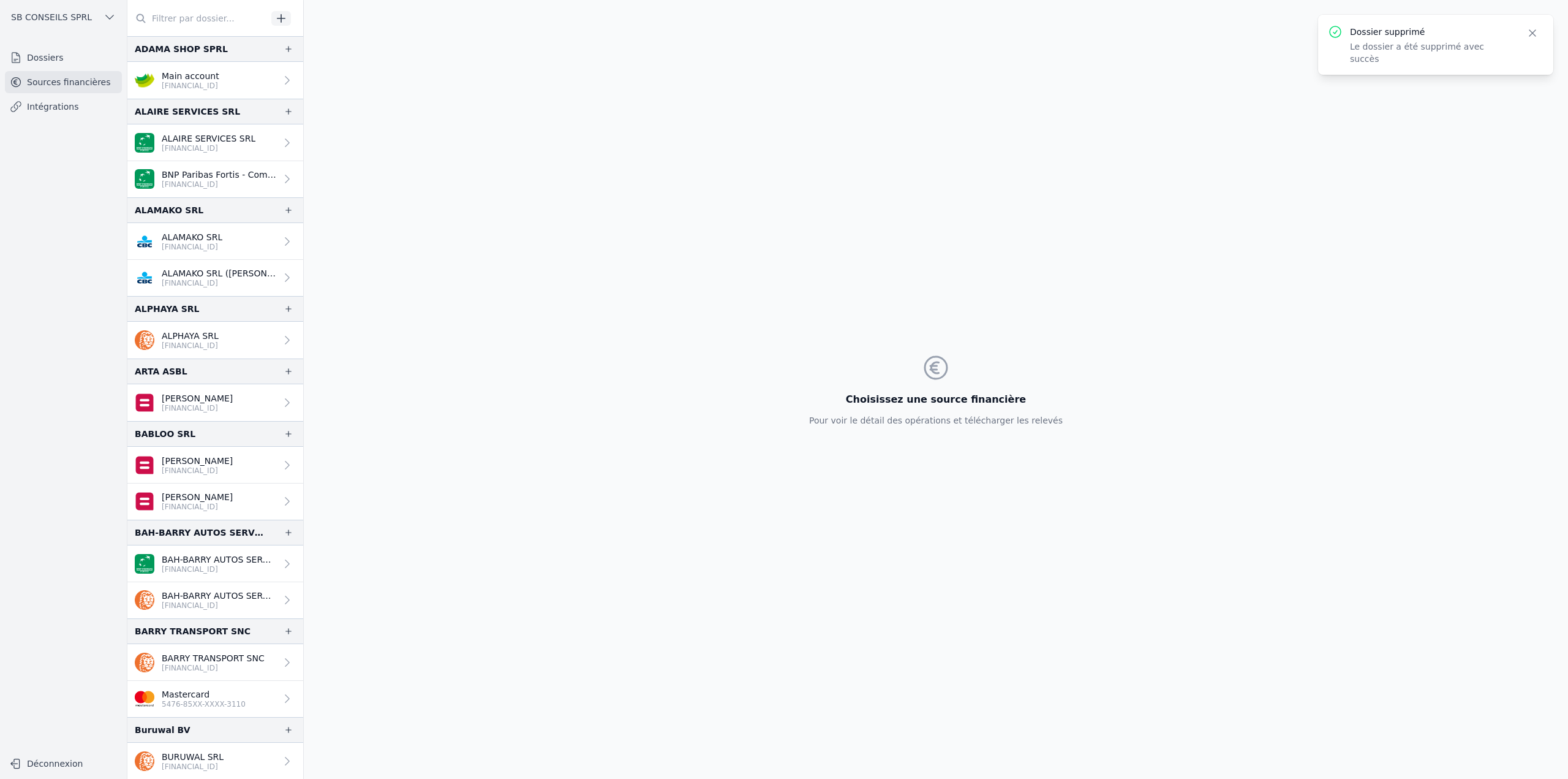
click at [193, 13] on input "text" at bounding box center [197, 18] width 140 height 22
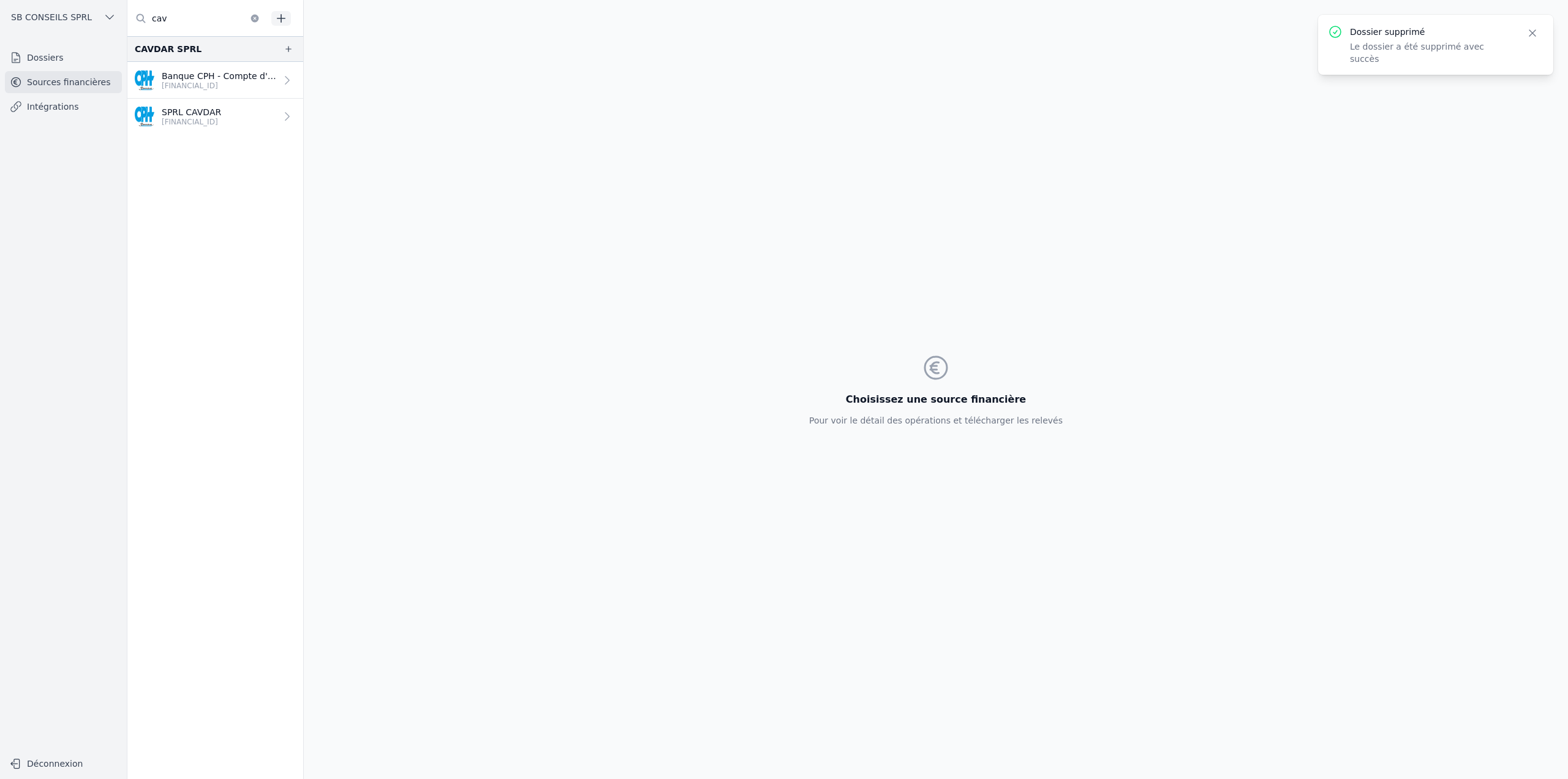
type input "cav"
click at [209, 74] on p "Banque CPH - Compte d'épargne" at bounding box center [219, 76] width 115 height 12
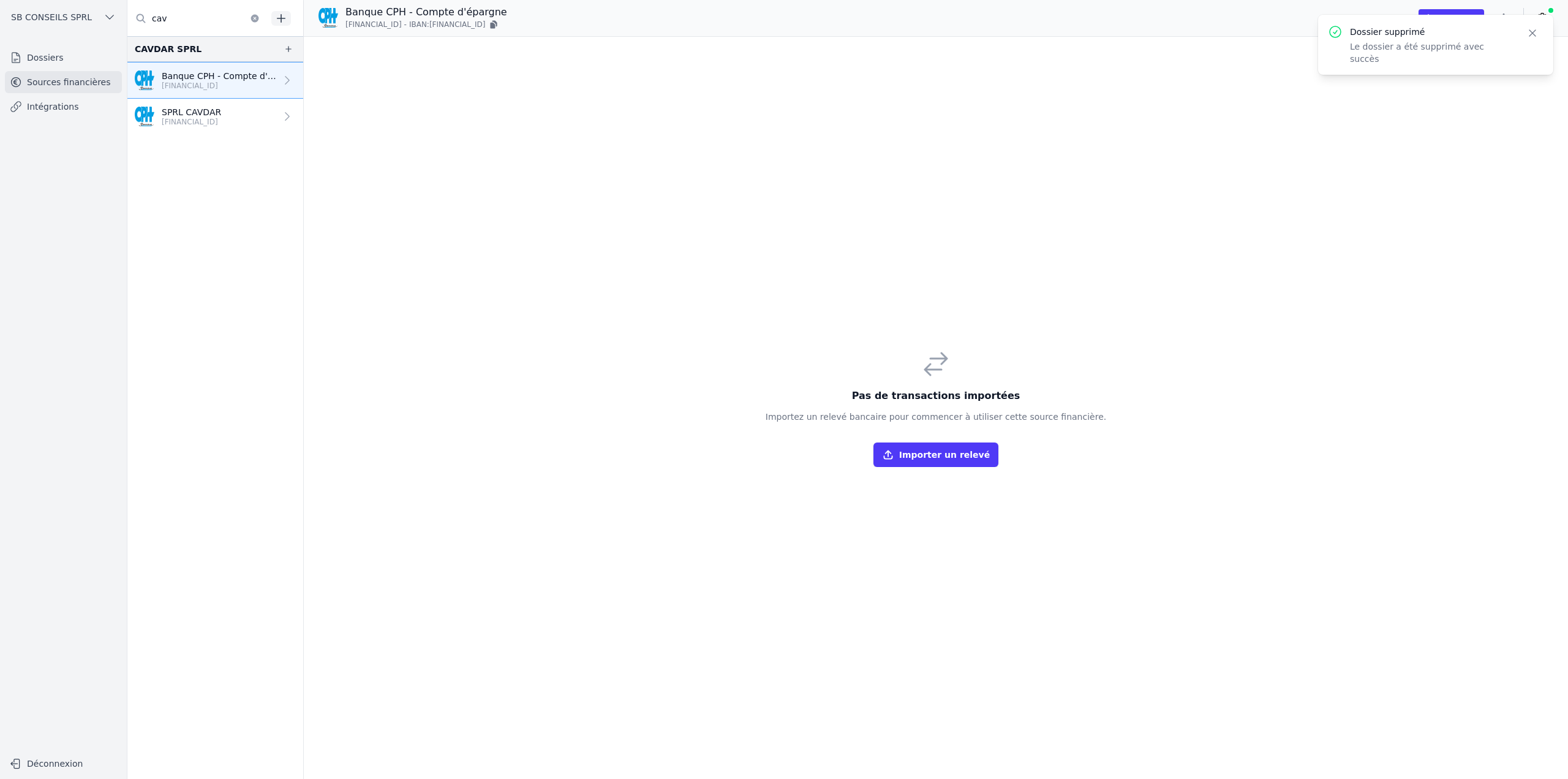
click at [254, 122] on link "SPRL CAVDAR BE02 1262 0973 0440" at bounding box center [215, 117] width 176 height 36
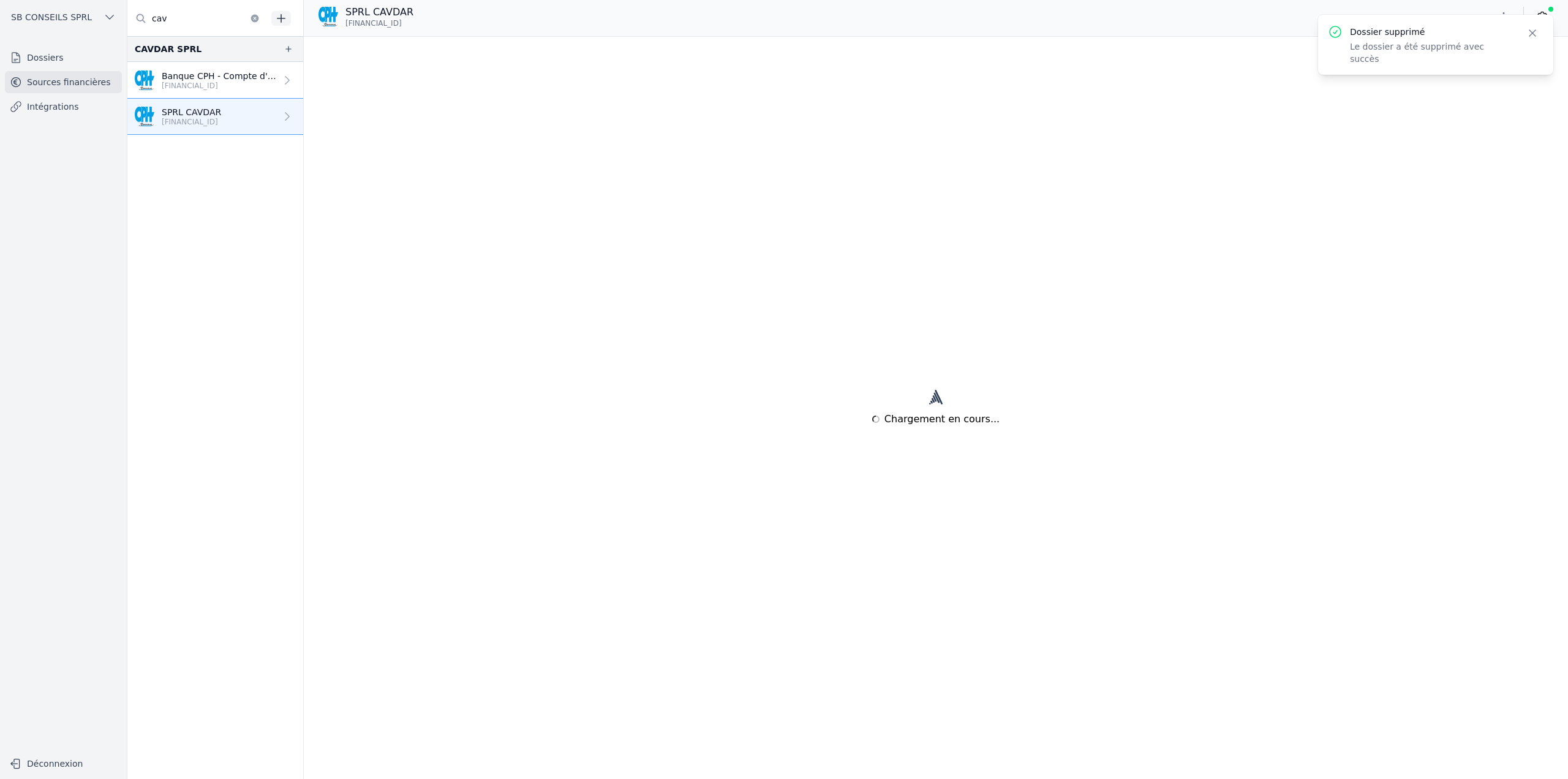
click at [259, 75] on p "Banque CPH - Compte d'épargne" at bounding box center [219, 76] width 115 height 12
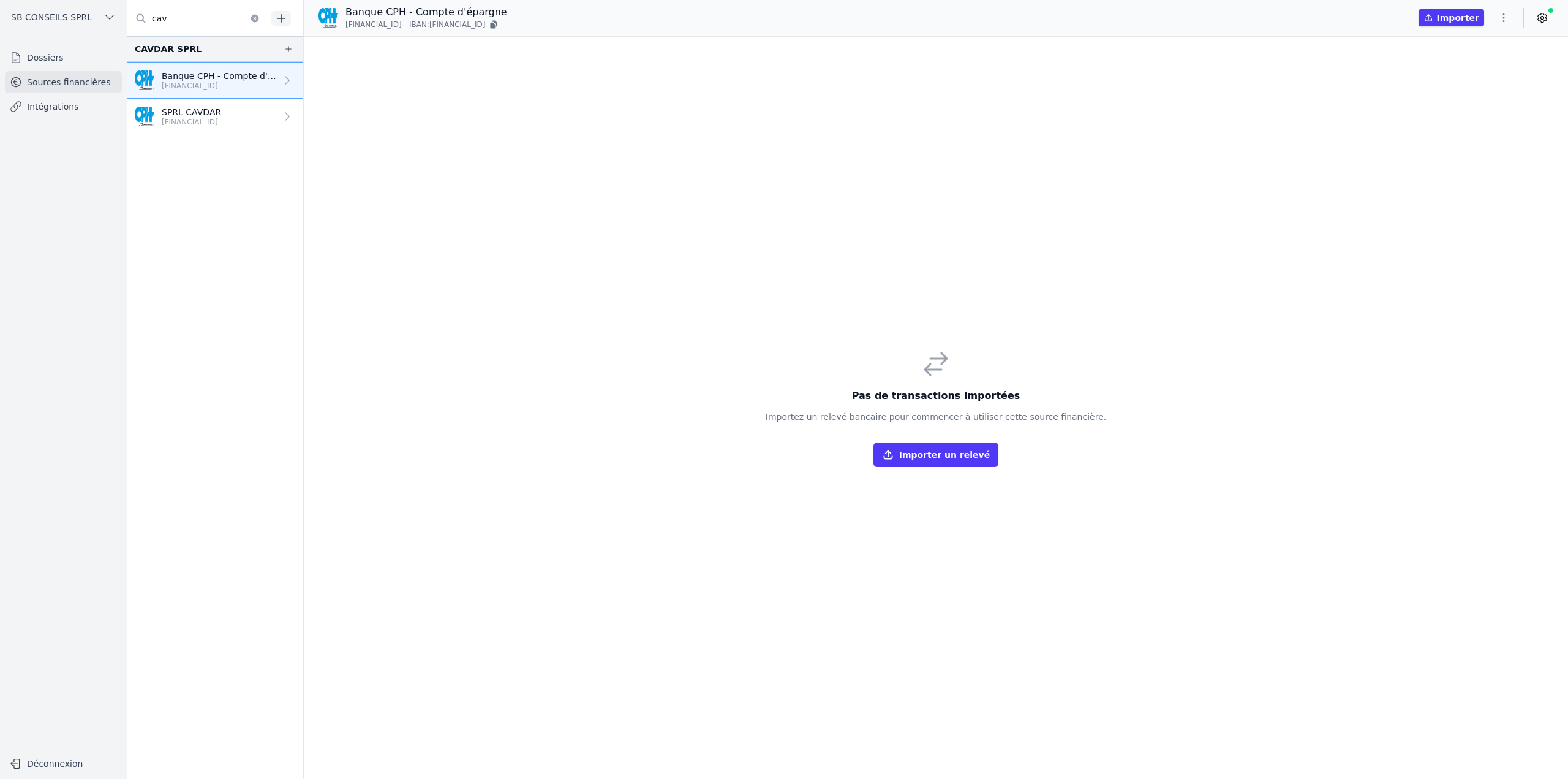
click at [1509, 17] on button "button" at bounding box center [1504, 17] width 25 height 19
click at [1474, 48] on button "Renommer" at bounding box center [1475, 44] width 88 height 23
drag, startPoint x: 387, startPoint y: 15, endPoint x: 665, endPoint y: 27, distance: 278.3
click at [664, 27] on div "Banque CPH - Compte d'épargne BE02 1262 0973 0440 - IBAN: BE02 1262 0973 0440 I…" at bounding box center [936, 18] width 1265 height 27
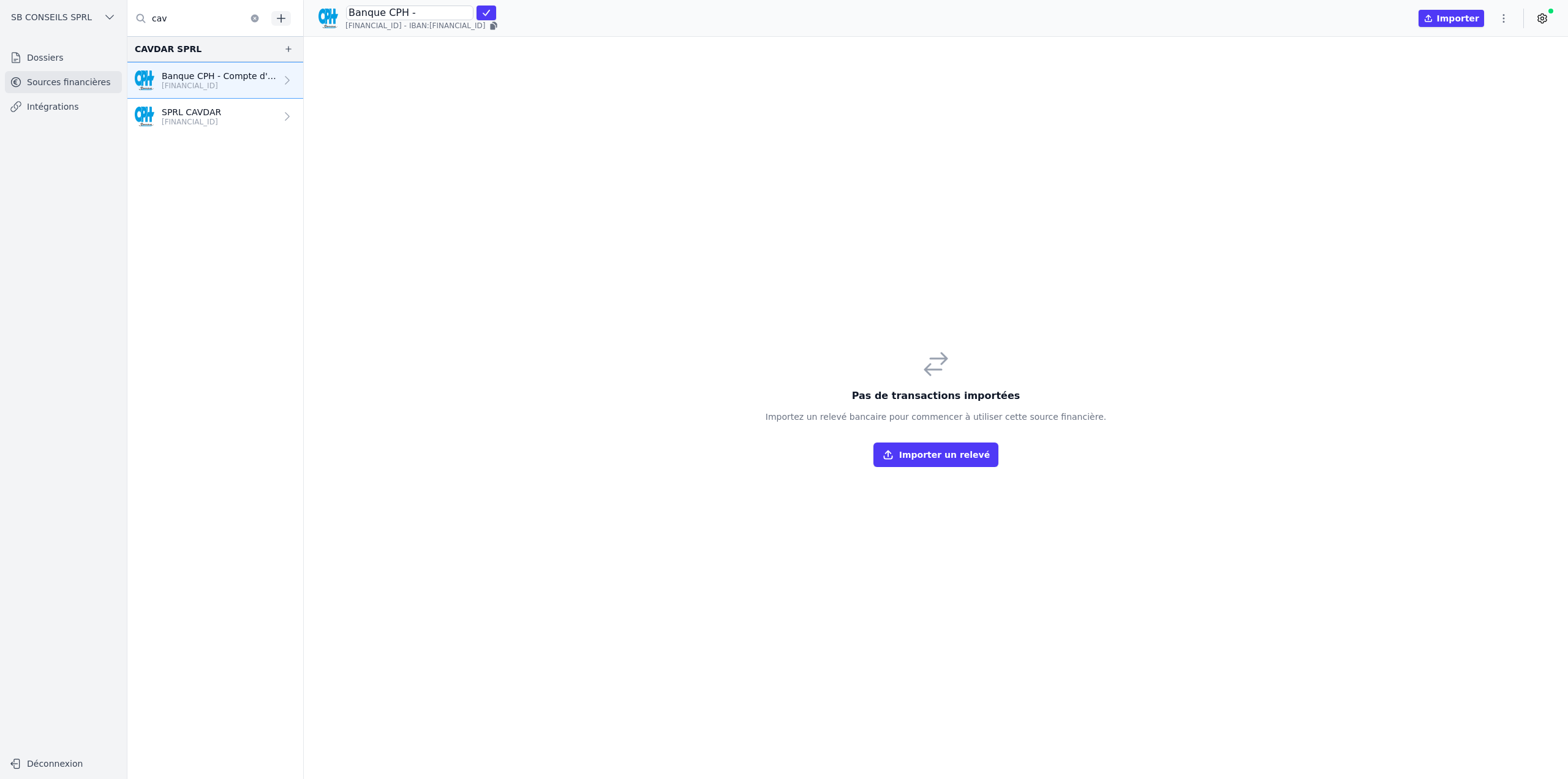
scroll to position [0, 0]
type input "Banque CPH (données importées)"
click button "submit" at bounding box center [486, 13] width 19 height 15
drag, startPoint x: 443, startPoint y: 25, endPoint x: 512, endPoint y: 27, distance: 69.0
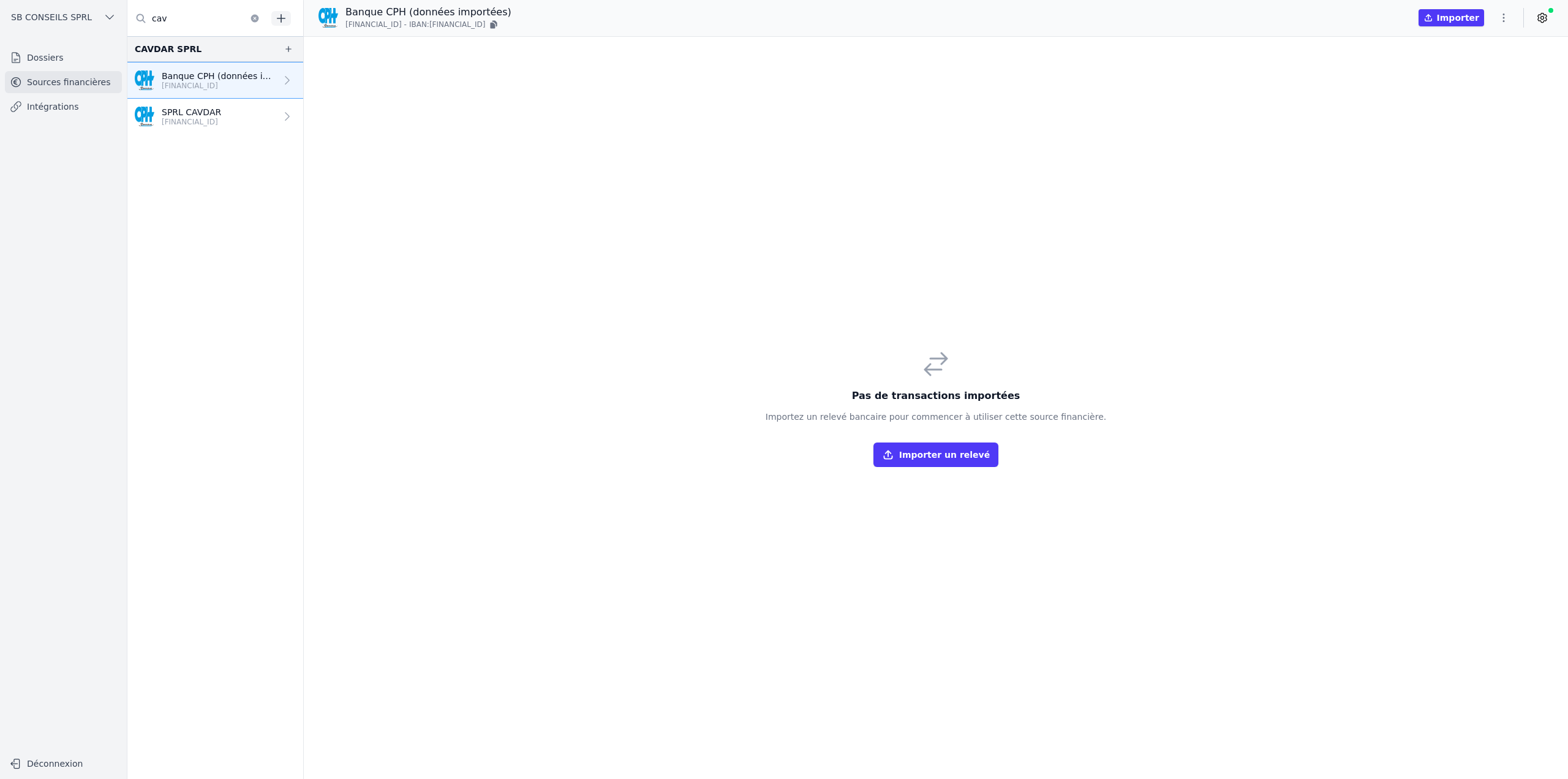
click at [486, 27] on span "IBAN: BE02 1262 0973 0440" at bounding box center [447, 24] width 77 height 10
copy span "[FINANCIAL_ID]"
click at [1500, 21] on icon "button" at bounding box center [1504, 17] width 12 height 12
click at [1463, 94] on button "Import CSV *" at bounding box center [1475, 89] width 88 height 23
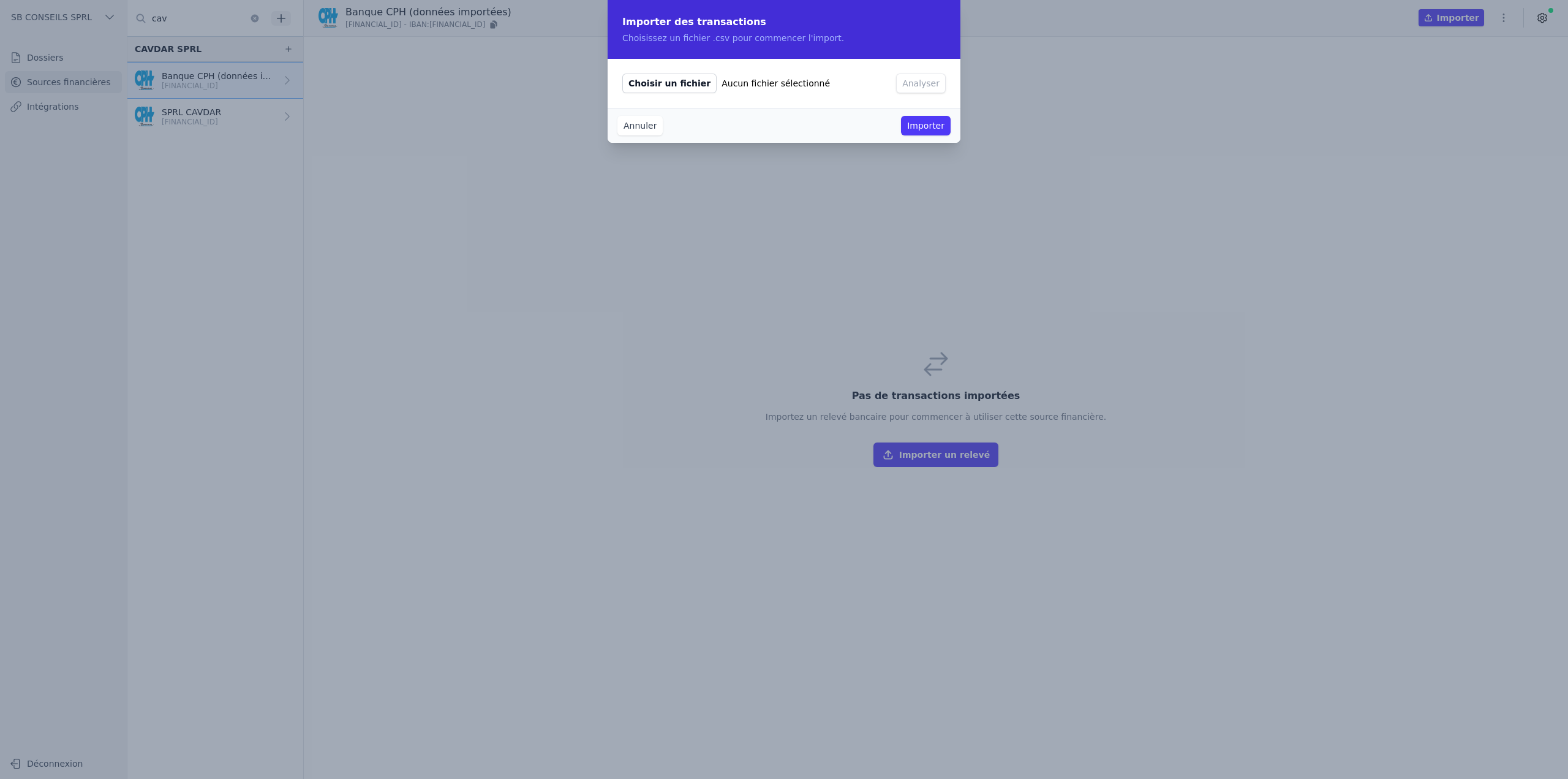
click at [666, 85] on span "Choisir un fichier" at bounding box center [670, 83] width 95 height 19
click at [623, 73] on input "Choisir un fichier Aucun fichier sélectionné" at bounding box center [622, 73] width 1 height 1
type input "C:\fakepath\BE021262 0973 0440-20259211437.csv"
click at [939, 76] on button "Analyser" at bounding box center [921, 83] width 49 height 19
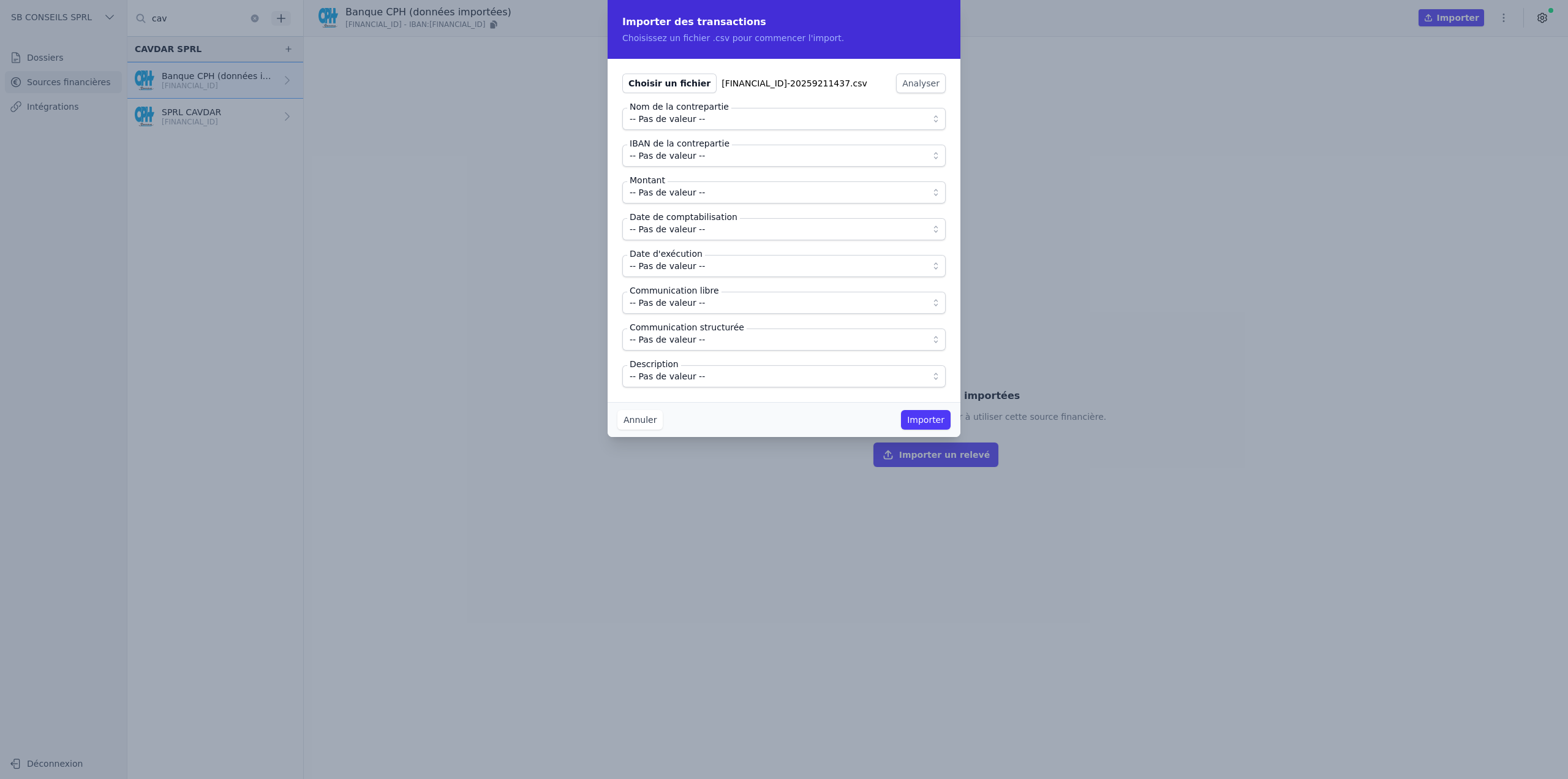
click at [713, 122] on span "-- Pas de valeur --" at bounding box center [775, 119] width 291 height 15
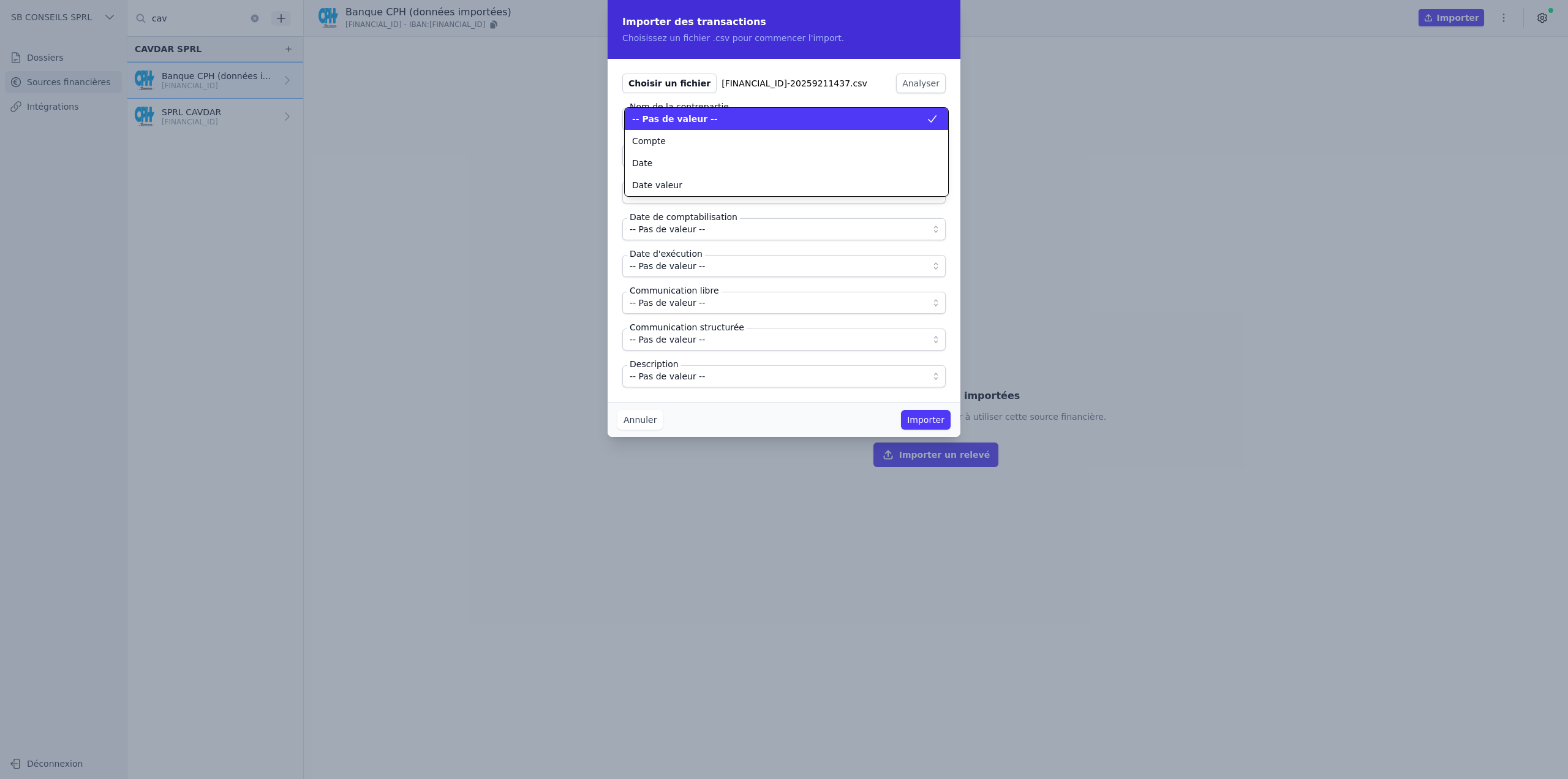
scroll to position [110, 0]
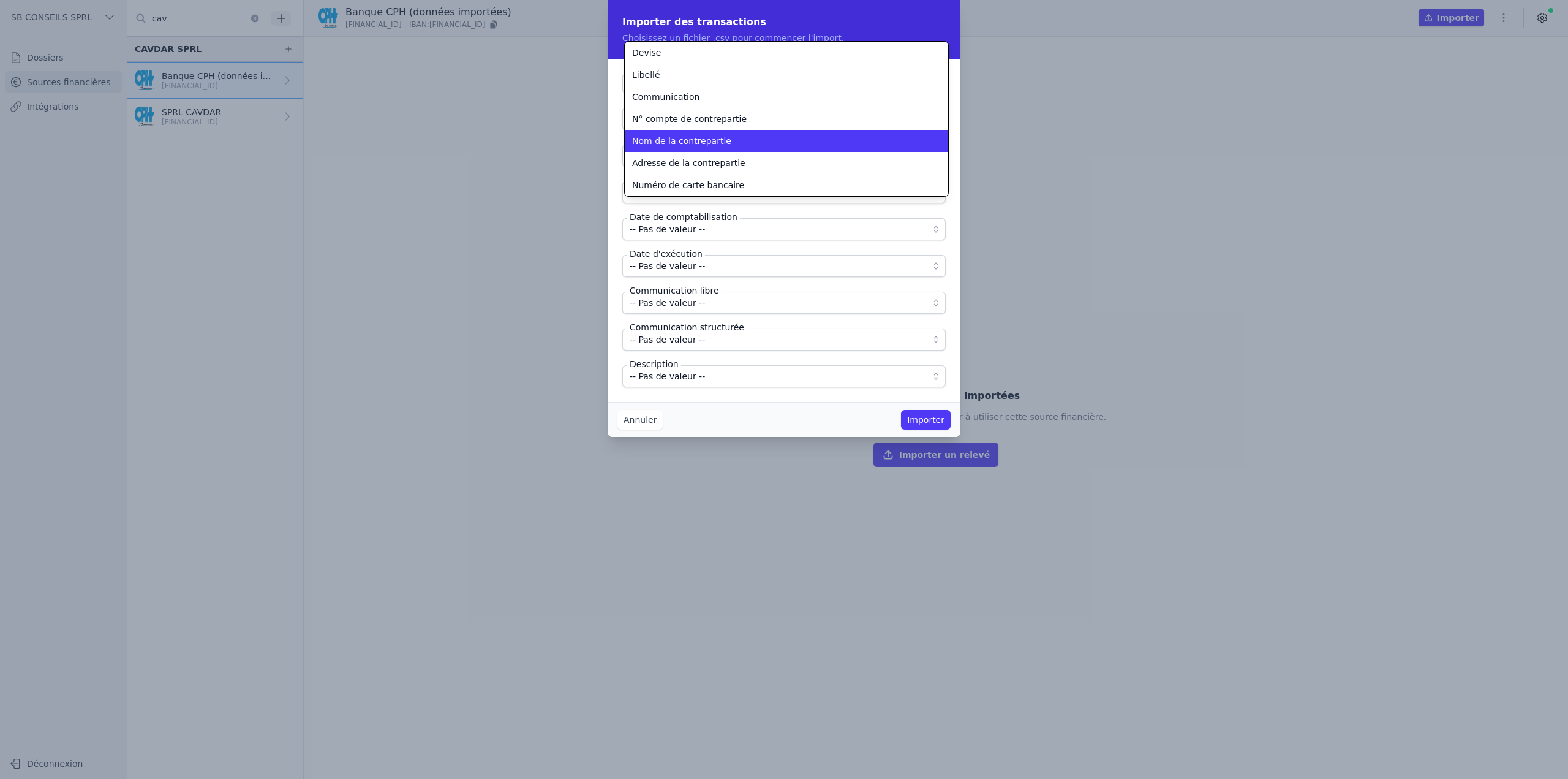
click at [711, 142] on span "Nom de la contrepartie" at bounding box center [681, 141] width 99 height 12
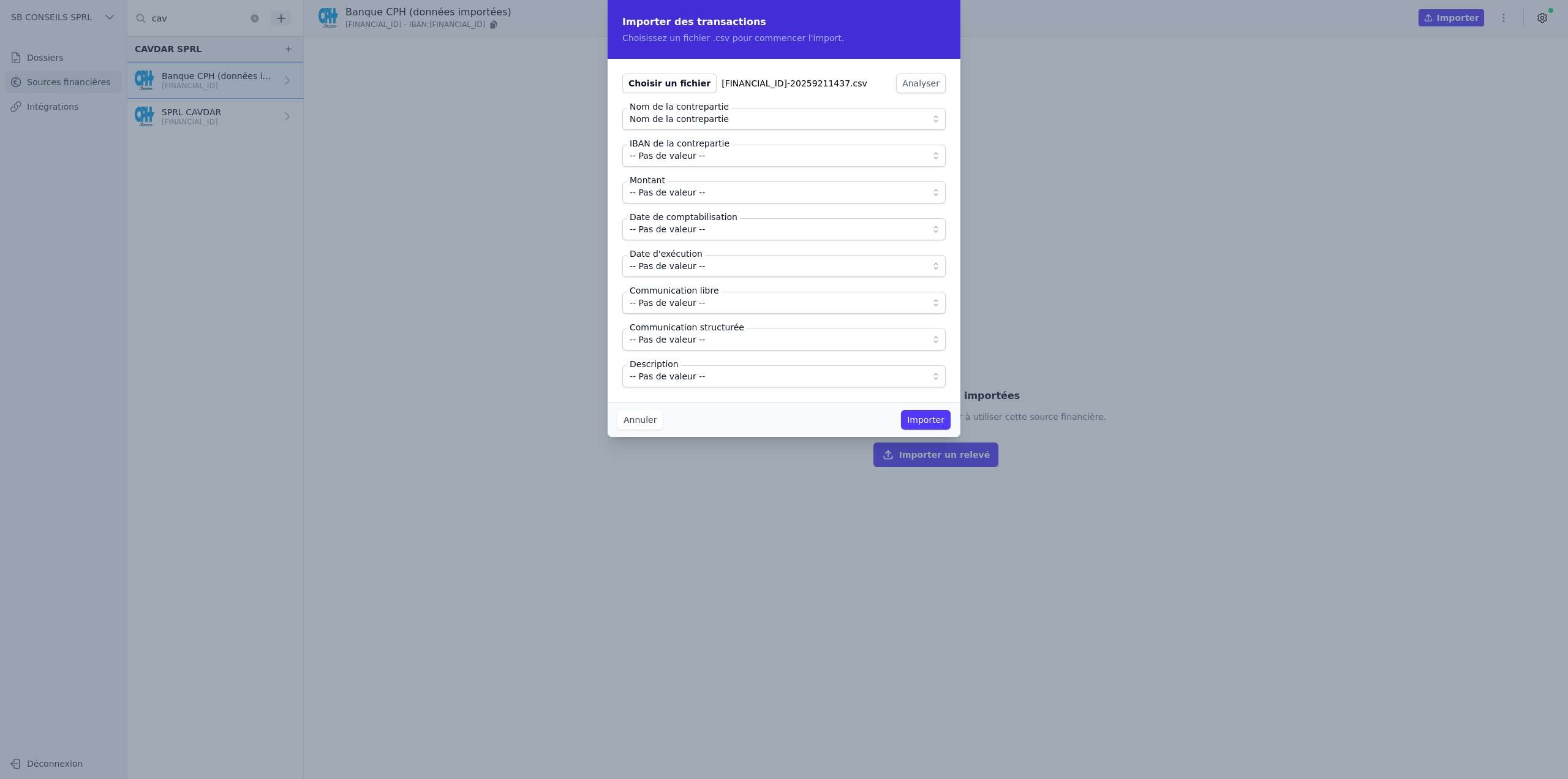
click at [697, 157] on span "-- Pas de valeur --" at bounding box center [667, 155] width 75 height 15
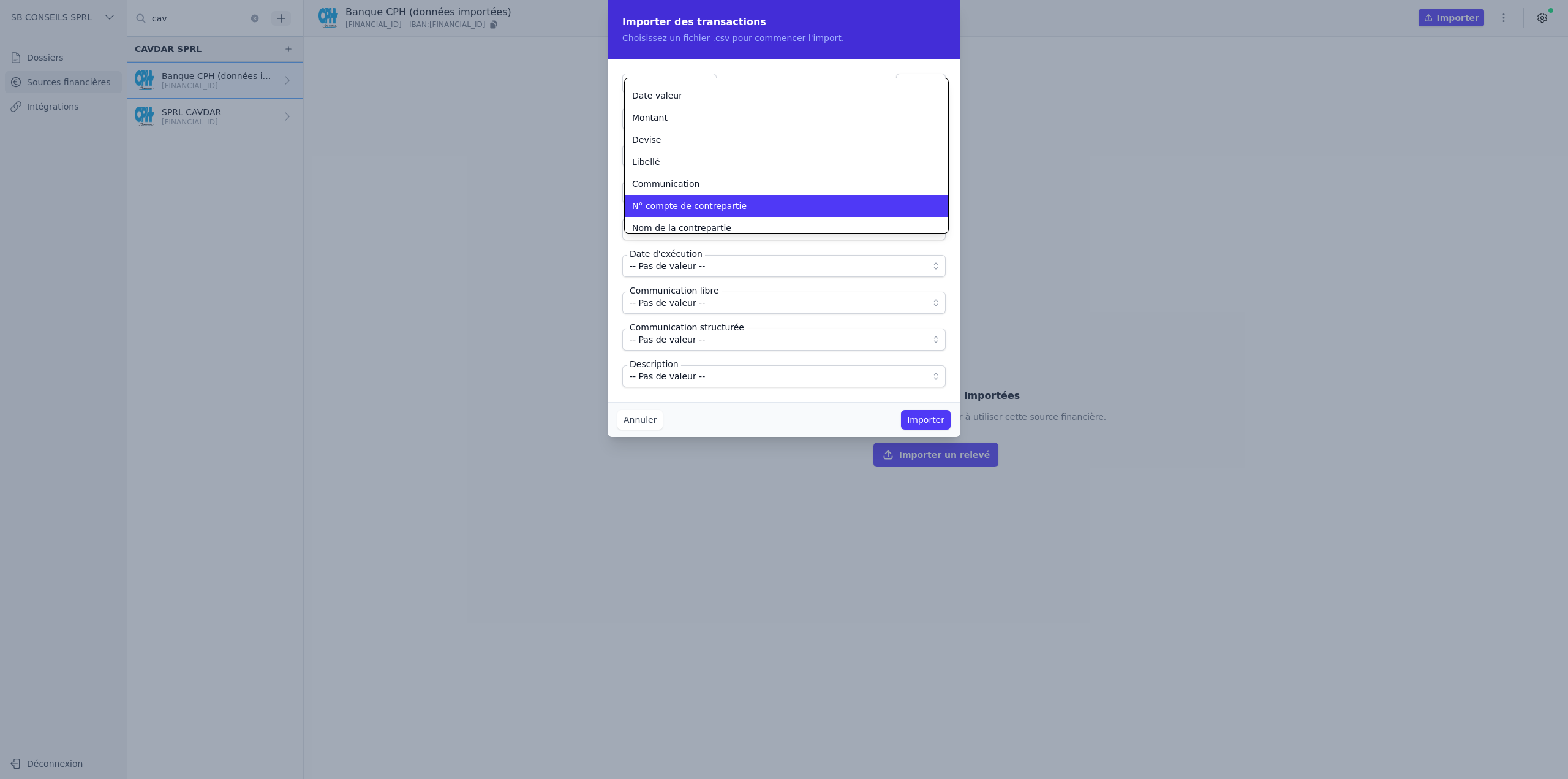
scroll to position [121, 0]
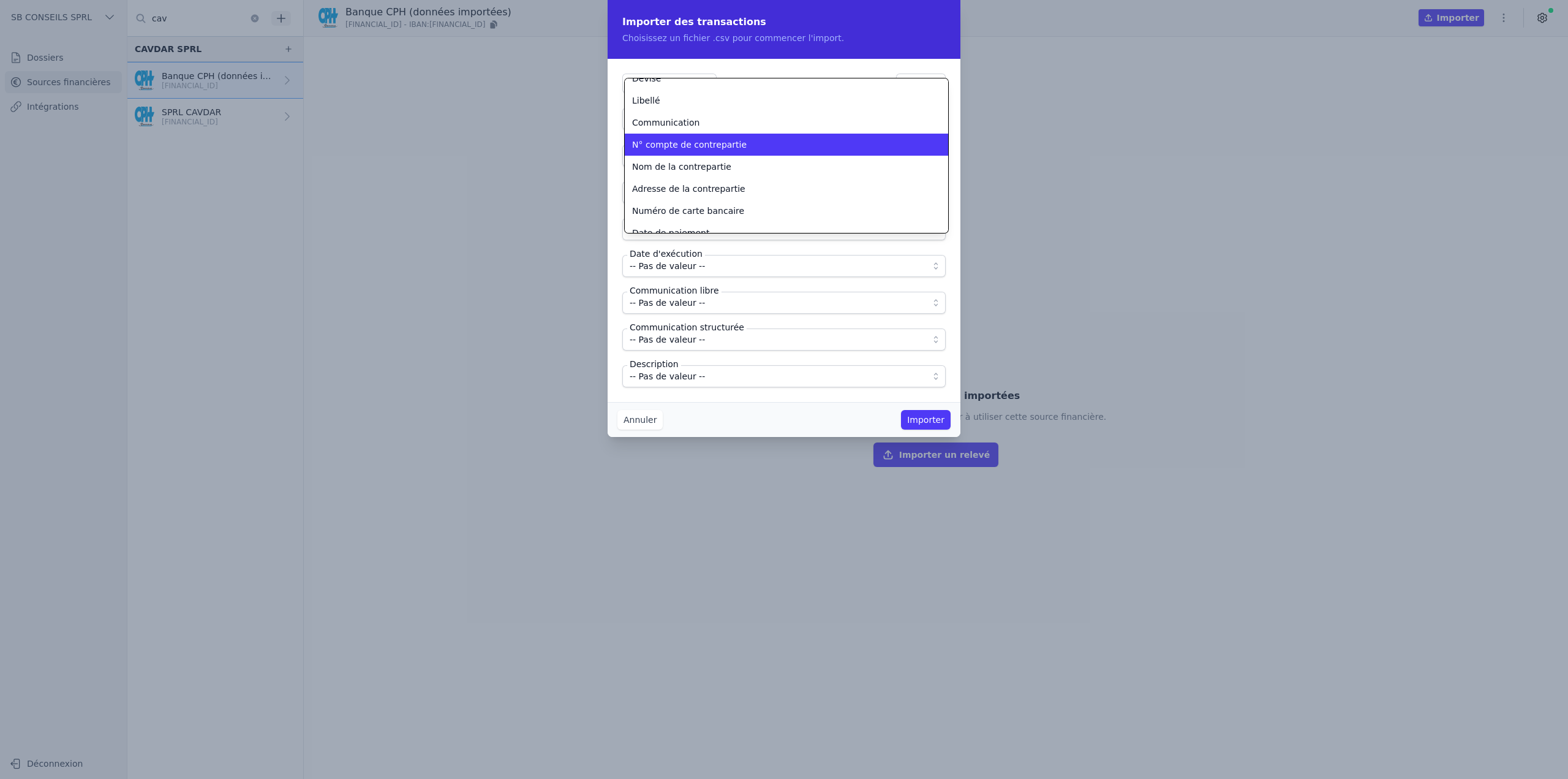
click at [693, 141] on span "N° compte de contrepartie" at bounding box center [689, 145] width 115 height 12
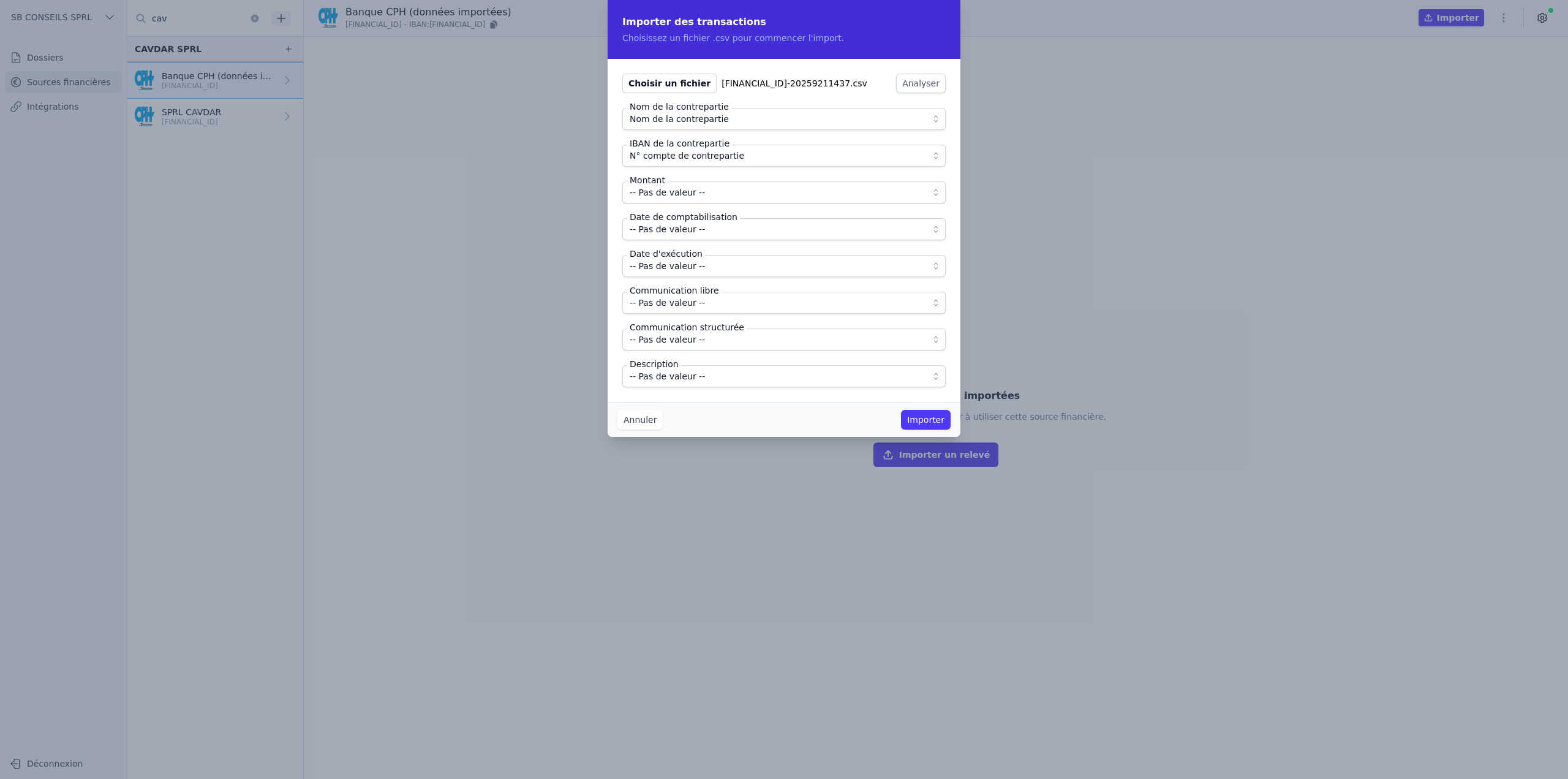
click at [693, 193] on span "-- Pas de valeur --" at bounding box center [667, 193] width 75 height 15
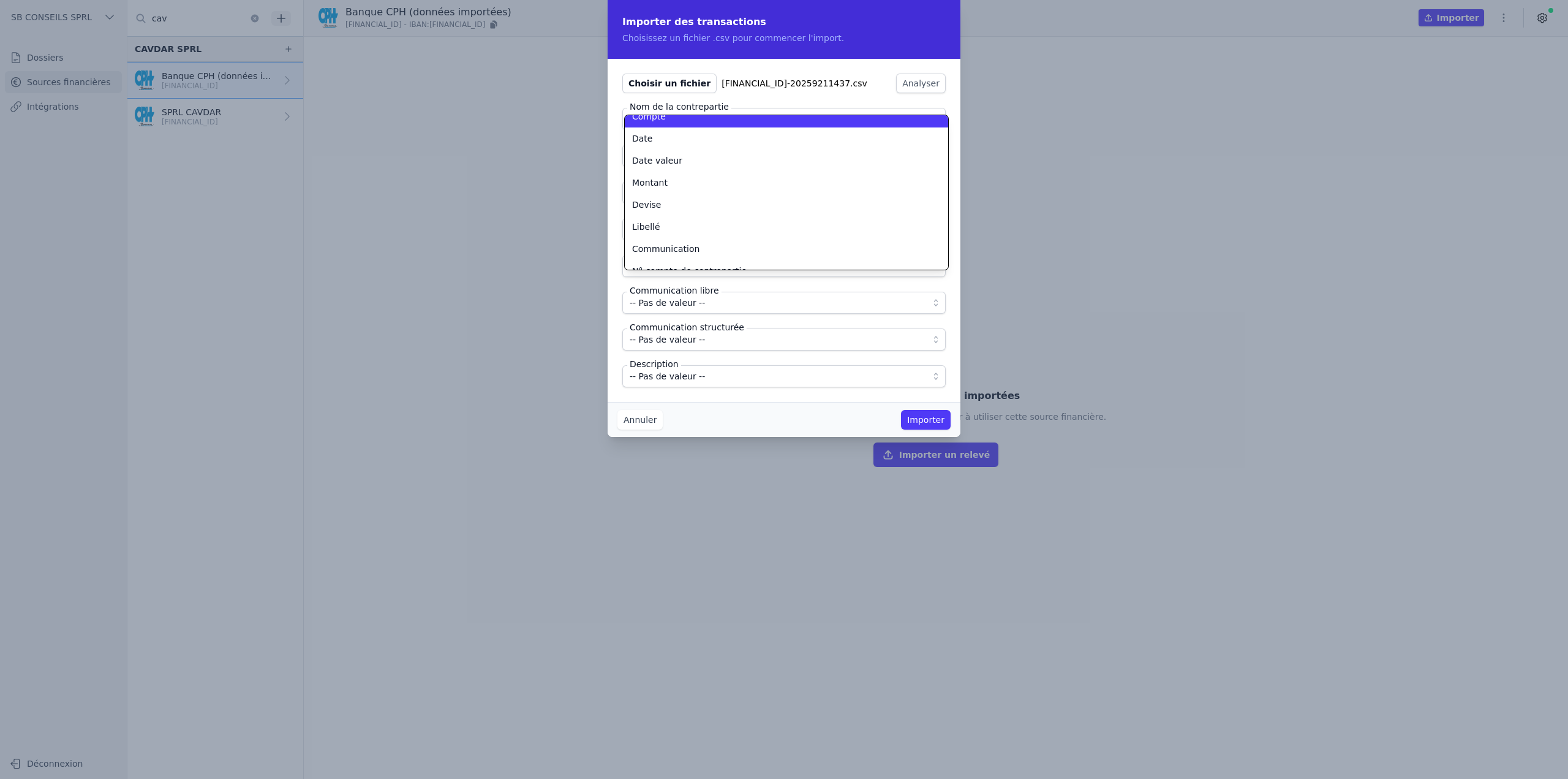
scroll to position [60, 0]
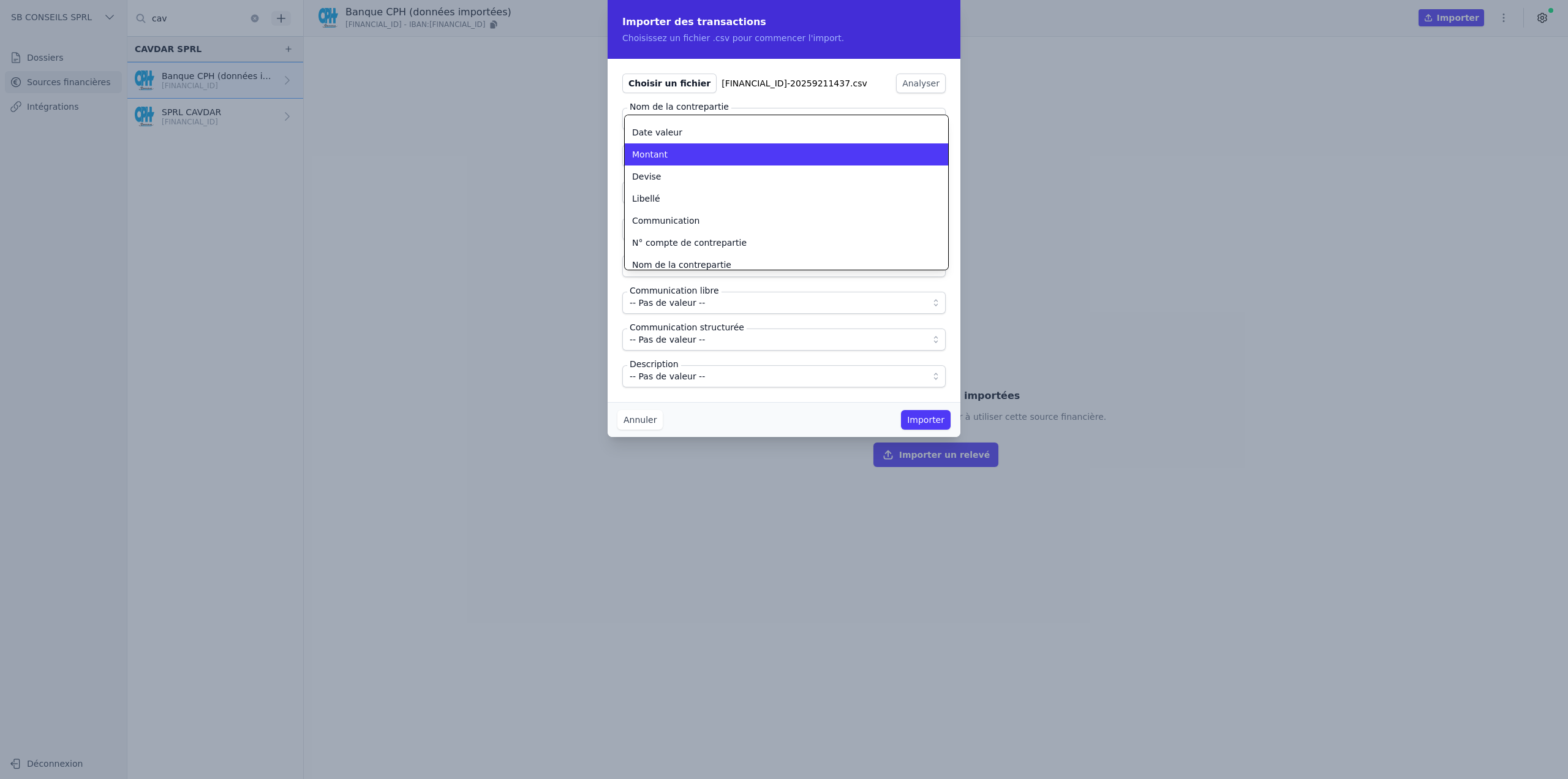
click at [670, 154] on div "Montant" at bounding box center [779, 154] width 294 height 12
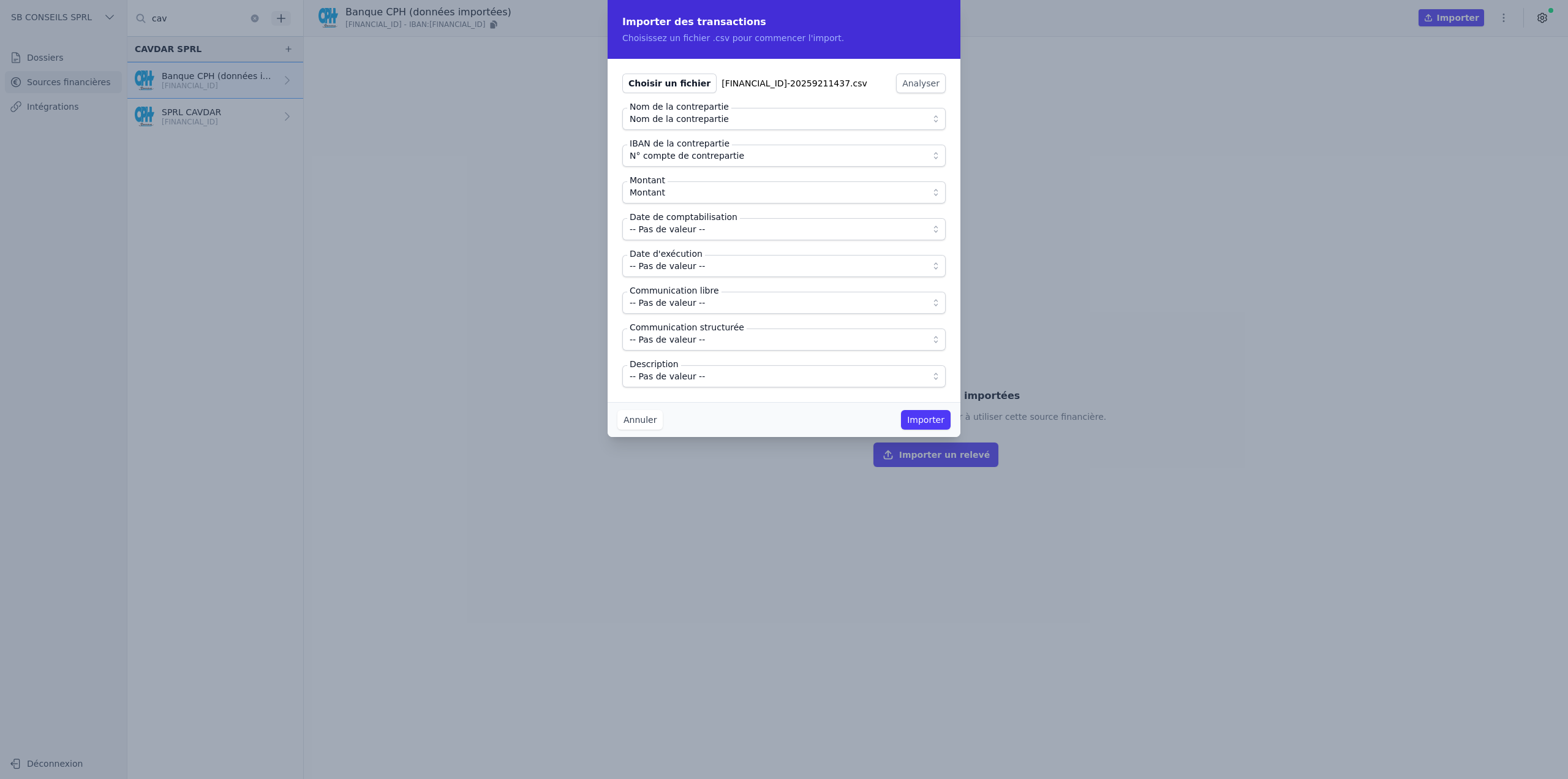
click at [683, 231] on span "-- Pas de valeur --" at bounding box center [667, 229] width 75 height 15
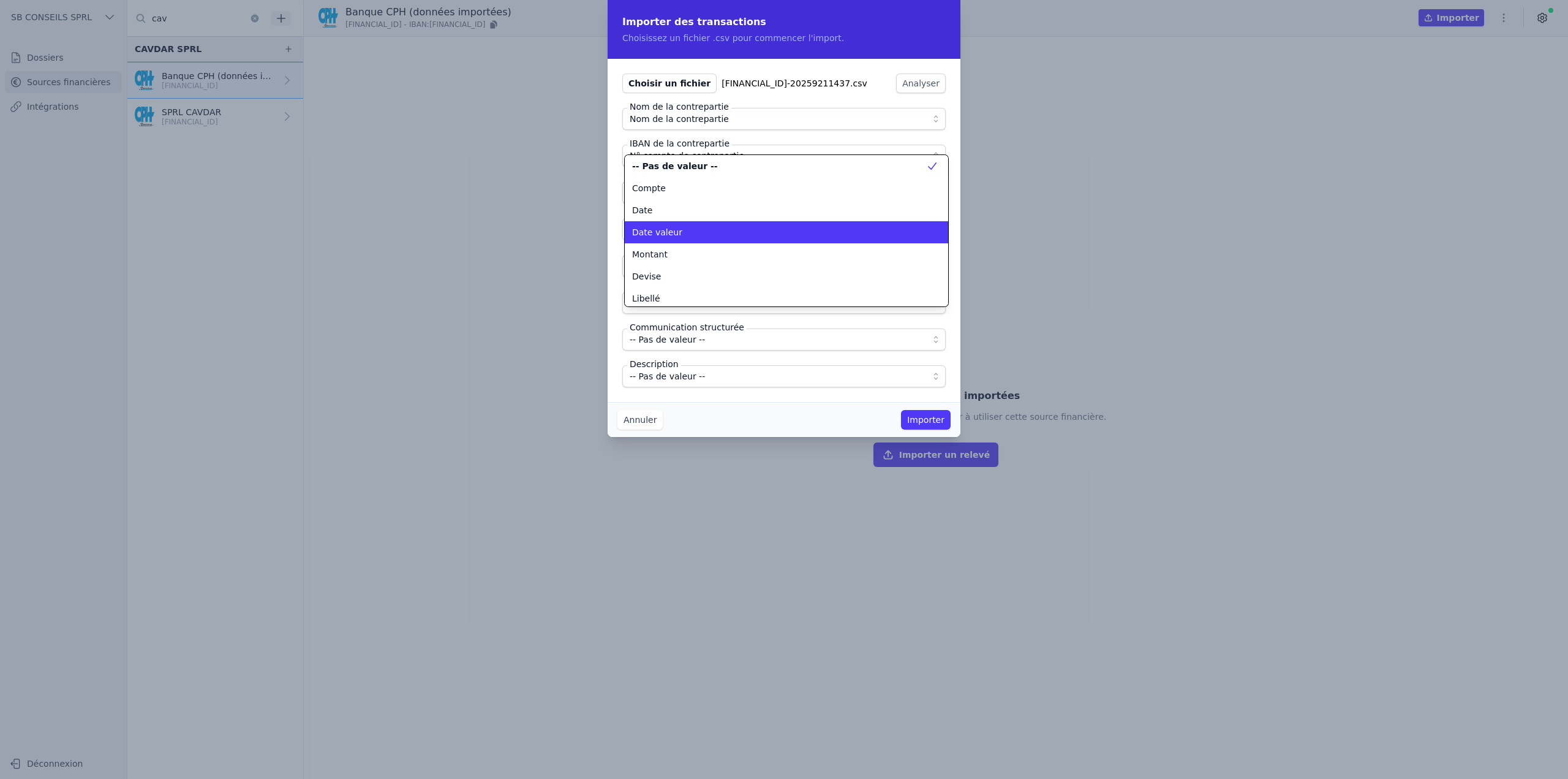
scroll to position [0, 0]
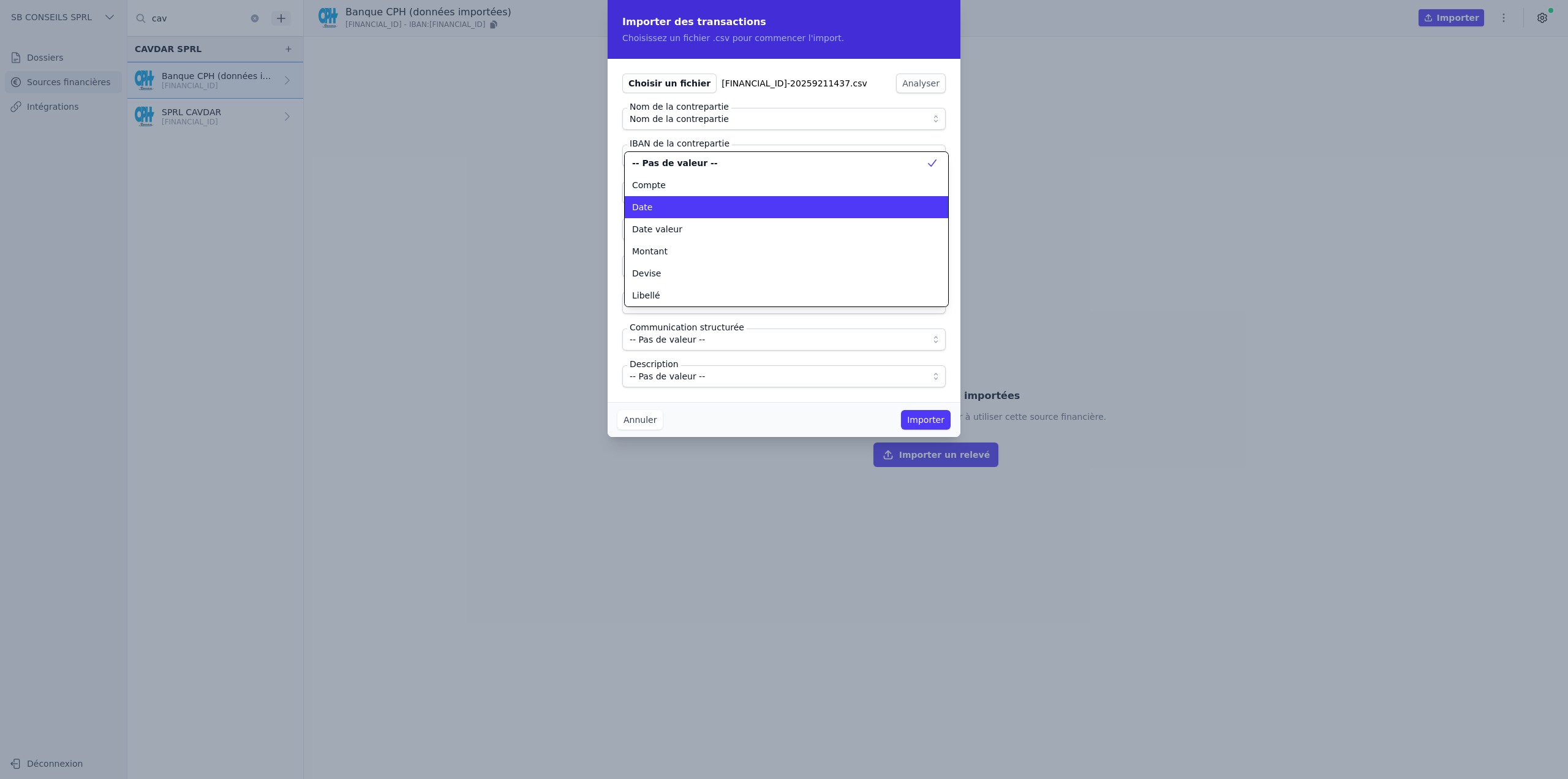
click at [689, 212] on div "Date" at bounding box center [779, 207] width 294 height 12
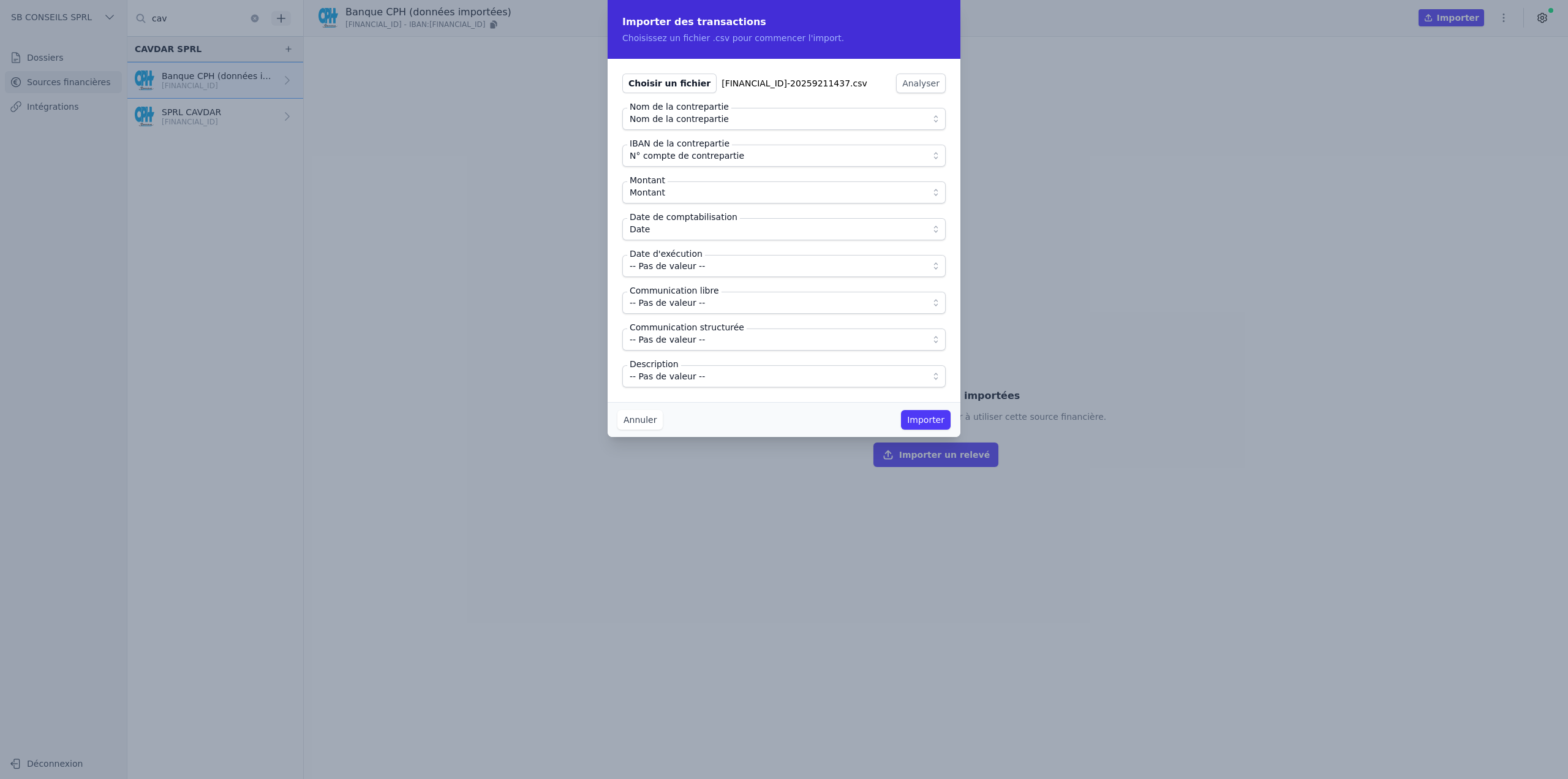
click at [682, 264] on span "-- Pas de valeur --" at bounding box center [667, 266] width 75 height 15
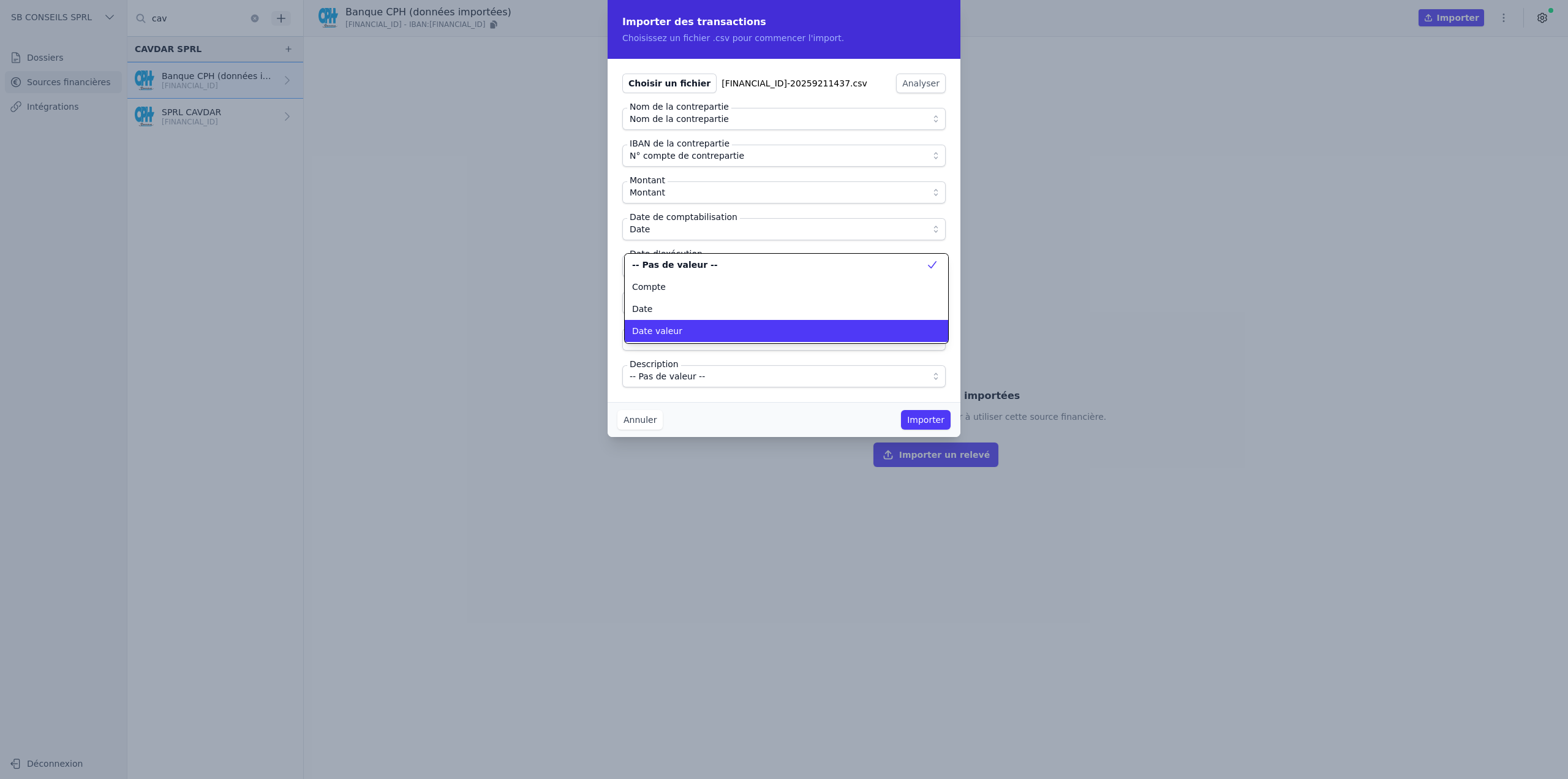
click at [691, 329] on div "Date valeur" at bounding box center [779, 331] width 294 height 12
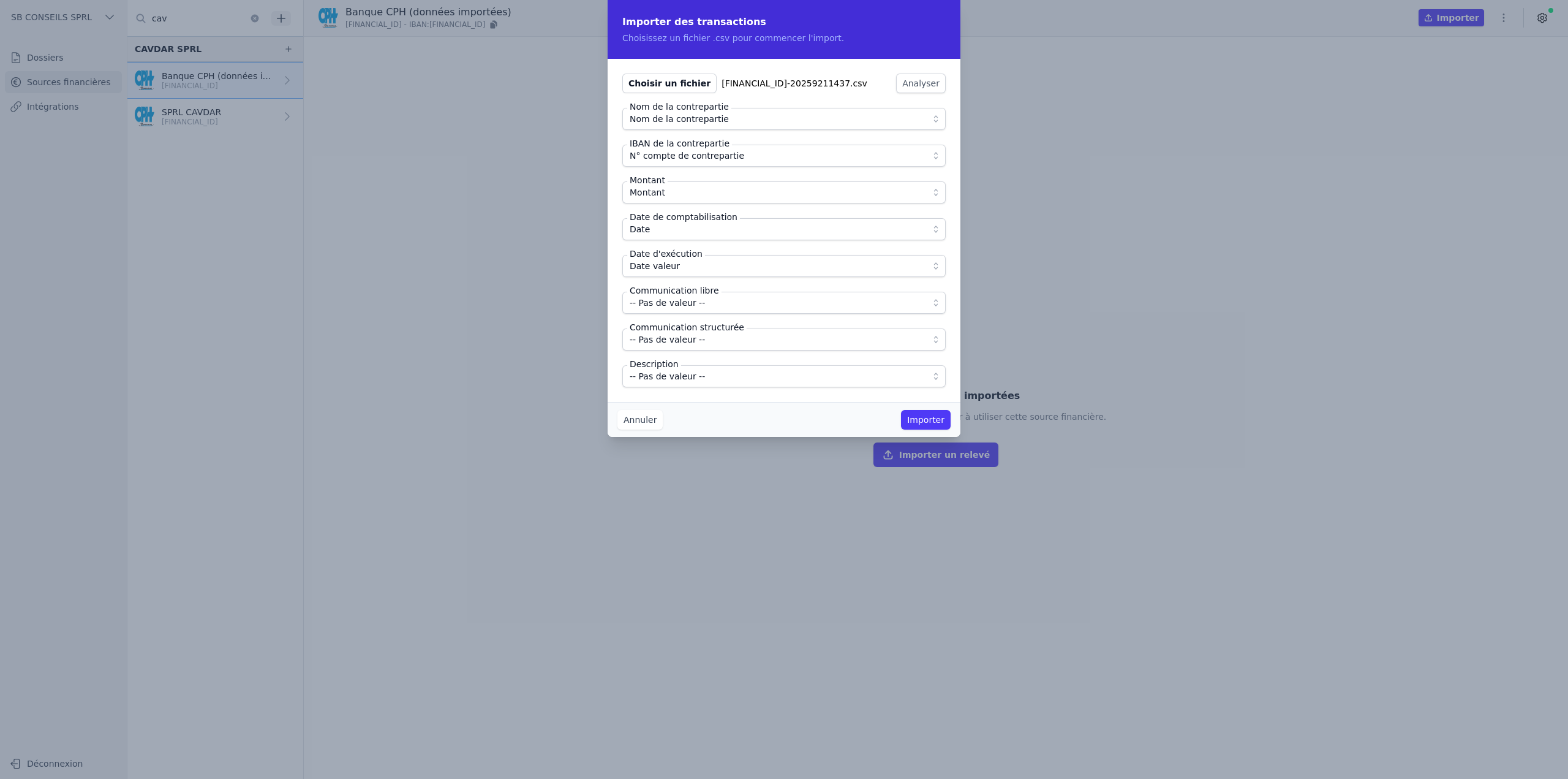
click at [691, 307] on span "-- Pas de valeur --" at bounding box center [667, 303] width 75 height 15
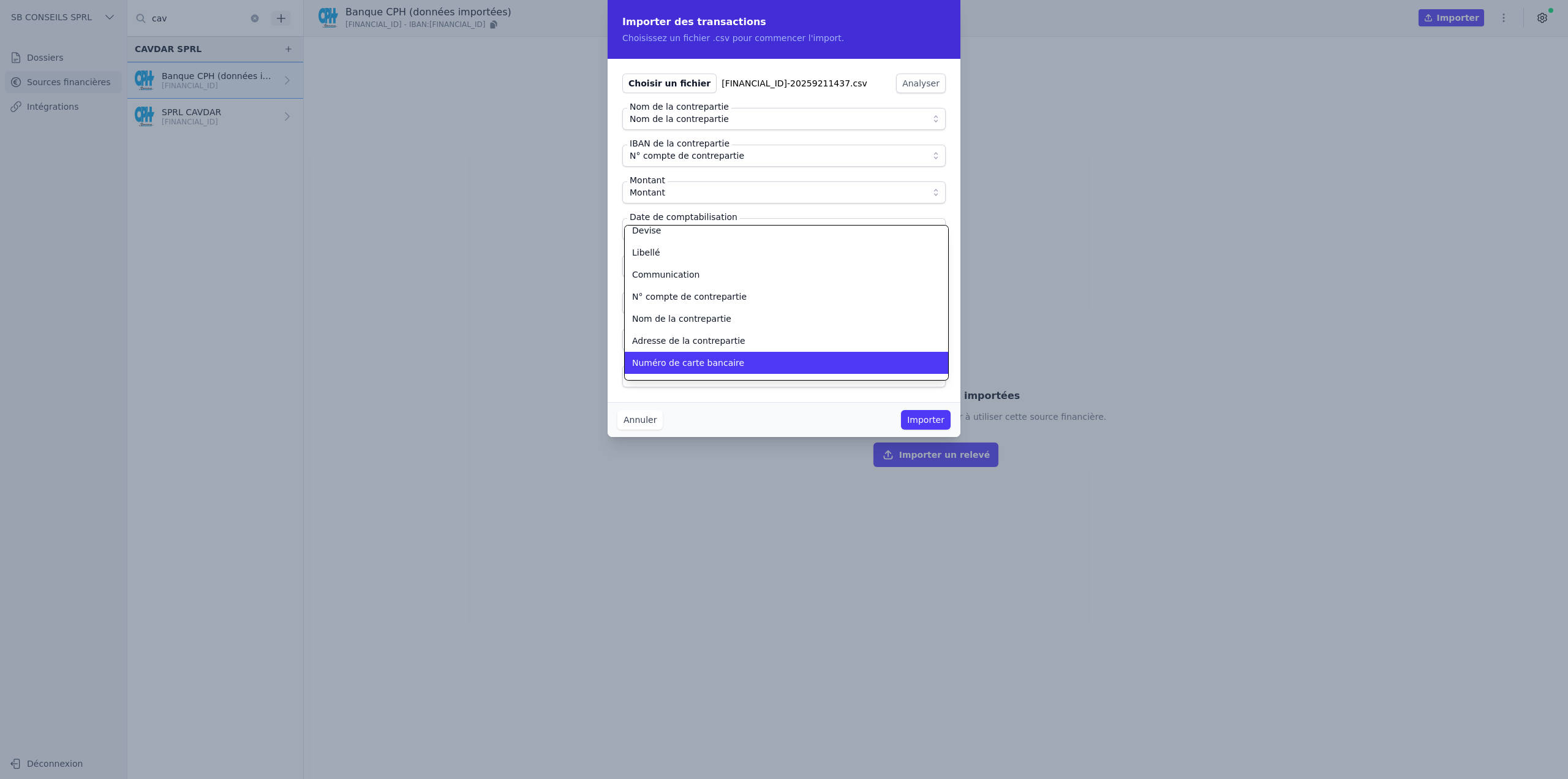
scroll to position [98, 0]
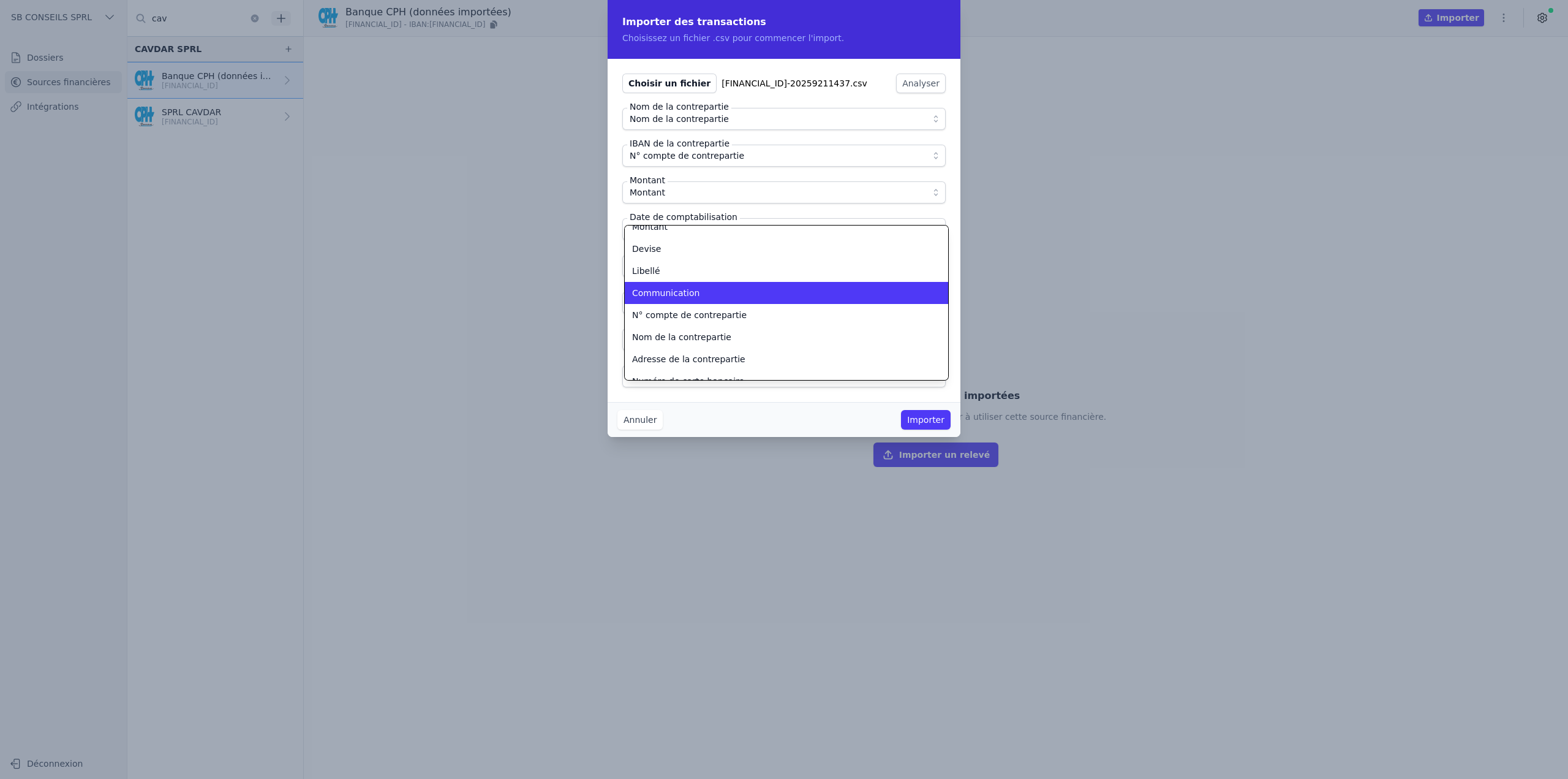
click at [685, 299] on li "Communication" at bounding box center [786, 293] width 323 height 22
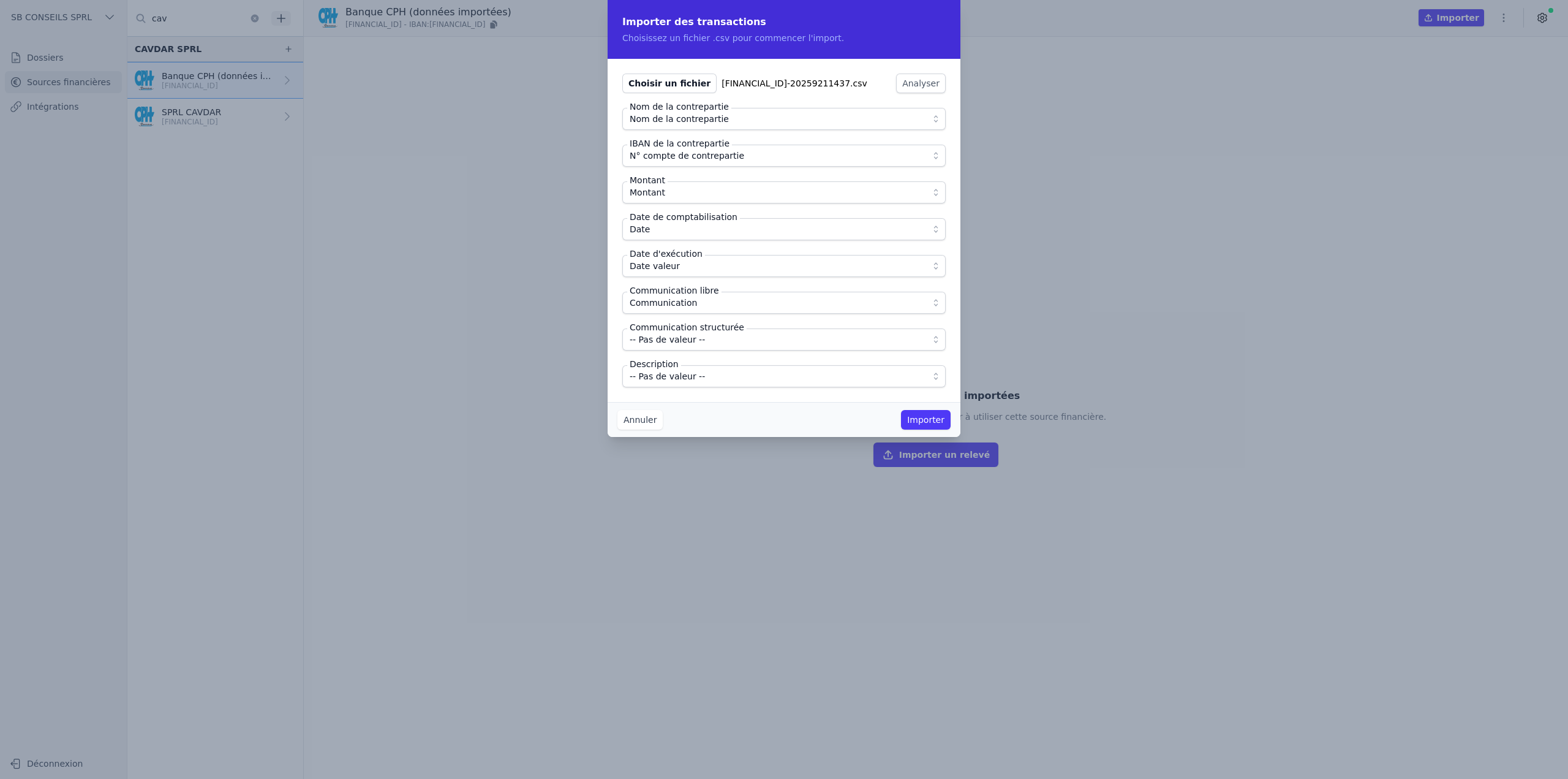
click at [683, 378] on span "-- Pas de valeur --" at bounding box center [667, 376] width 75 height 15
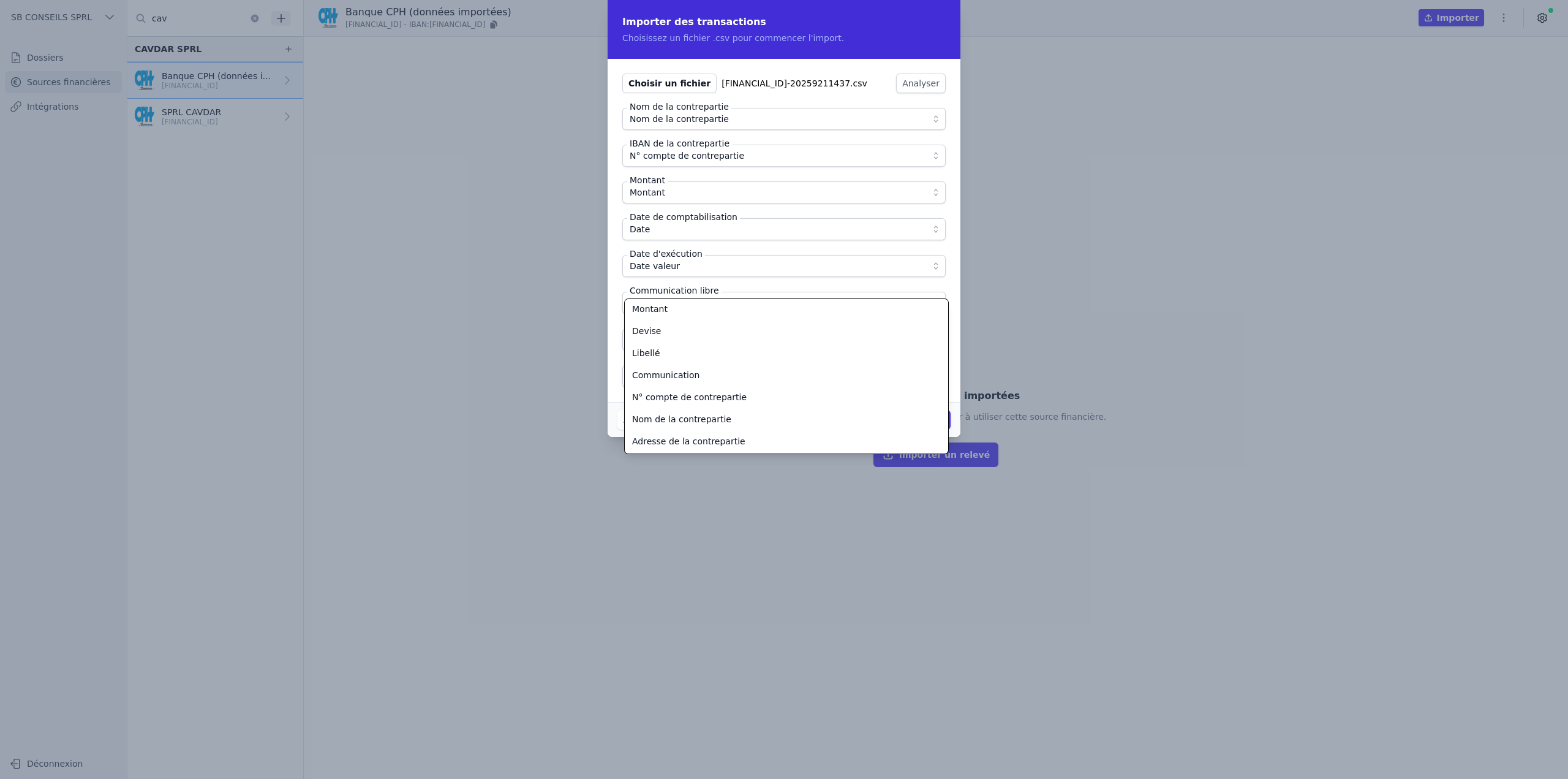
scroll to position [71, 0]
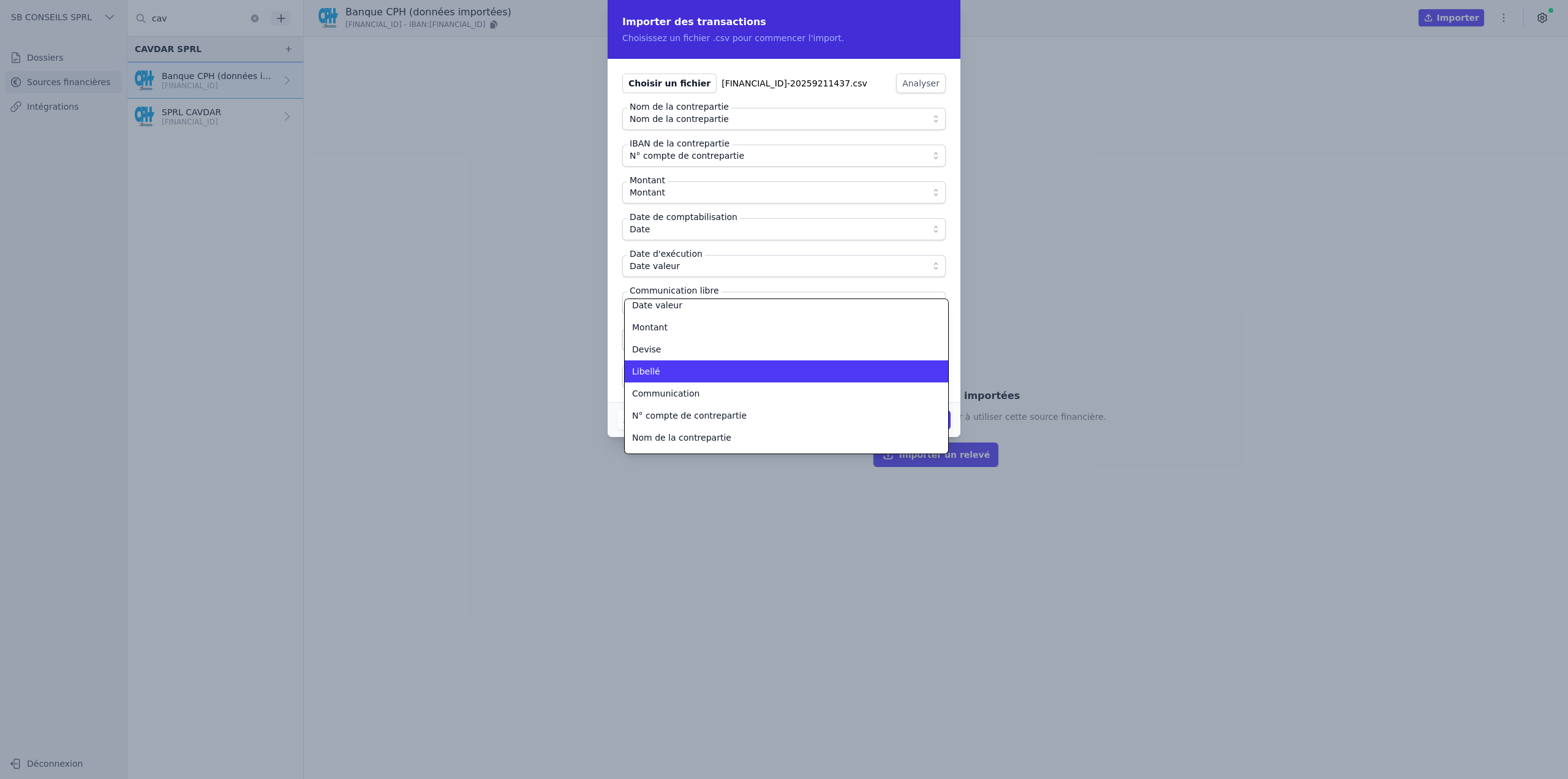
click at [661, 368] on div "Libellé" at bounding box center [779, 371] width 294 height 12
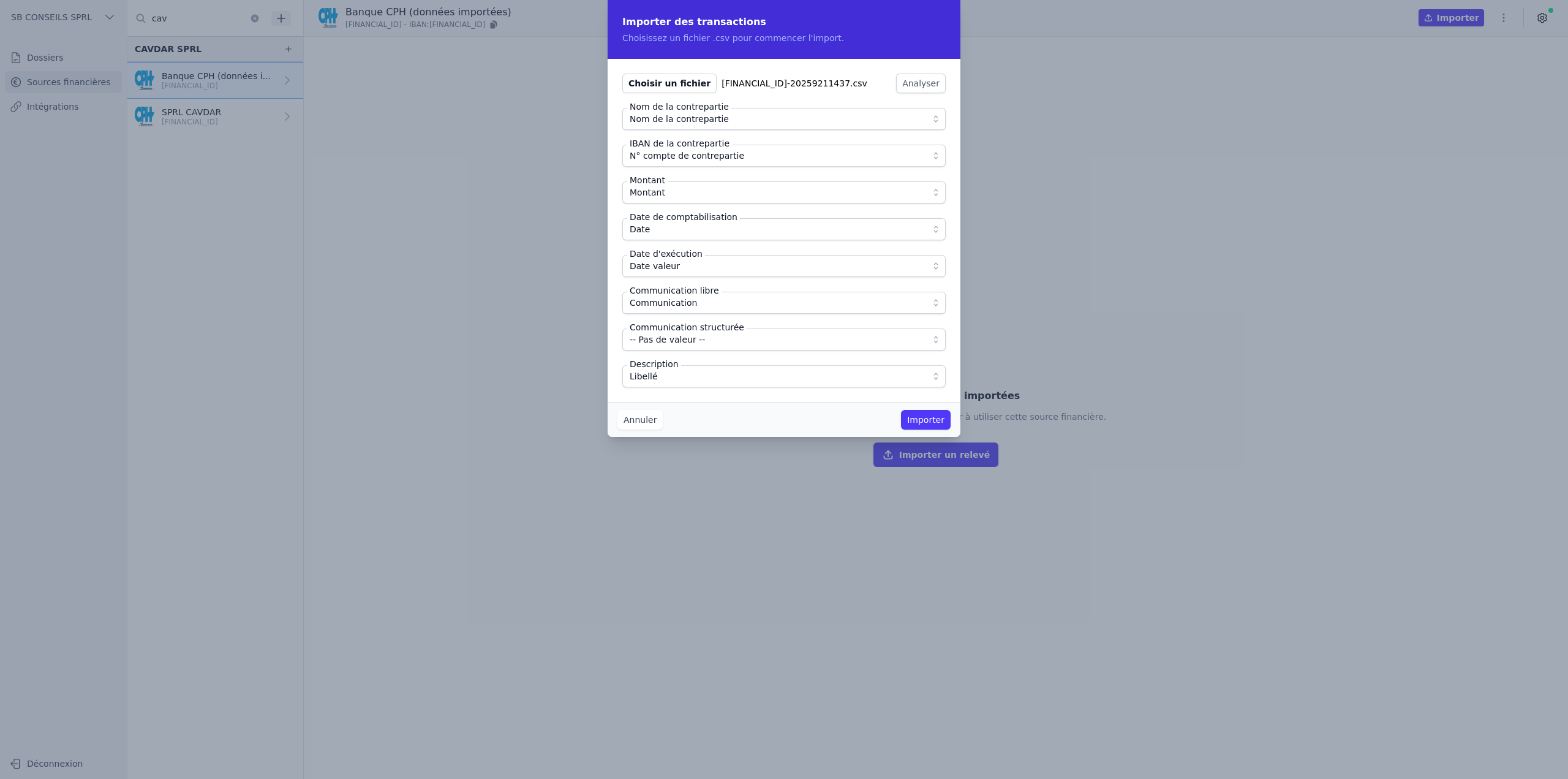
click at [691, 406] on div "Annuler Importer" at bounding box center [784, 420] width 353 height 35
click at [932, 420] on button "Importer" at bounding box center [926, 420] width 49 height 19
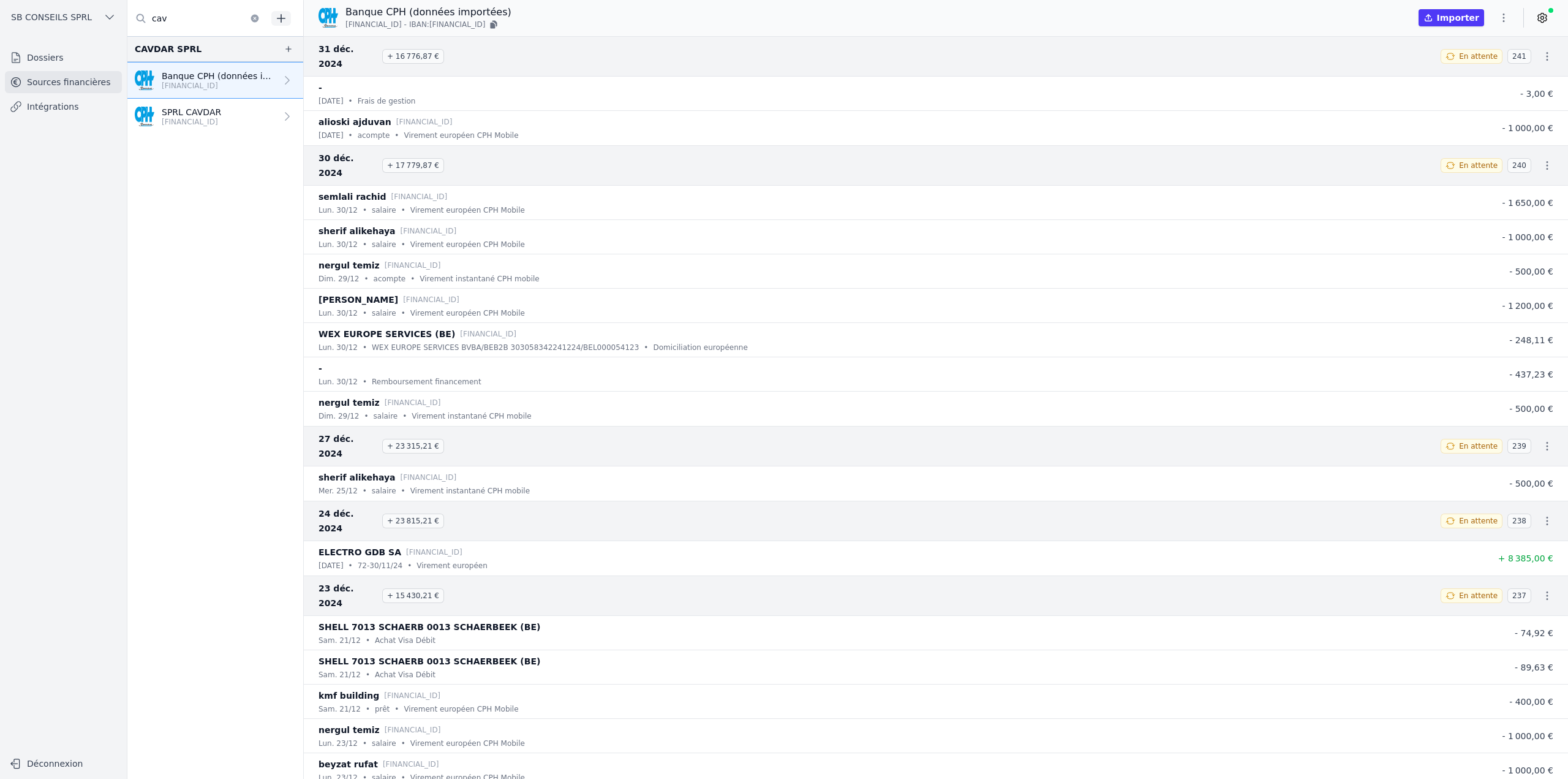
click at [189, 119] on p "[FINANCIAL_ID]" at bounding box center [191, 122] width 59 height 10
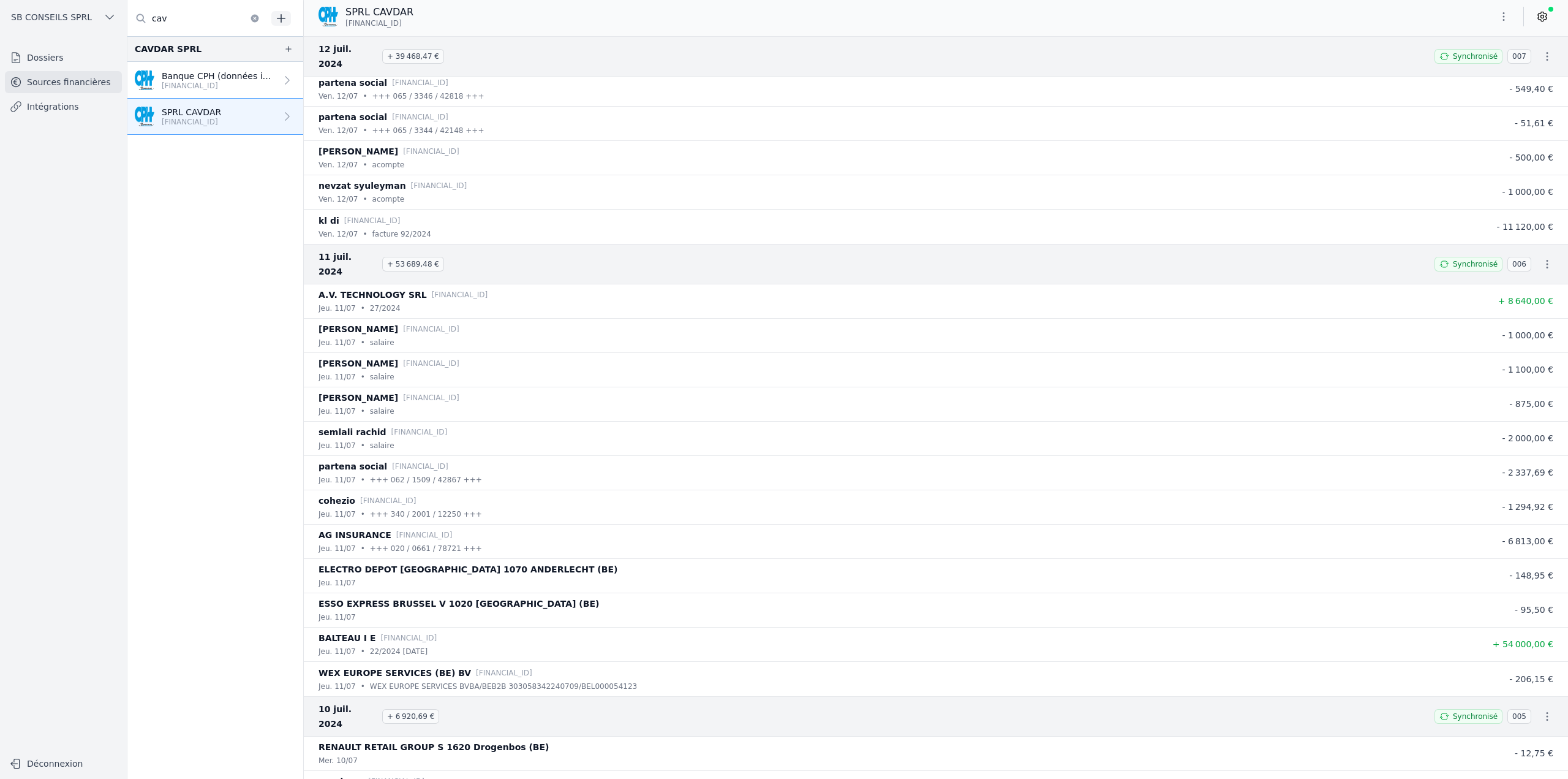
scroll to position [38631, 0]
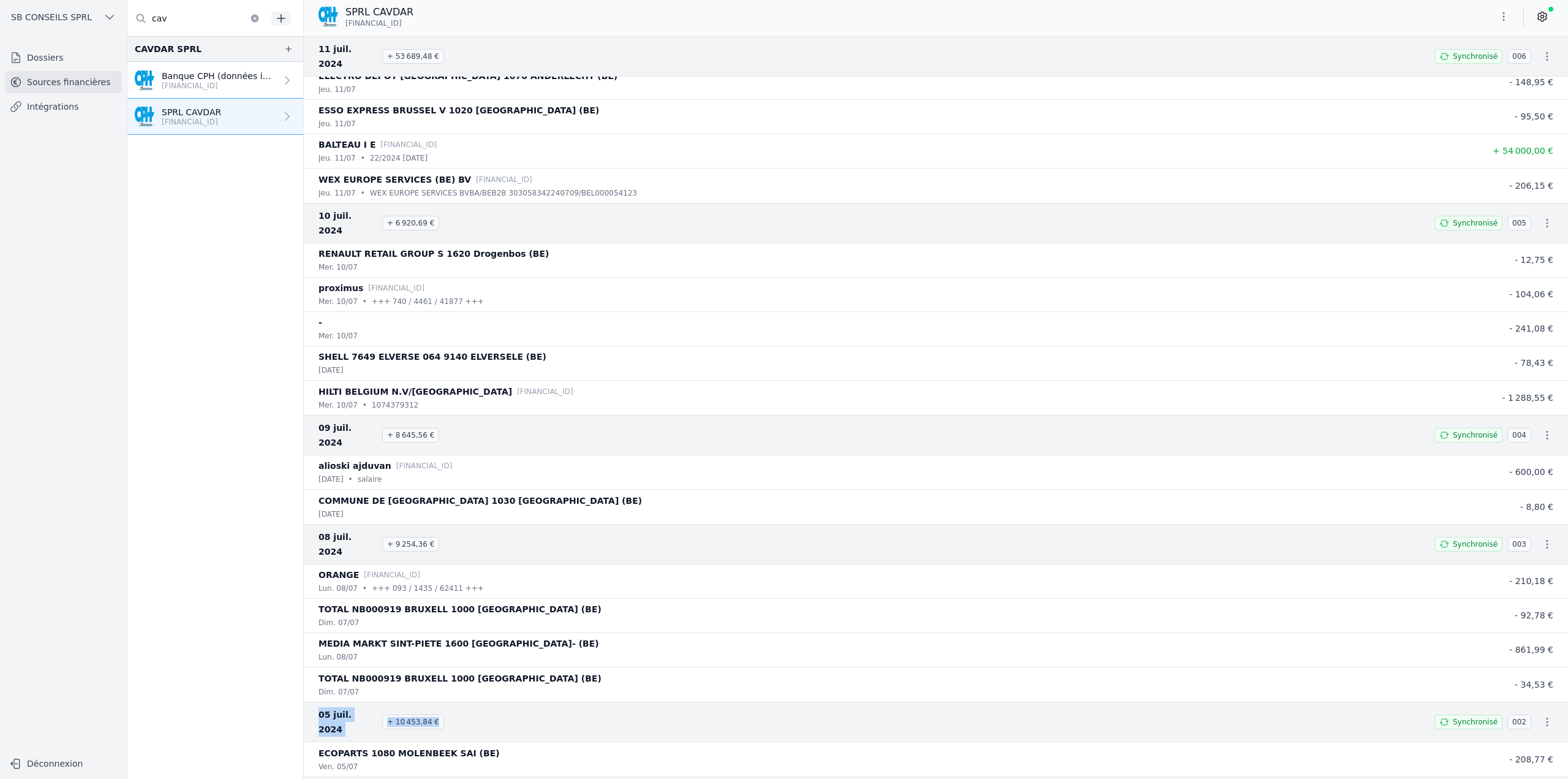
drag, startPoint x: 316, startPoint y: 638, endPoint x: 457, endPoint y: 642, distance: 141.1
click at [457, 702] on div "05 juil. 2024 + 10 453,84 € Synchronisé 002" at bounding box center [936, 722] width 1265 height 41
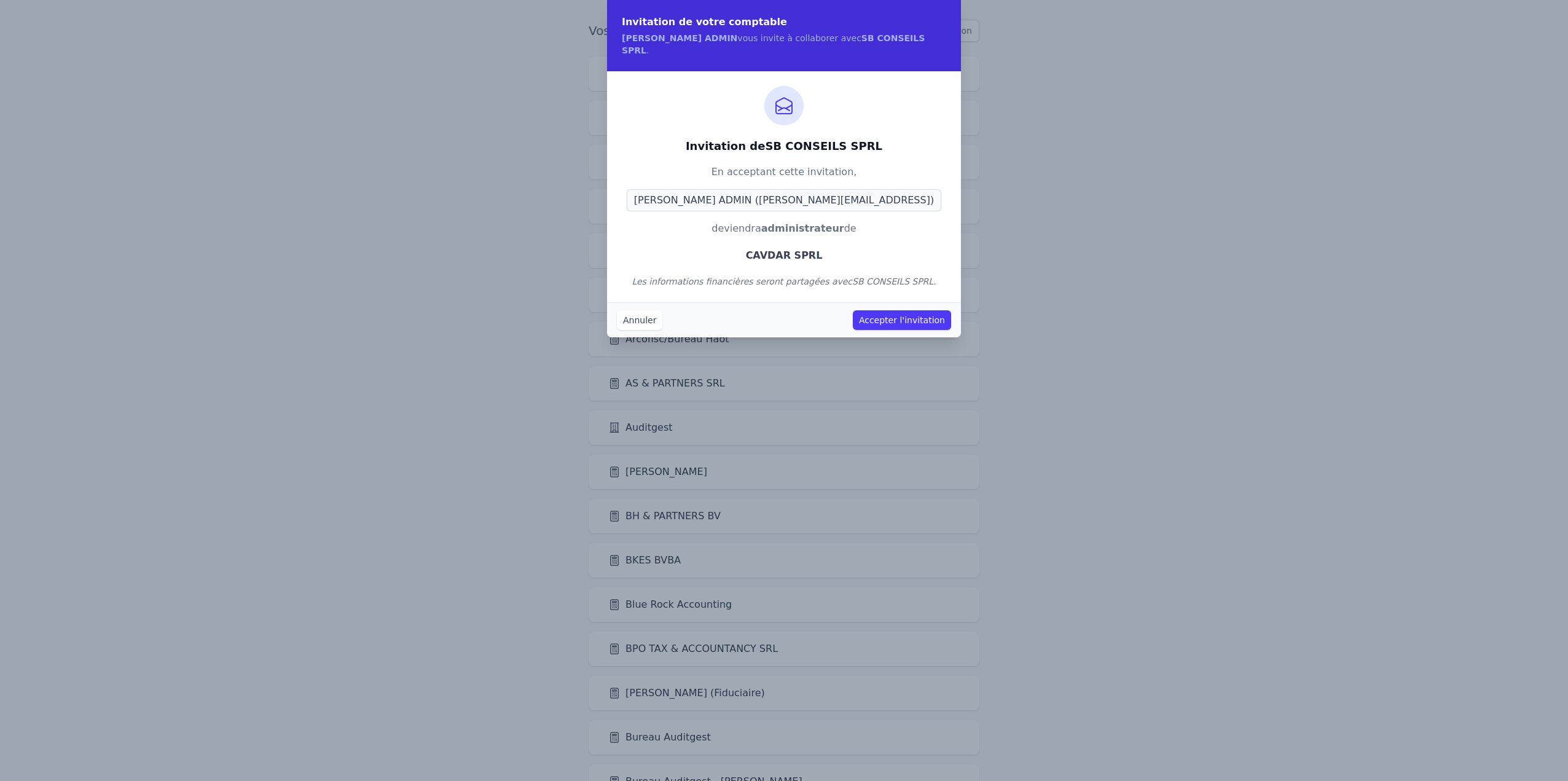
click at [911, 310] on button "Accepter l'invitation" at bounding box center [901, 320] width 98 height 19
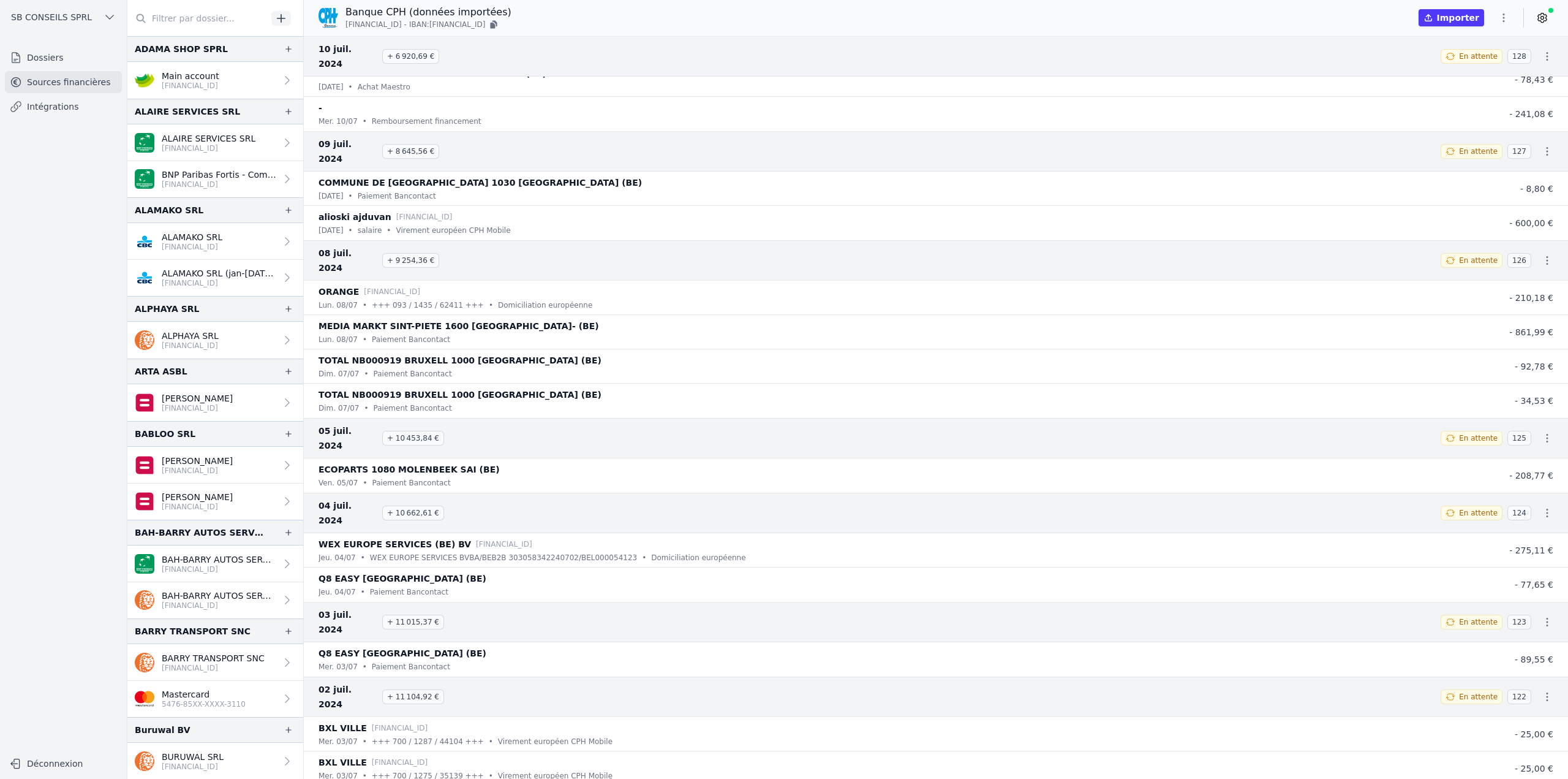
scroll to position [27338, 0]
drag, startPoint x: 326, startPoint y: 373, endPoint x: 381, endPoint y: 373, distance: 55.0
click at [381, 424] on h3 "05 juil. 2024 + 10 453,84 €" at bounding box center [872, 439] width 1107 height 29
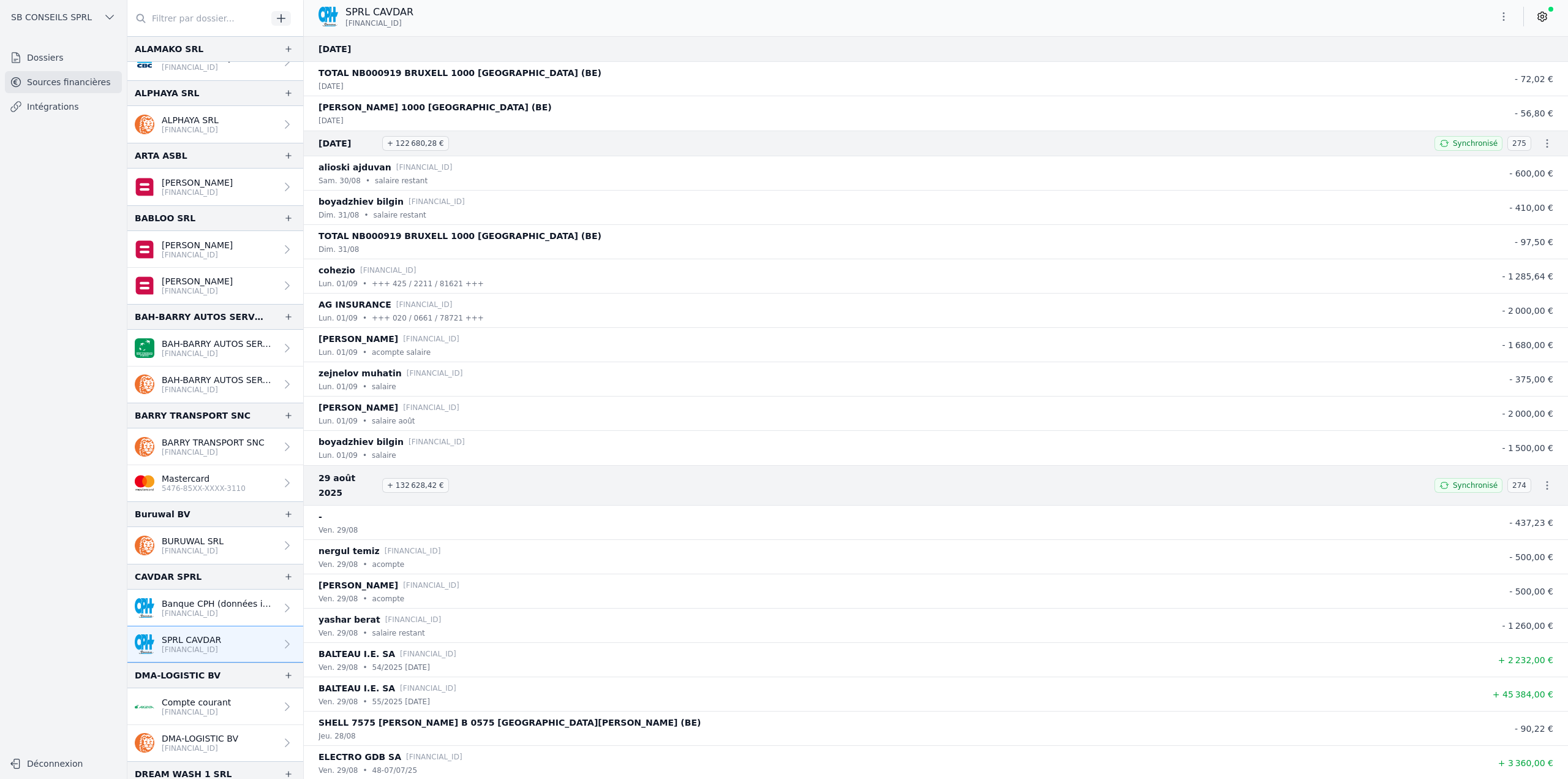
scroll to position [306, 0]
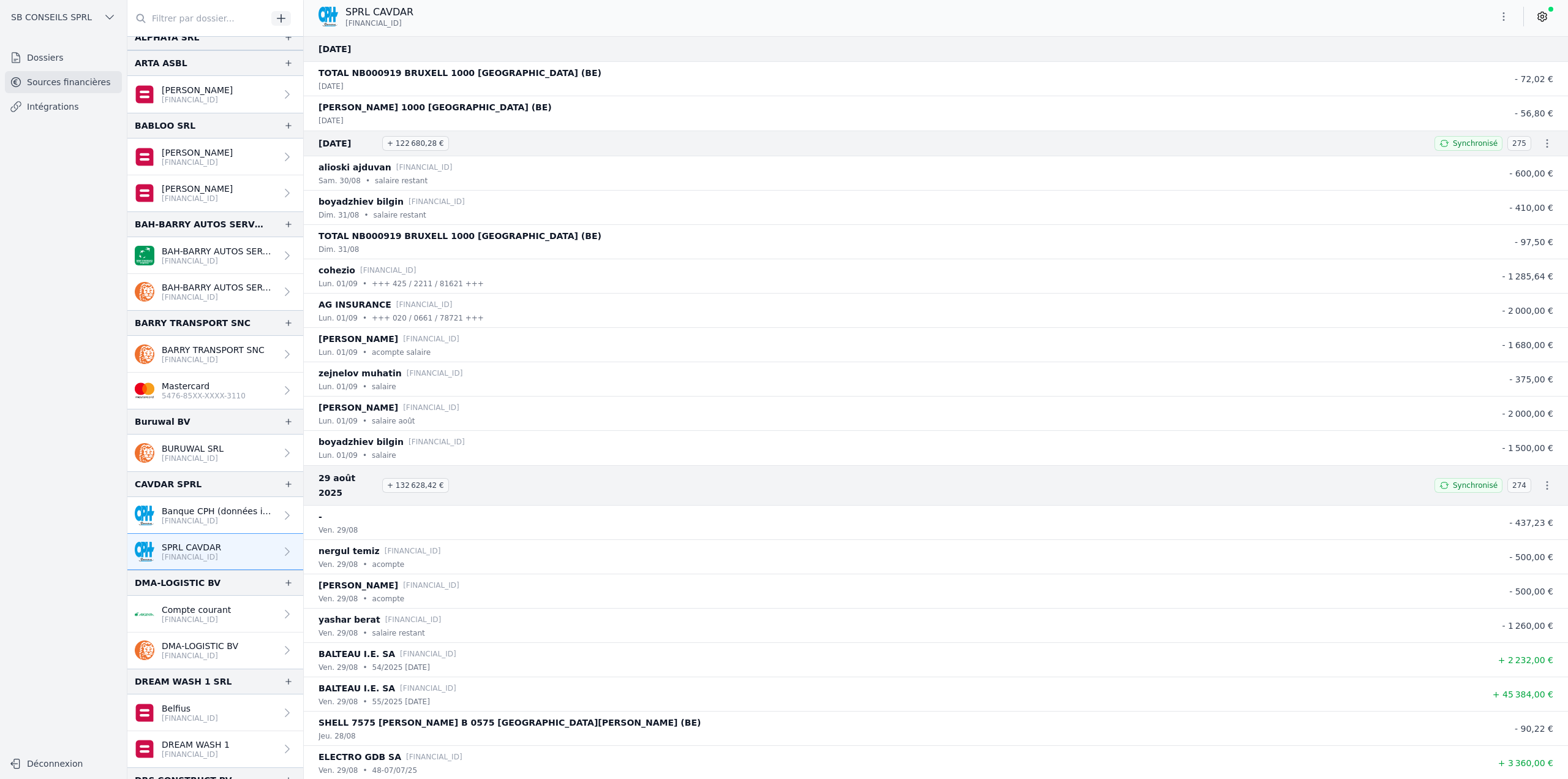
click at [212, 505] on p "Banque CPH (données importées)" at bounding box center [219, 511] width 115 height 12
